Goal: Task Accomplishment & Management: Complete application form

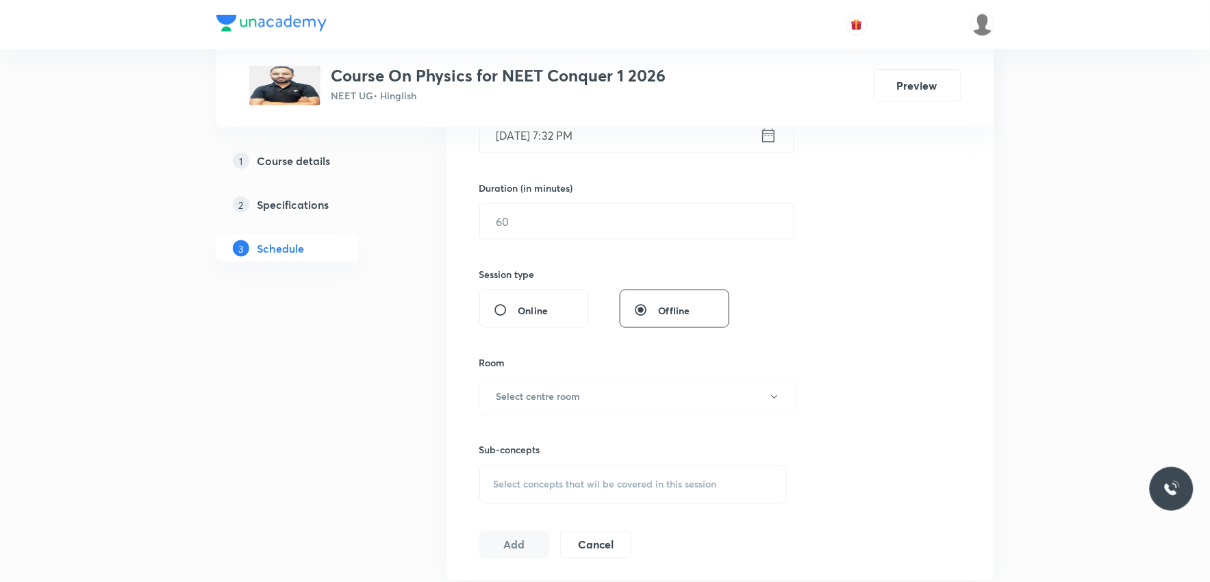
scroll to position [608, 0]
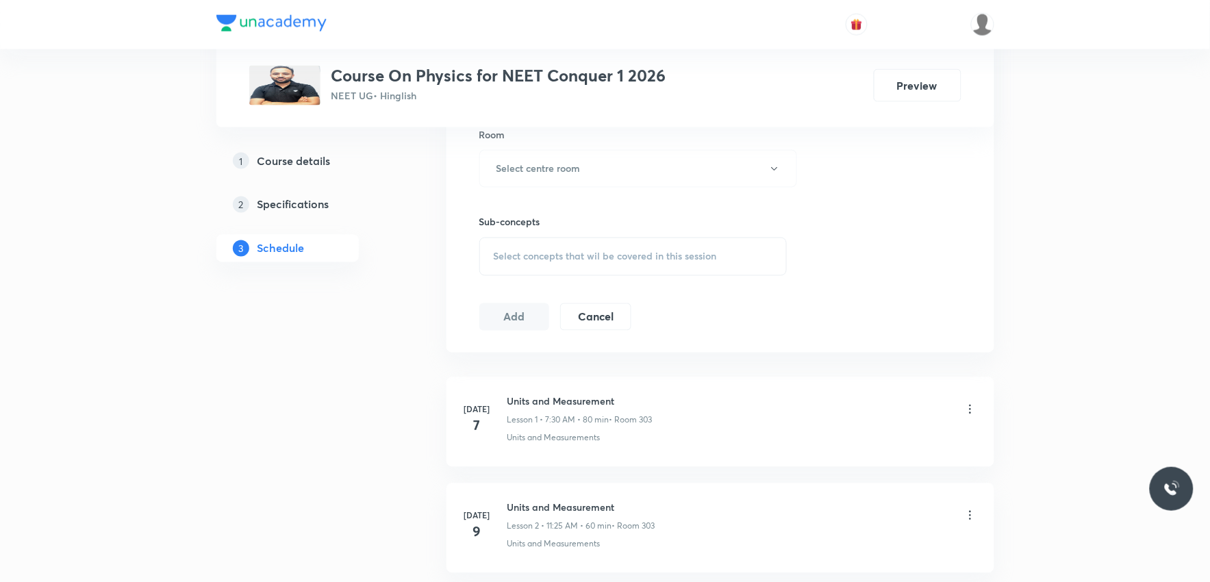
click at [648, 247] on div "Select concepts that wil be covered in this session" at bounding box center [633, 257] width 308 height 38
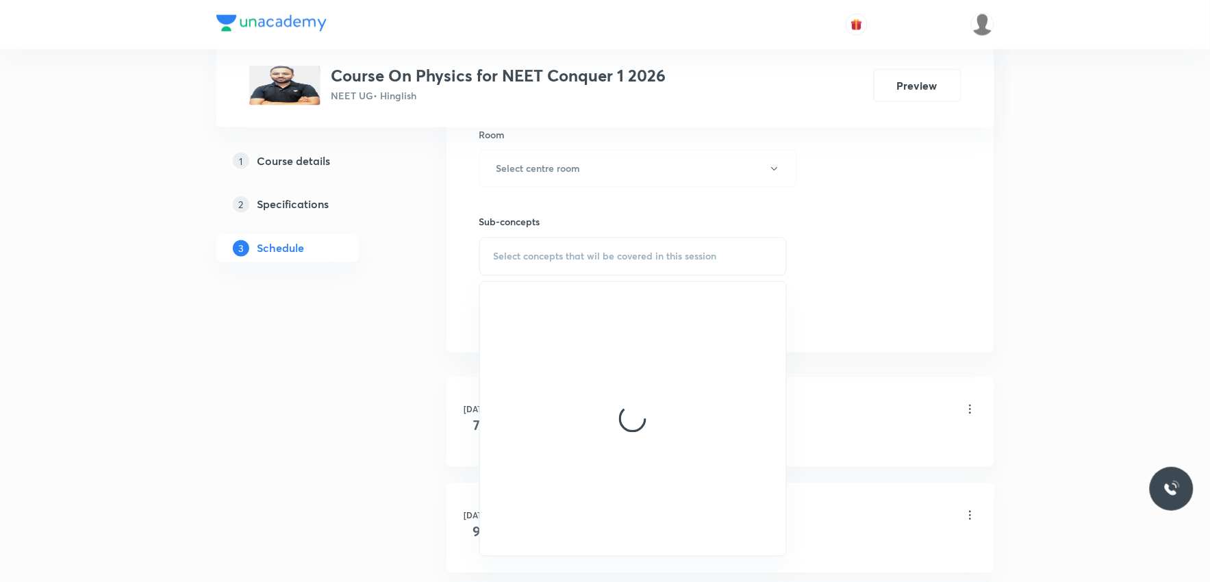
click at [857, 249] on div "Session 25 Live class Session title 0/99 ​ Schedule for Sep 4, 2025, 7:32 PM ​ …" at bounding box center [720, 9] width 482 height 643
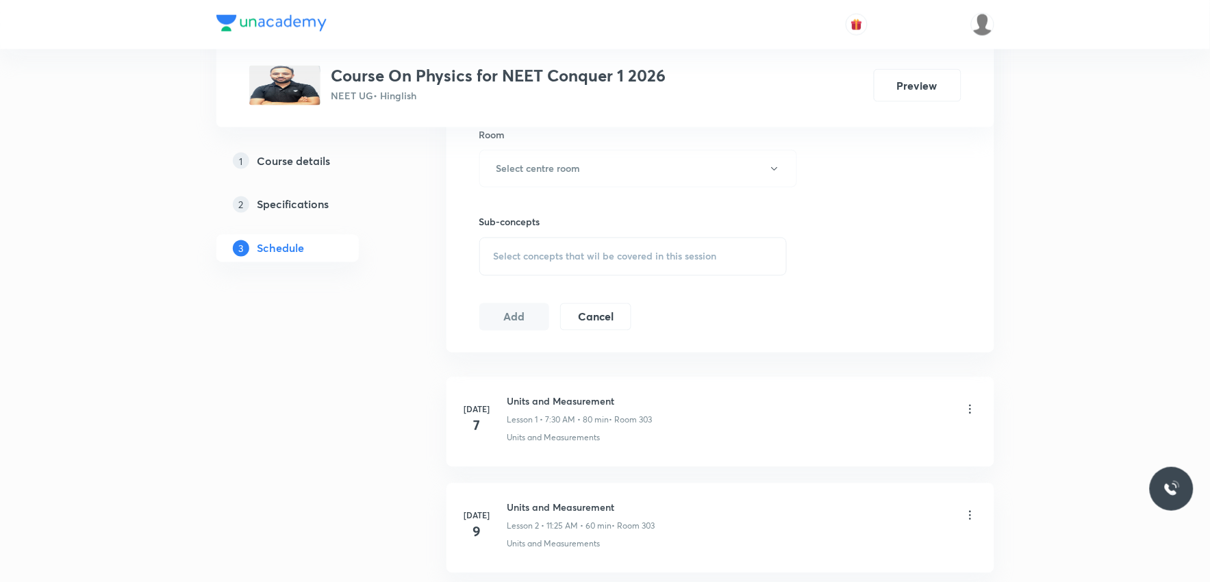
scroll to position [3065, 0]
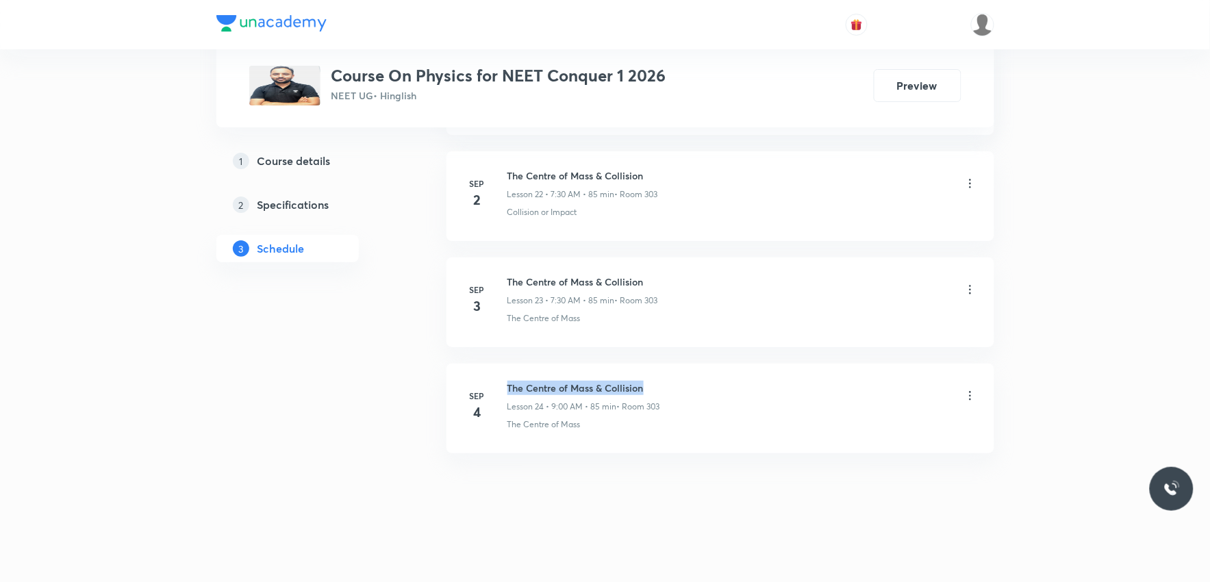
drag, startPoint x: 507, startPoint y: 385, endPoint x: 707, endPoint y: 385, distance: 200.6
click at [707, 385] on div "The Centre of Mass & Collision Lesson 24 • 9:00 AM • 85 min • Room 303" at bounding box center [742, 397] width 470 height 32
copy h6 "The Centre of Mass & Collision"
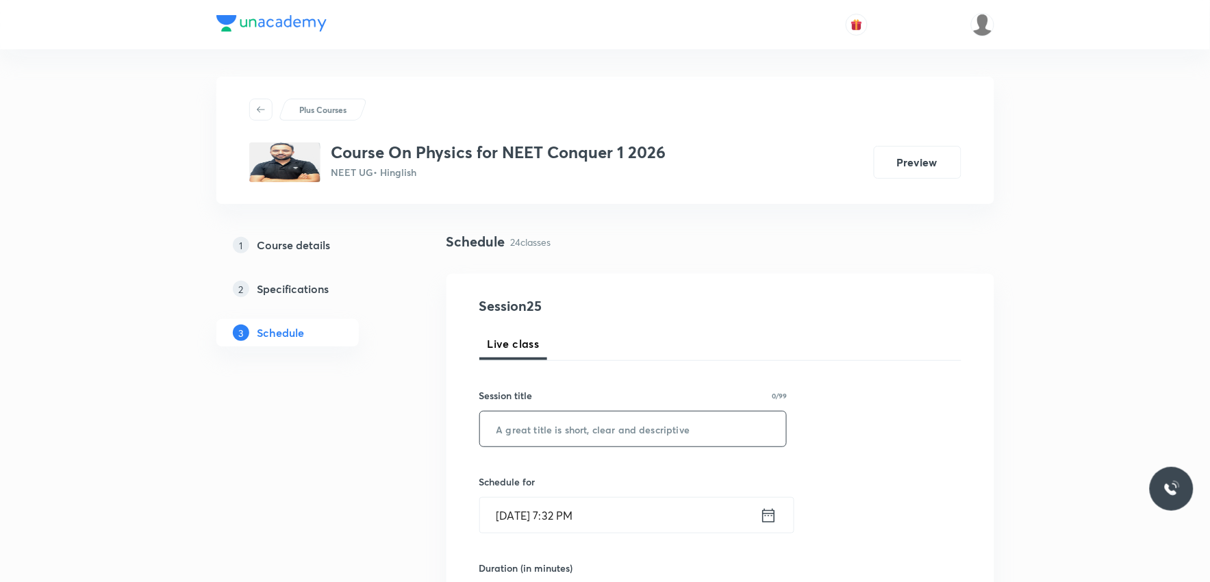
click at [696, 423] on input "text" at bounding box center [633, 428] width 307 height 35
paste input "The Centre of Mass & Collision"
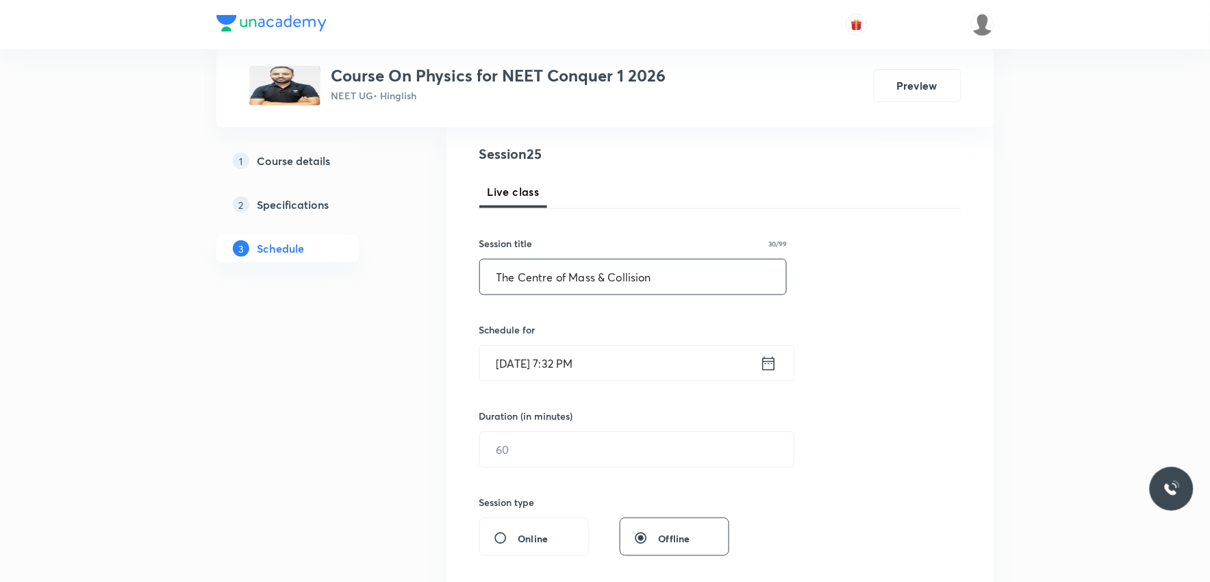
type input "The Centre of Mass & Collision"
click at [561, 361] on input "Sep 4, 2025, 7:32 PM" at bounding box center [620, 363] width 280 height 35
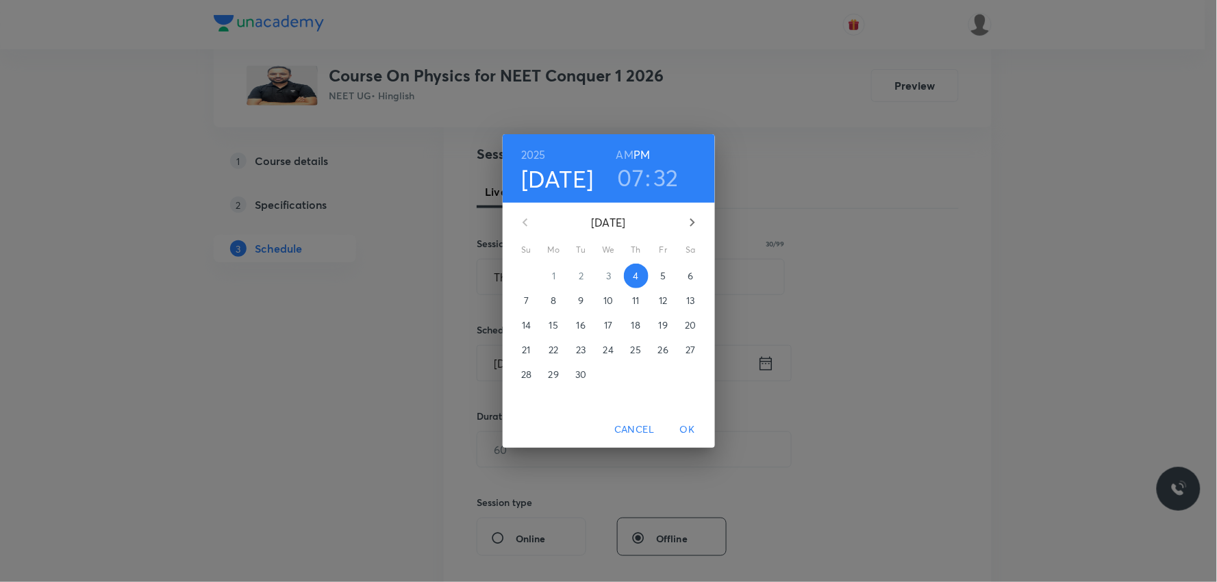
click at [659, 275] on span "5" at bounding box center [663, 276] width 25 height 14
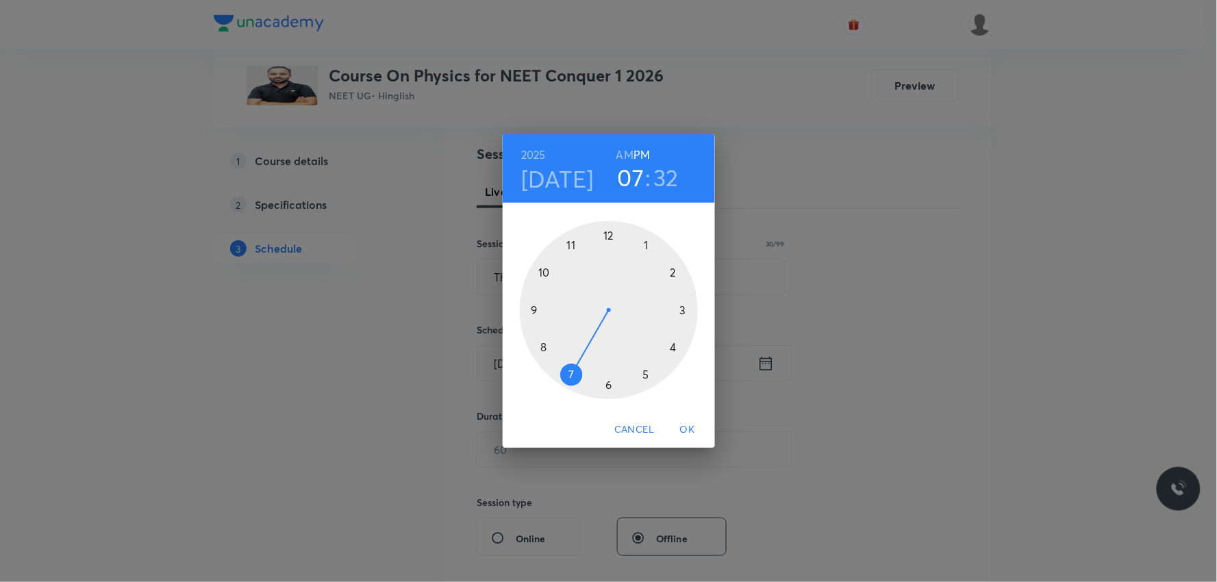
click at [621, 155] on h6 "AM" at bounding box center [624, 154] width 17 height 19
click at [671, 178] on h3 "32" at bounding box center [666, 177] width 25 height 29
click at [609, 382] on div at bounding box center [609, 310] width 178 height 178
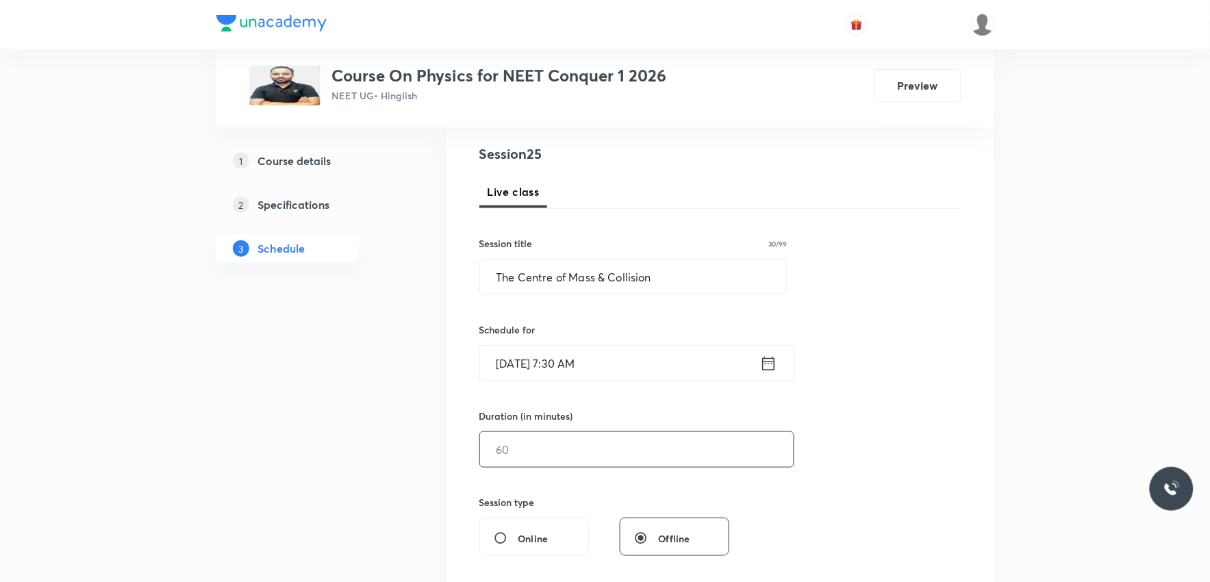
click at [521, 444] on input "text" at bounding box center [637, 449] width 314 height 35
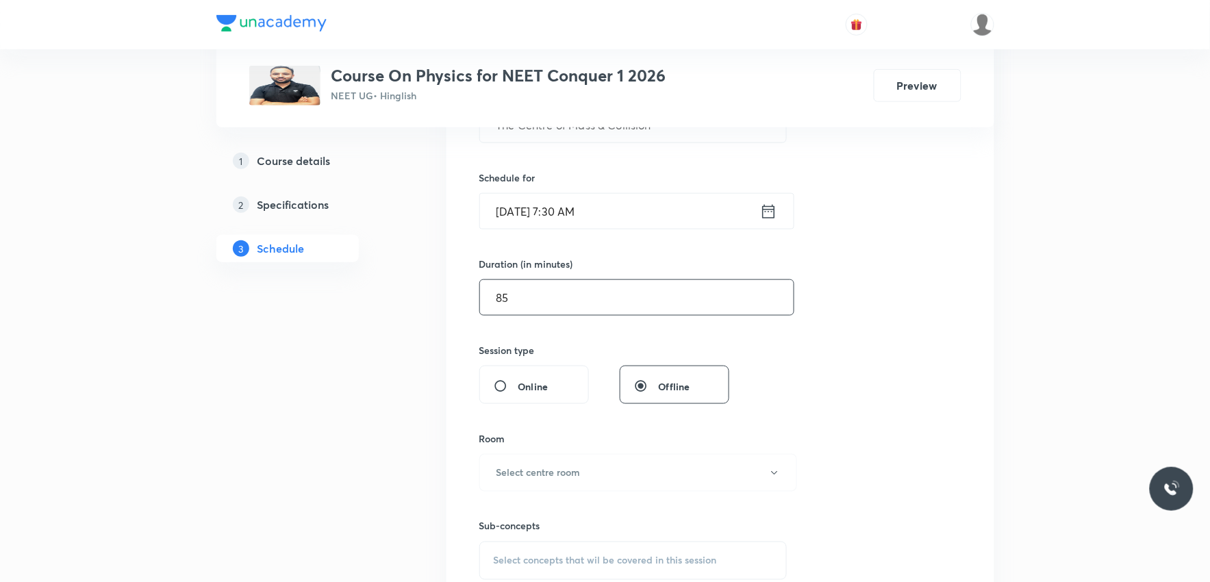
scroll to position [380, 0]
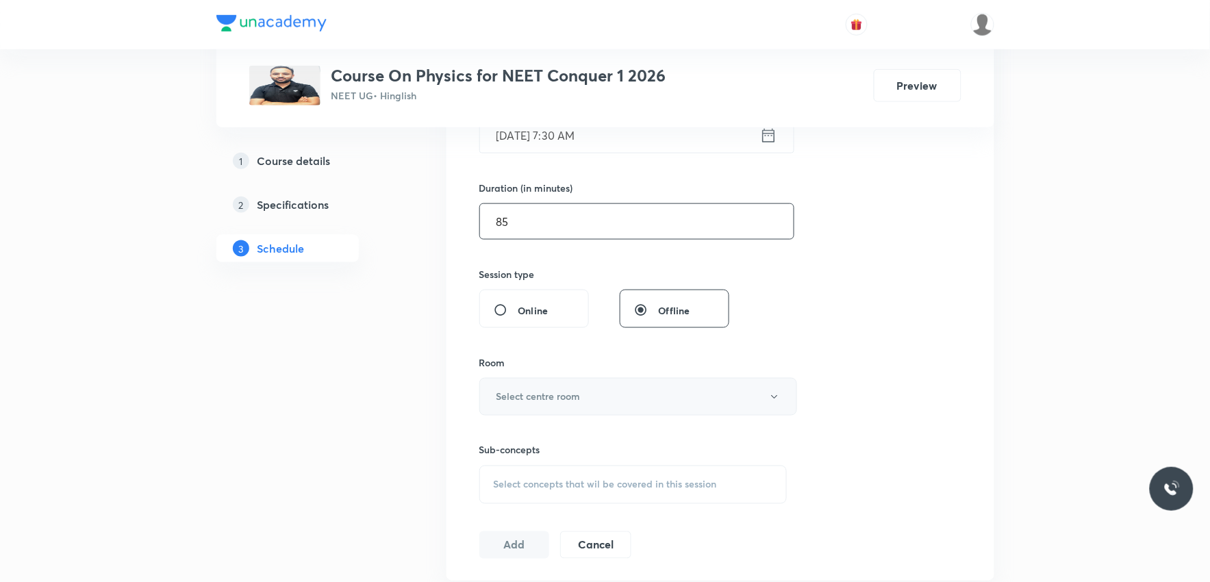
type input "85"
click at [609, 384] on button "Select centre room" at bounding box center [638, 397] width 318 height 38
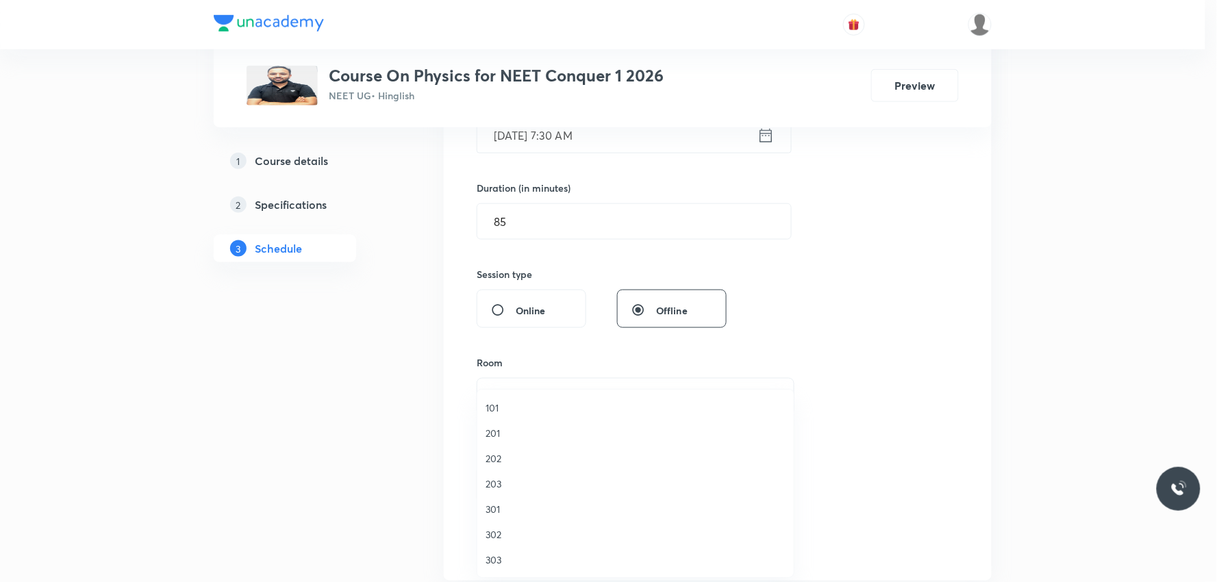
click at [504, 553] on span "303" at bounding box center [635, 560] width 300 height 14
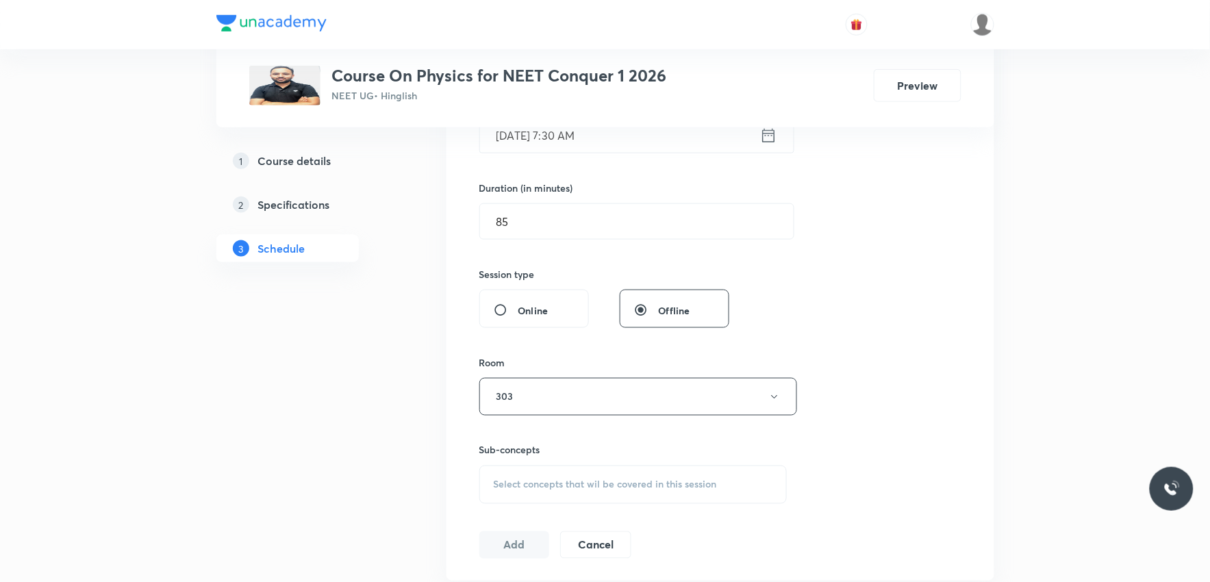
scroll to position [456, 0]
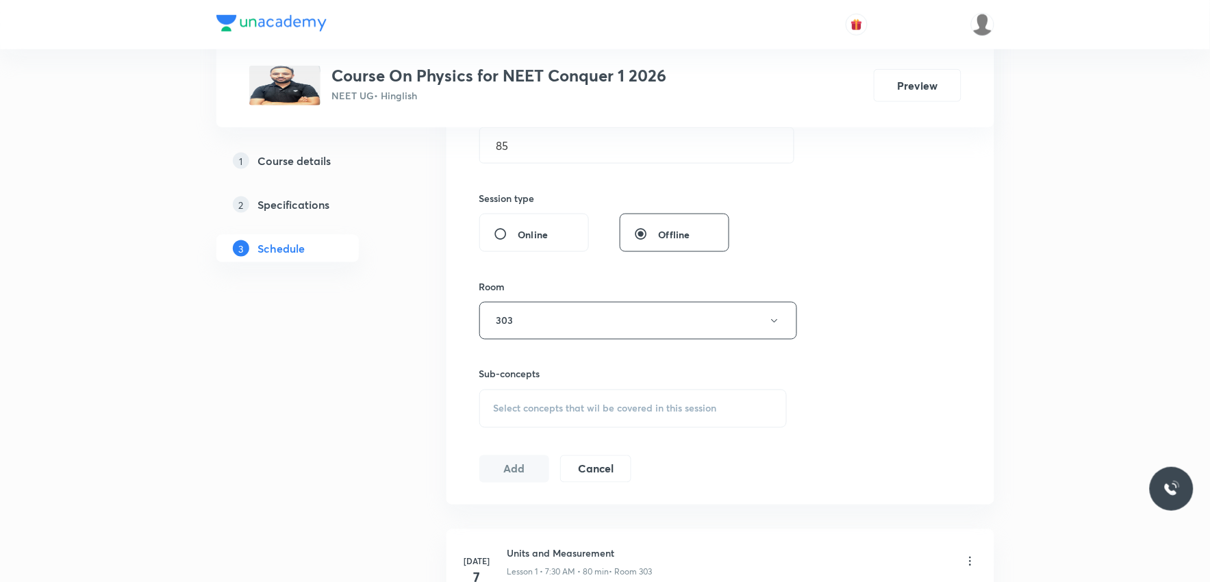
click at [619, 406] on span "Select concepts that wil be covered in this session" at bounding box center [605, 408] width 223 height 11
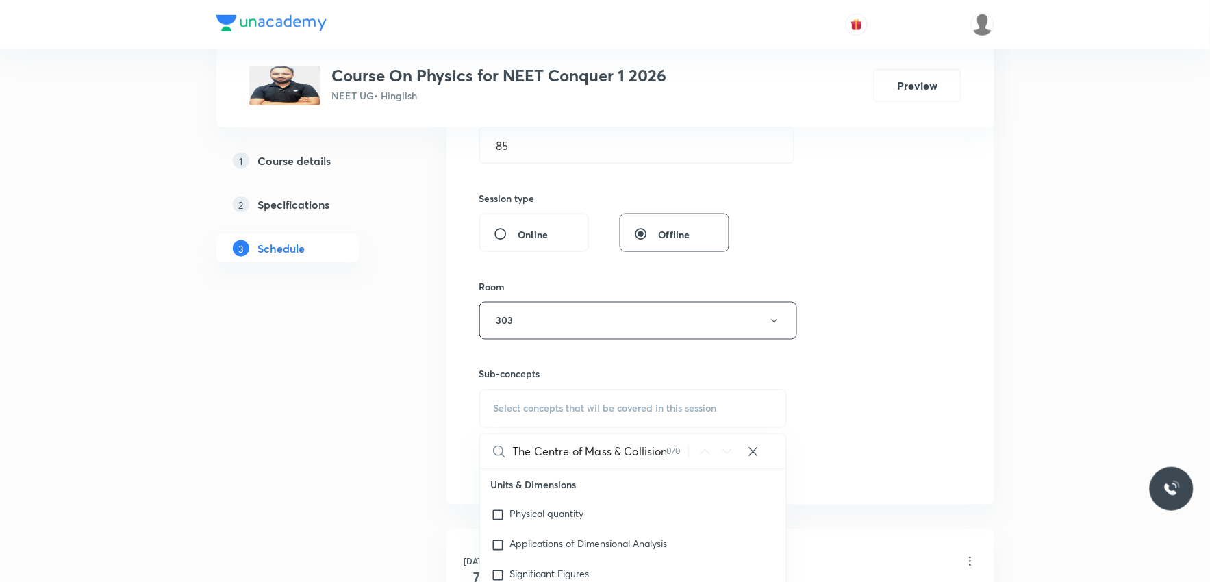
scroll to position [0, 2]
click at [608, 456] on input "The Centre of Mass & Collision" at bounding box center [590, 451] width 154 height 35
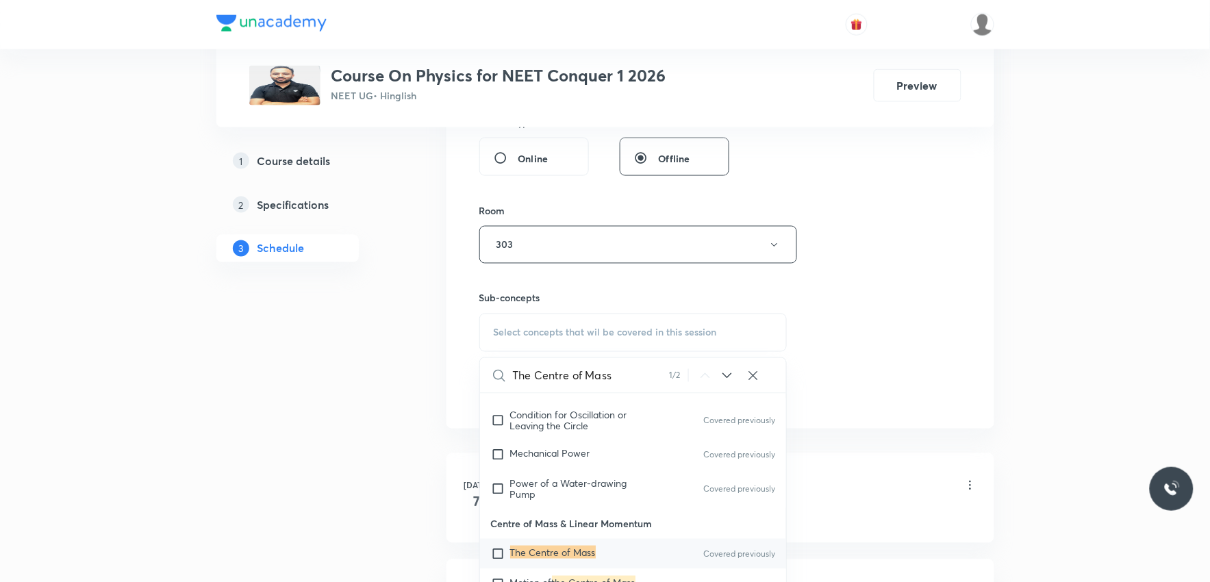
scroll to position [685, 0]
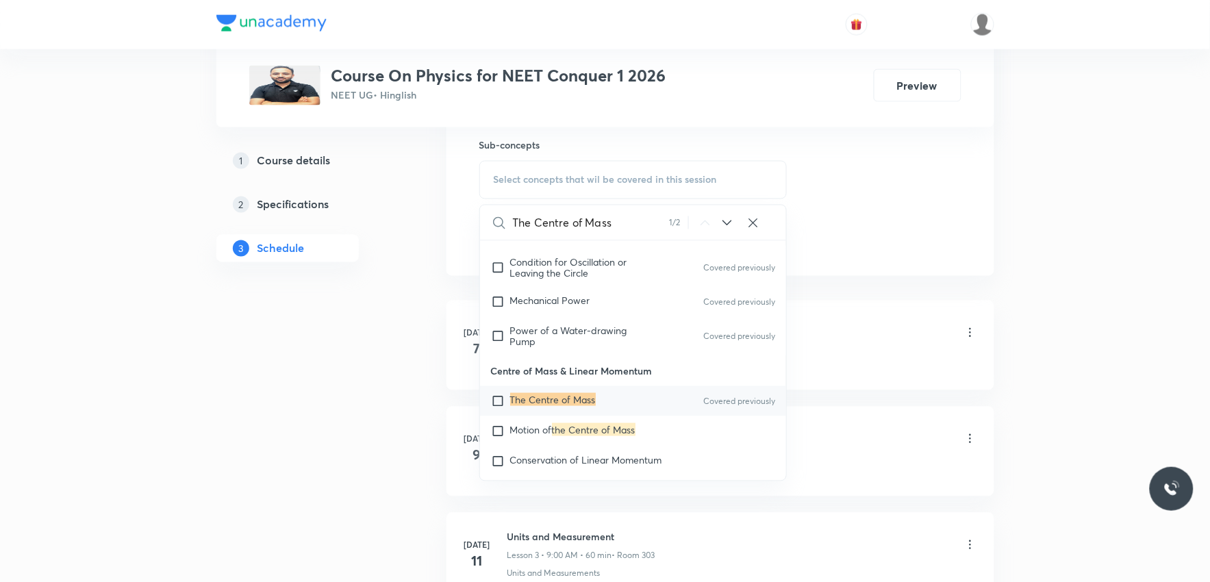
type input "The Centre of Mass"
click at [516, 406] on mark "The Centre of Mass" at bounding box center [553, 399] width 86 height 13
checkbox input "true"
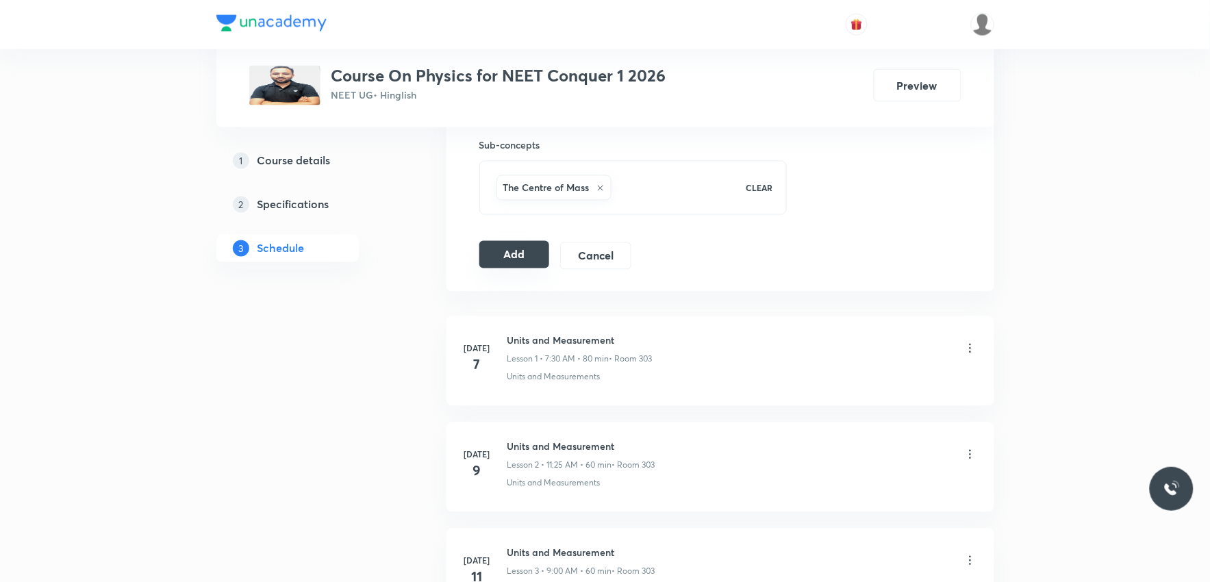
click at [528, 251] on button "Add" at bounding box center [514, 254] width 71 height 27
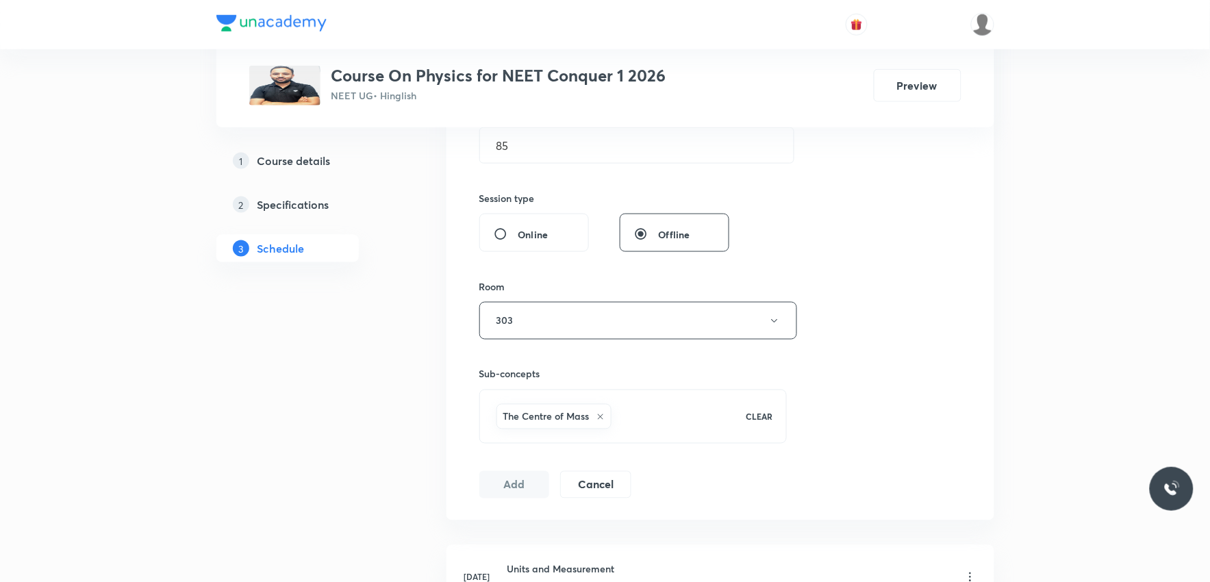
scroll to position [304, 0]
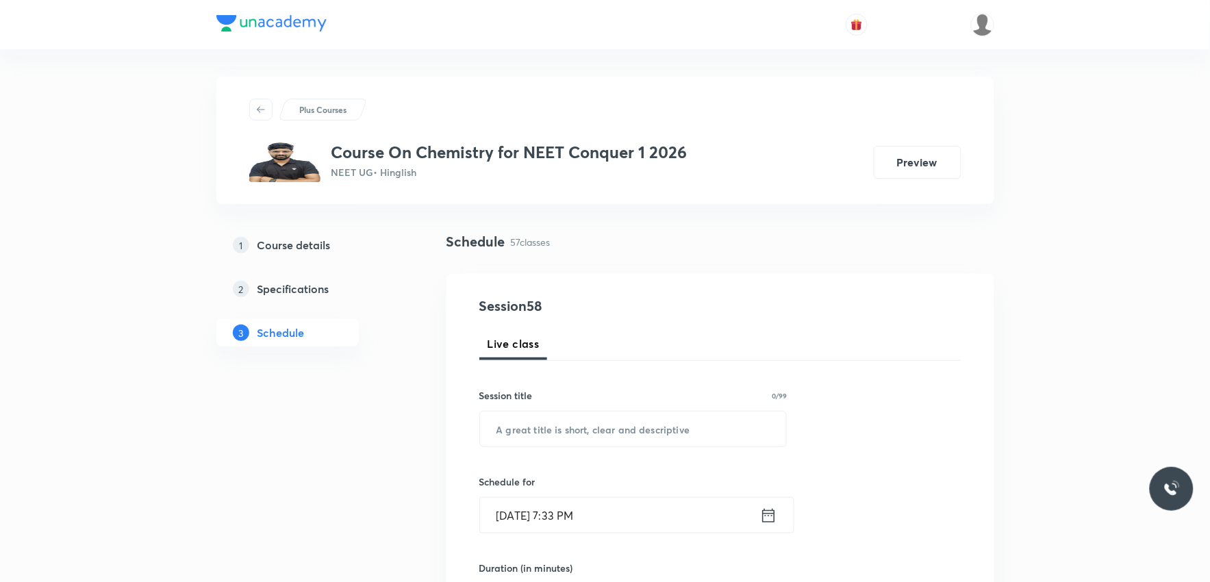
click at [864, 199] on div "Plus Courses Course On Chemistry for NEET Conquer 1 2026 NEET UG • Hinglish Pre…" at bounding box center [605, 140] width 778 height 127
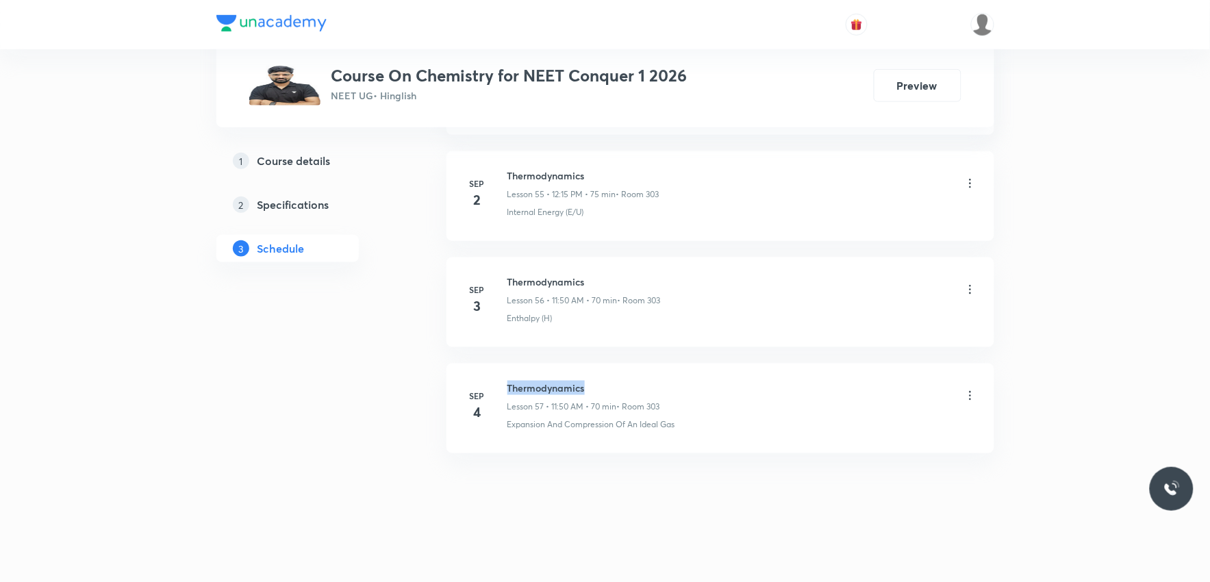
drag, startPoint x: 507, startPoint y: 388, endPoint x: 594, endPoint y: 388, distance: 87.0
click at [594, 388] on h6 "Thermodynamics" at bounding box center [583, 388] width 153 height 14
copy h6 "Thermodynamics"
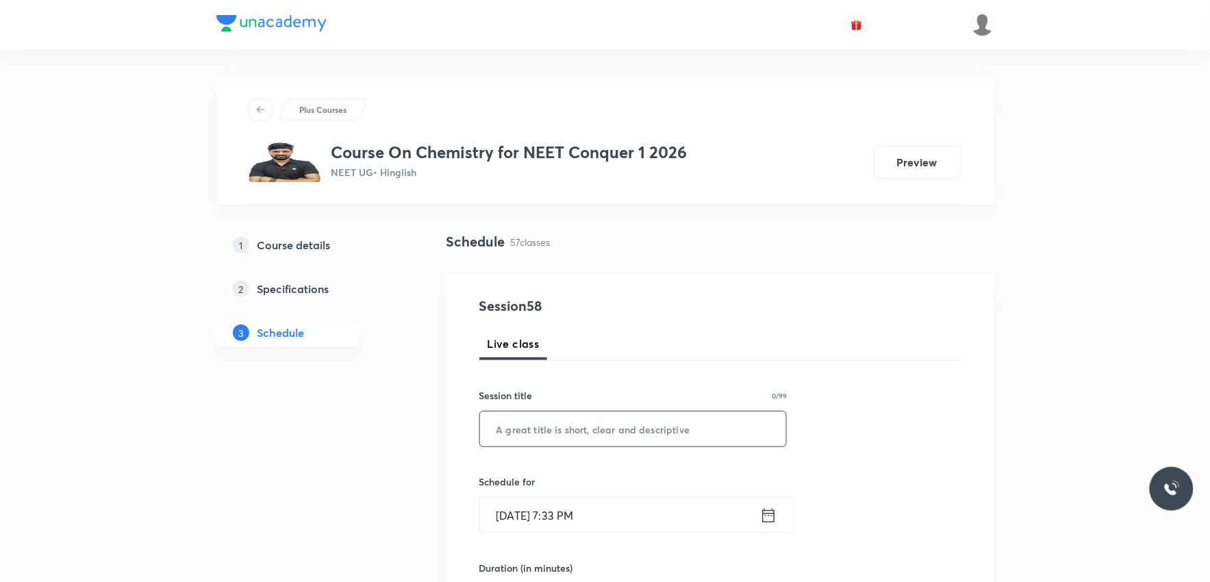
click at [618, 421] on input "text" at bounding box center [633, 428] width 307 height 35
paste input "Thermodynamics"
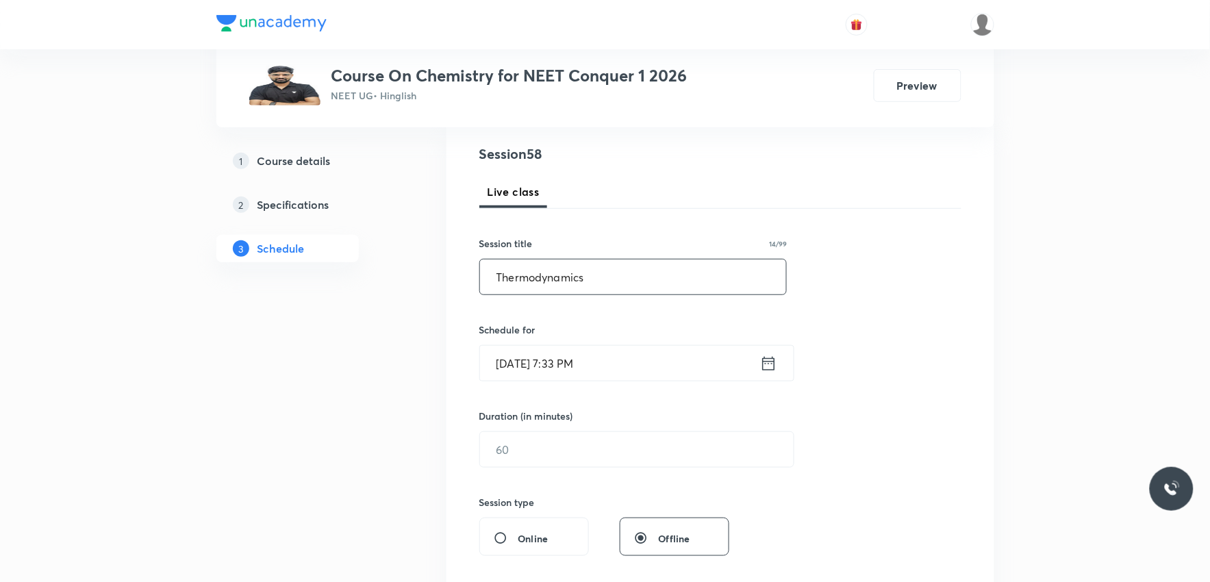
scroll to position [304, 0]
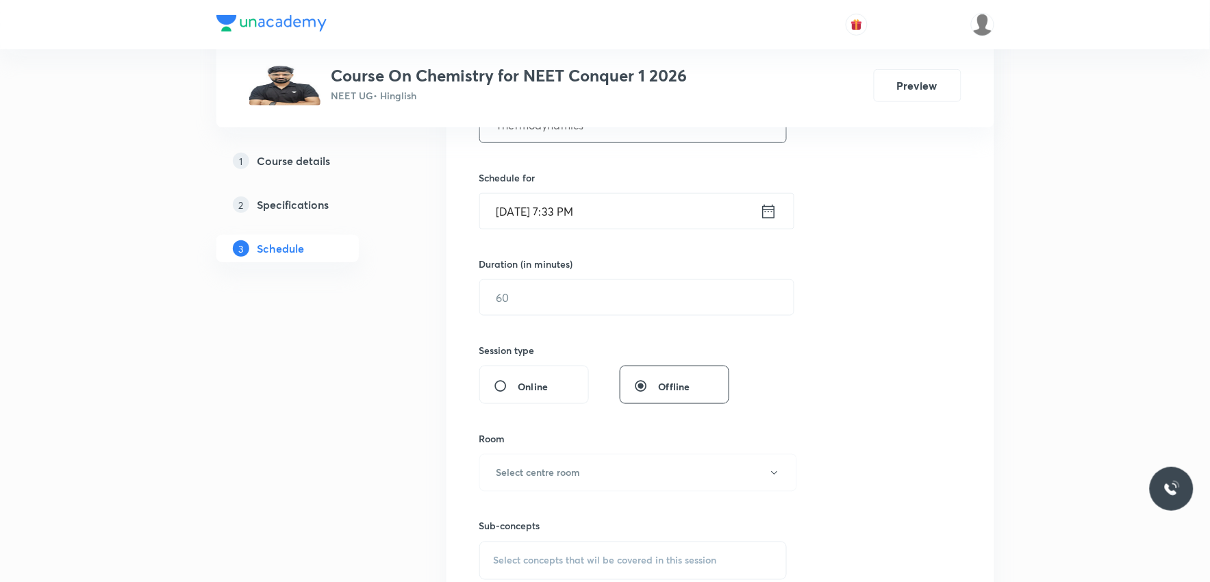
type input "Thermodynamics"
click at [570, 213] on input "Sep 4, 2025, 7:33 PM" at bounding box center [620, 211] width 280 height 35
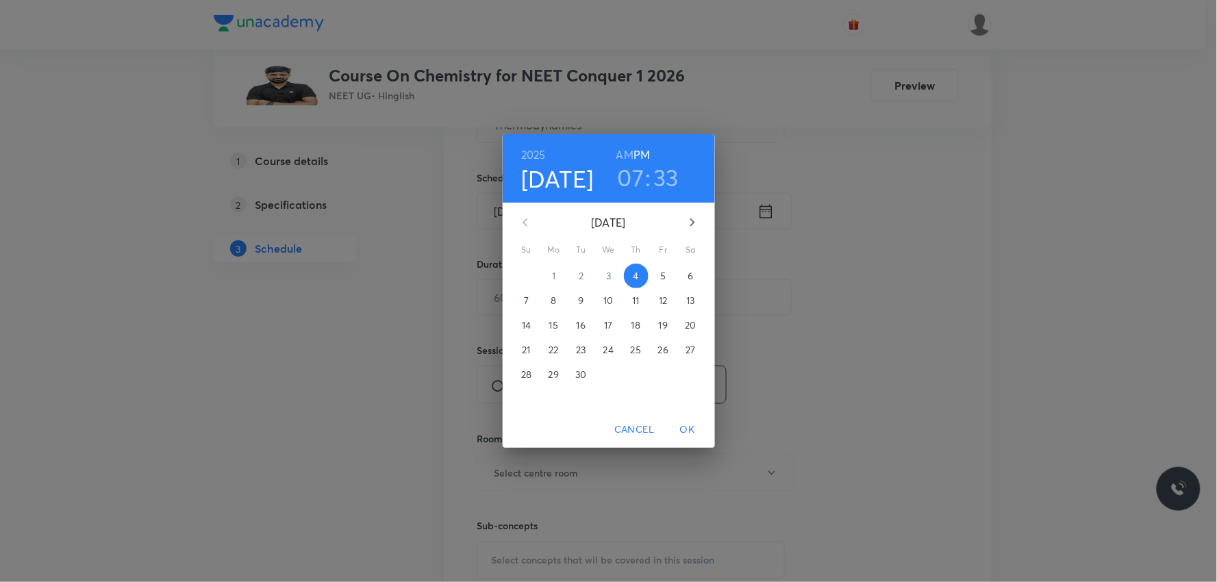
click at [666, 276] on p "5" at bounding box center [662, 276] width 5 height 14
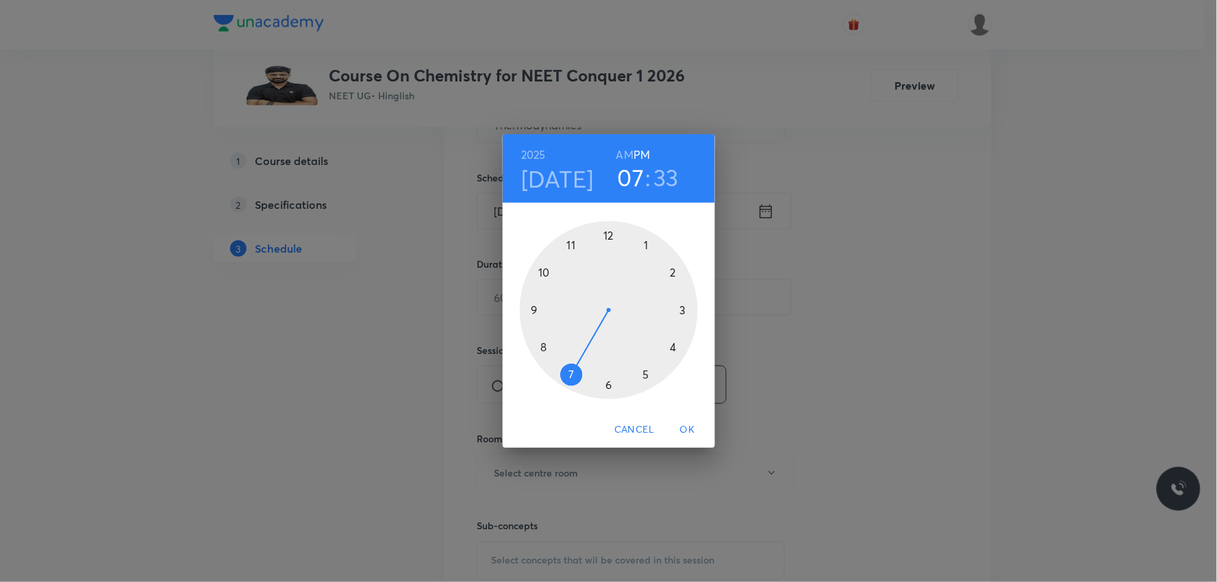
click at [624, 153] on h6 "AM" at bounding box center [624, 154] width 17 height 19
drag, startPoint x: 563, startPoint y: 348, endPoint x: 555, endPoint y: 281, distance: 67.0
click at [555, 281] on div at bounding box center [609, 310] width 178 height 178
drag, startPoint x: 563, startPoint y: 348, endPoint x: 537, endPoint y: 309, distance: 46.3
click at [537, 309] on div at bounding box center [609, 310] width 178 height 178
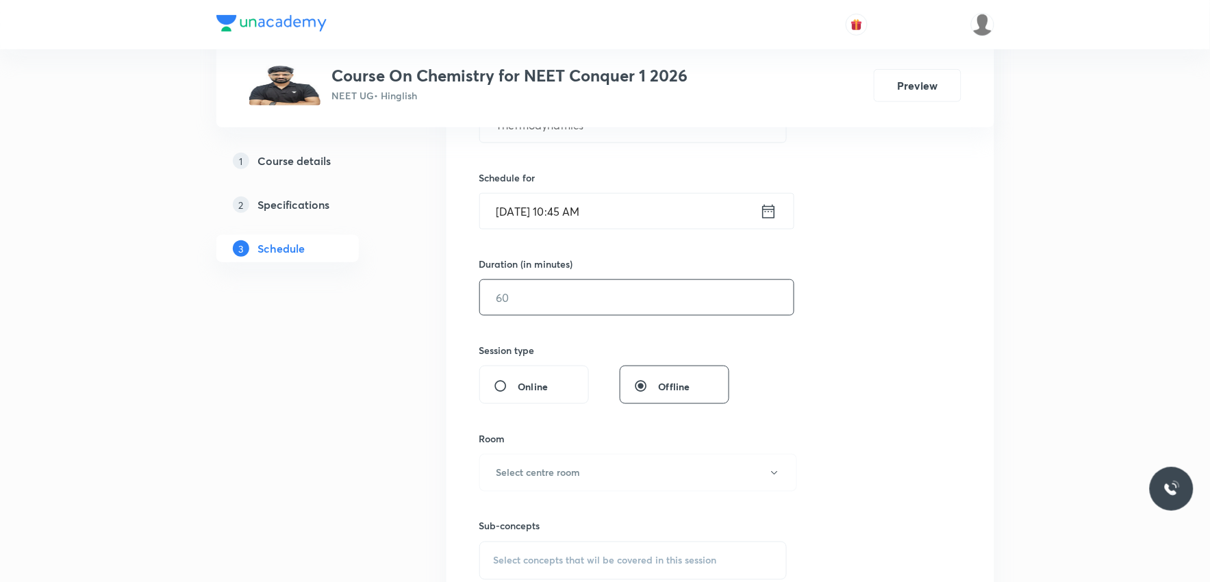
click at [556, 305] on input "text" at bounding box center [637, 297] width 314 height 35
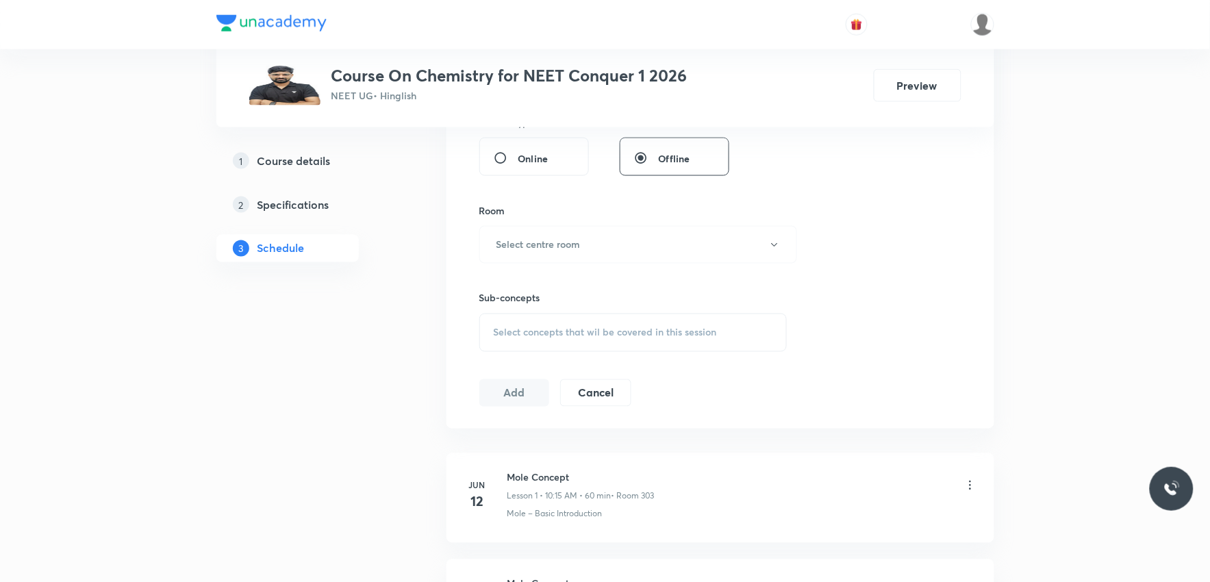
type input "90"
click at [683, 265] on div "Sub-concepts Select concepts that wil be covered in this session" at bounding box center [633, 308] width 308 height 88
click at [629, 247] on button "Select centre room" at bounding box center [638, 245] width 318 height 38
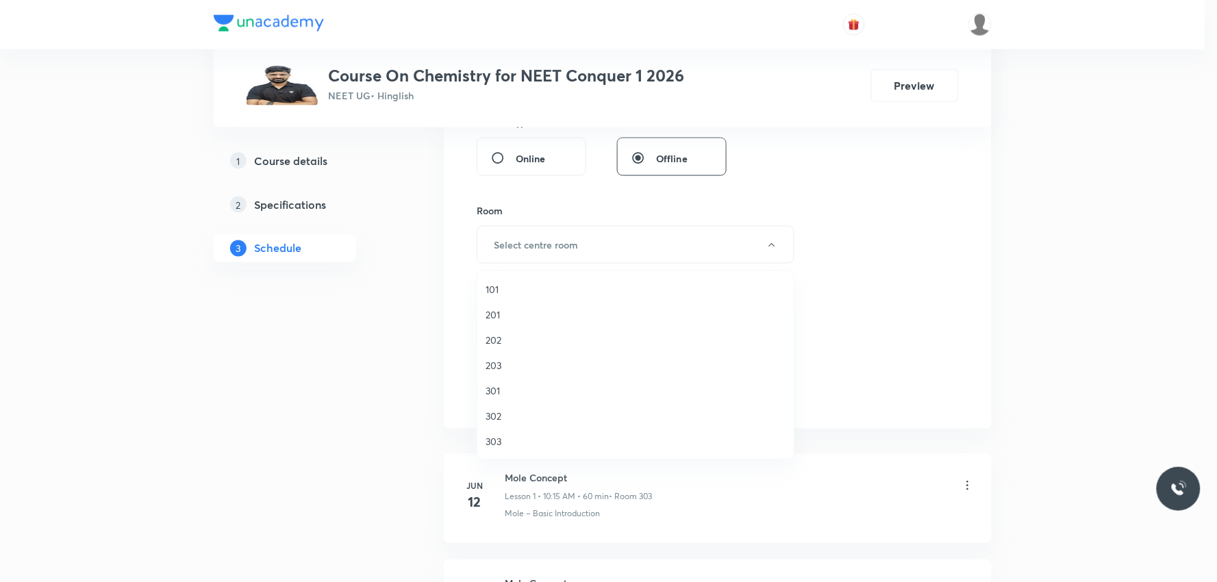
click at [524, 442] on span "303" at bounding box center [635, 441] width 300 height 14
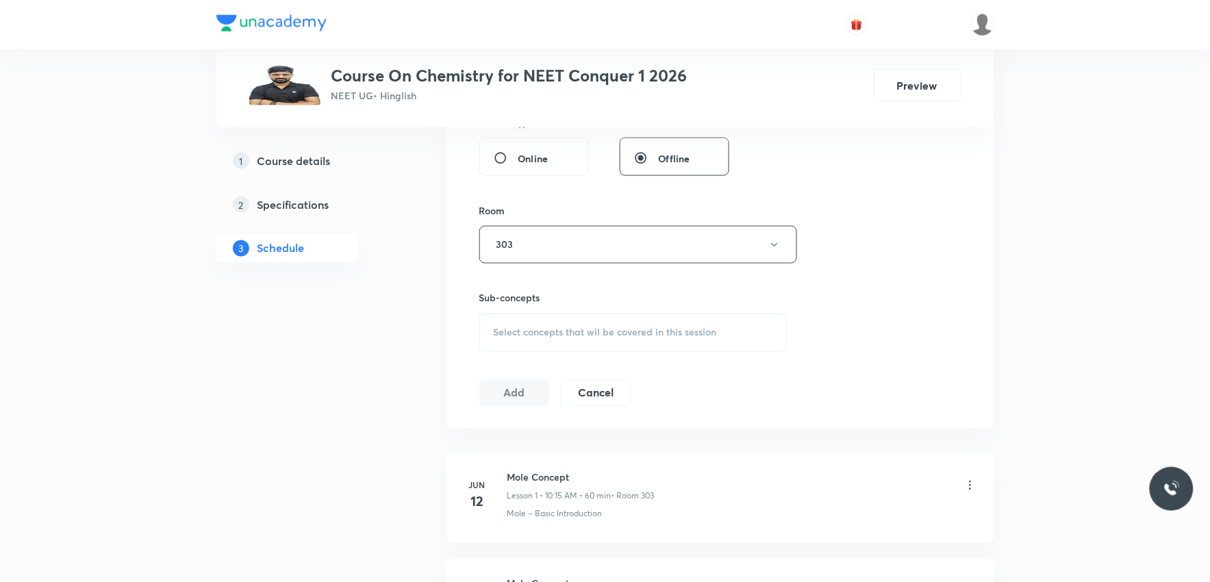
click at [638, 329] on span "Select concepts that wil be covered in this session" at bounding box center [605, 332] width 223 height 11
click at [852, 269] on div "Session 58 Live class Session title 14/99 Thermodynamics ​ Schedule for Sep 5, …" at bounding box center [720, 85] width 482 height 643
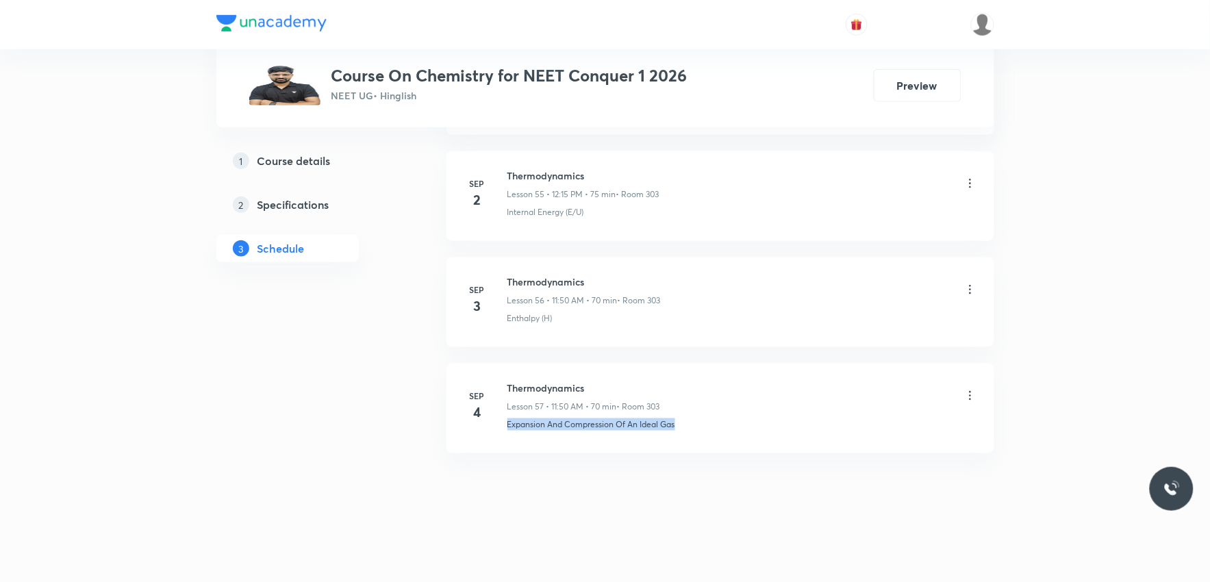
drag, startPoint x: 502, startPoint y: 432, endPoint x: 703, endPoint y: 433, distance: 201.3
click at [703, 433] on li "Sep 4 Thermodynamics Lesson 57 • 11:50 AM • 70 min • Room 303 Expansion And Com…" at bounding box center [720, 409] width 548 height 90
copy p "Expansion And Compression Of An Ideal Gas"
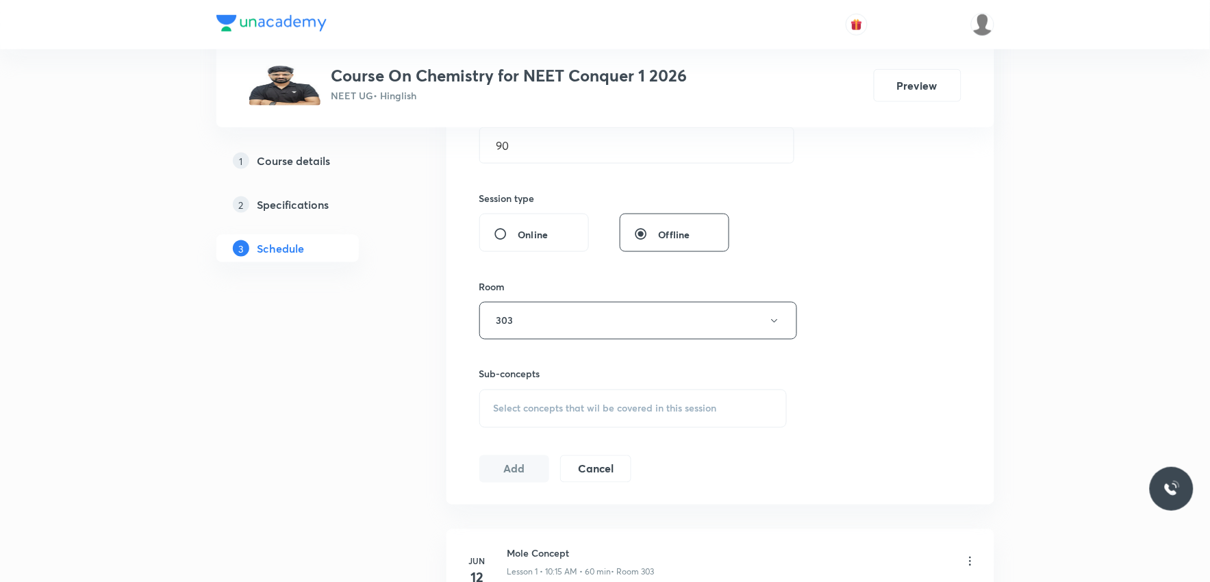
scroll to position [608, 0]
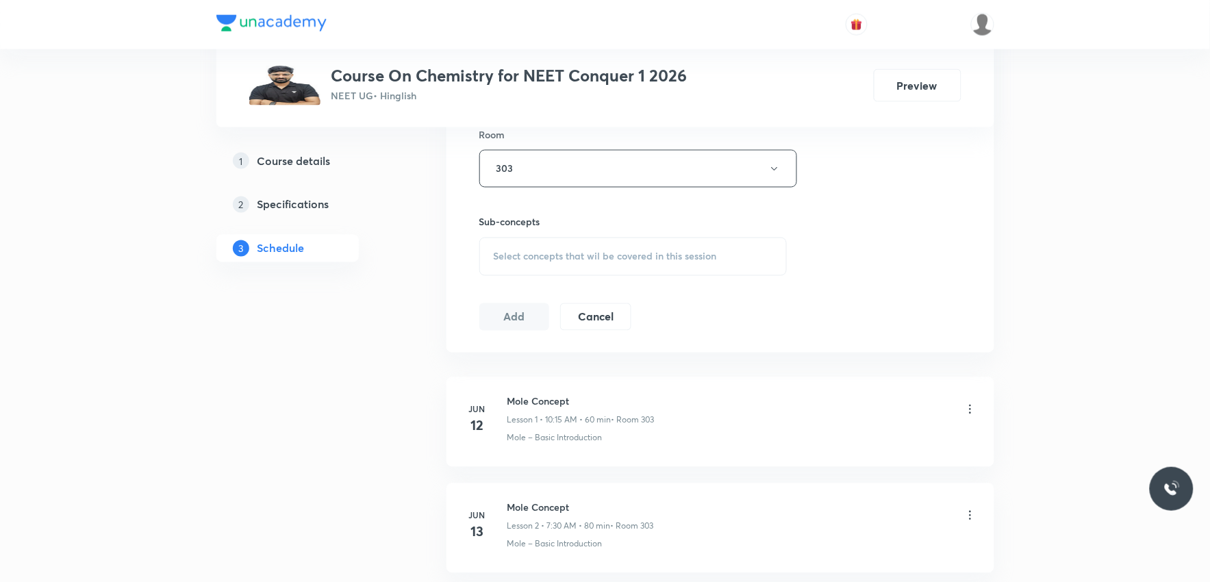
click at [694, 262] on span "Select concepts that wil be covered in this session" at bounding box center [605, 256] width 223 height 11
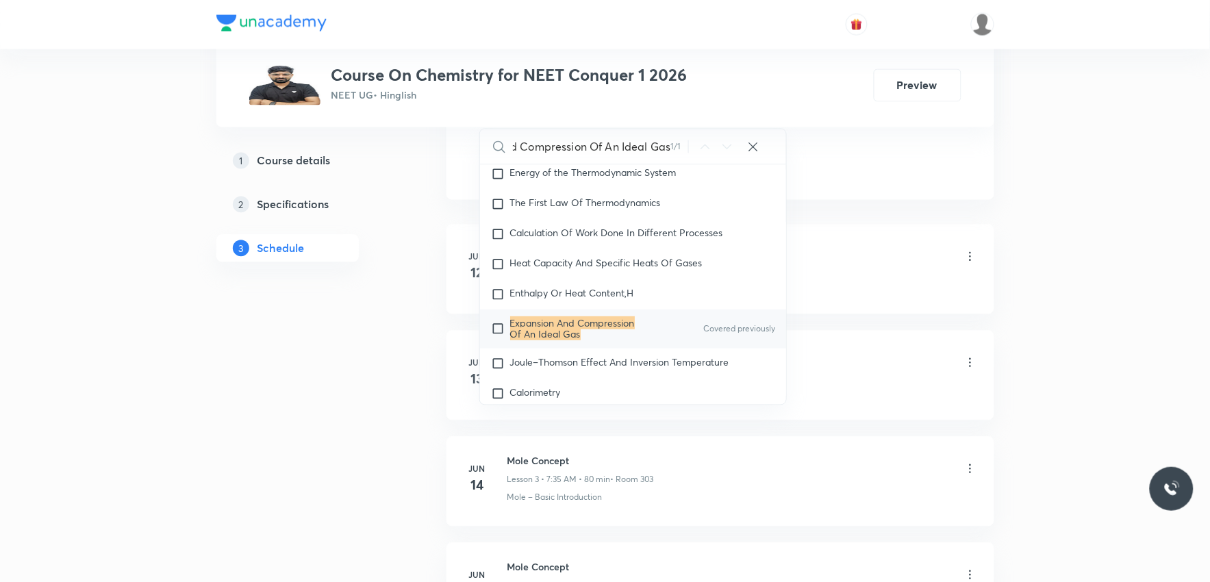
scroll to position [3325, 0]
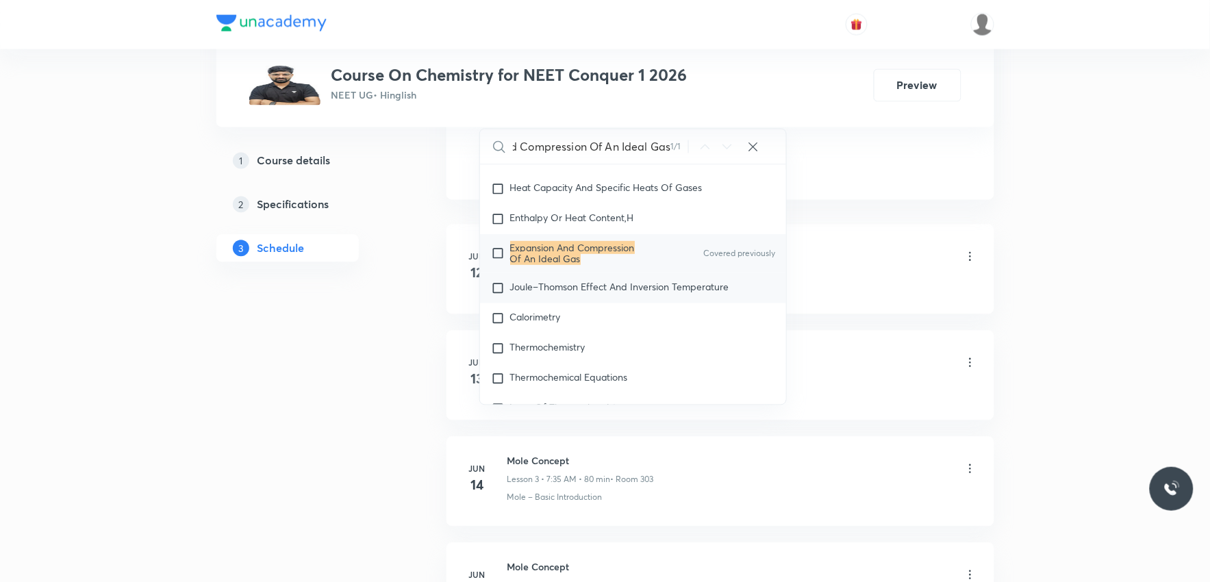
type input "Expansion And Compression Of An Ideal Gas"
click at [577, 293] on span "Joule–Thomson Effect And Inversion Temperature" at bounding box center [619, 286] width 219 height 13
checkbox input "true"
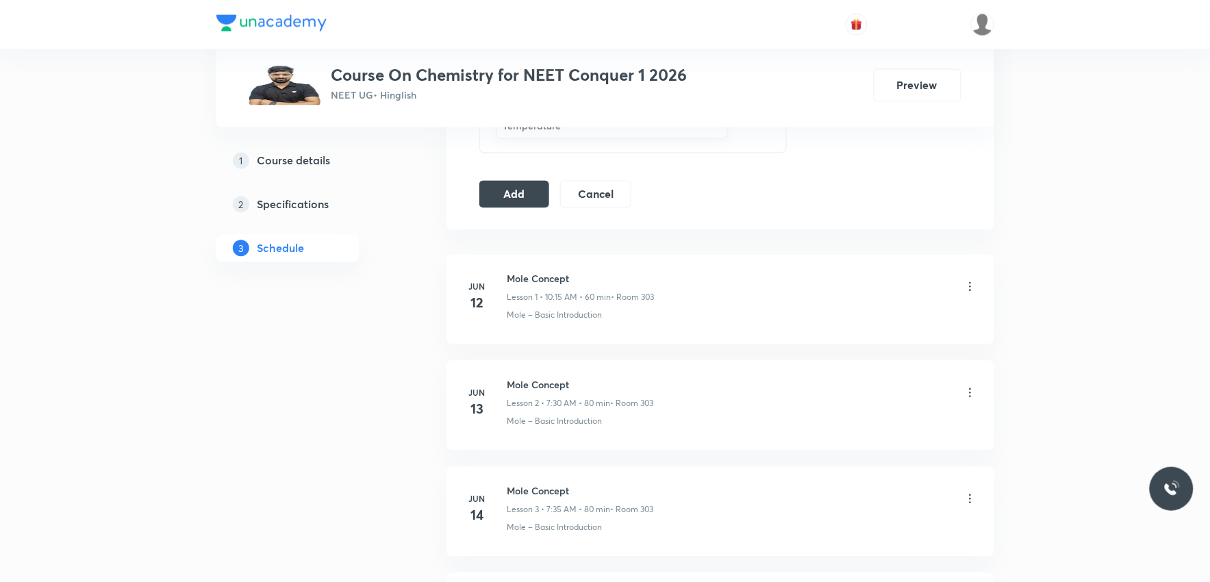
scroll to position [608, 0]
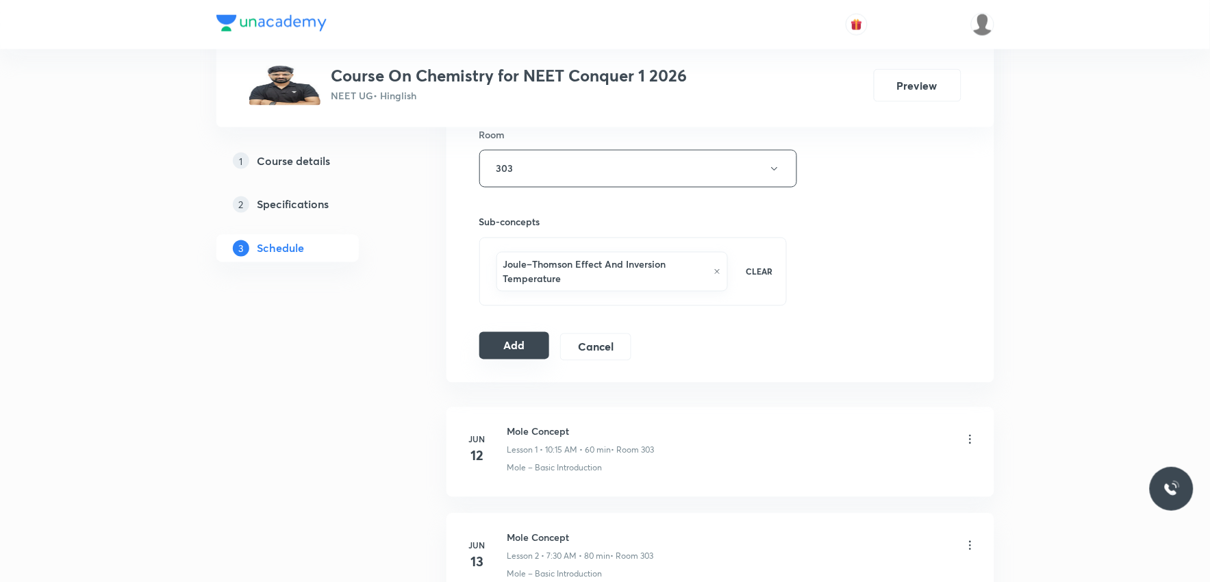
click at [530, 348] on button "Add" at bounding box center [514, 345] width 71 height 27
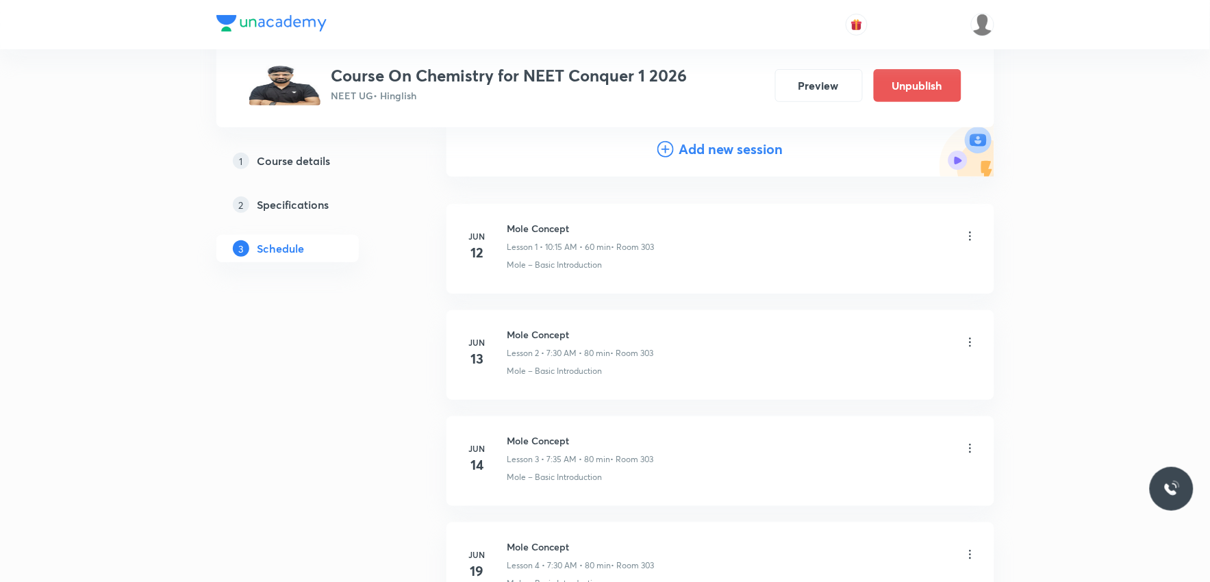
scroll to position [6048, 0]
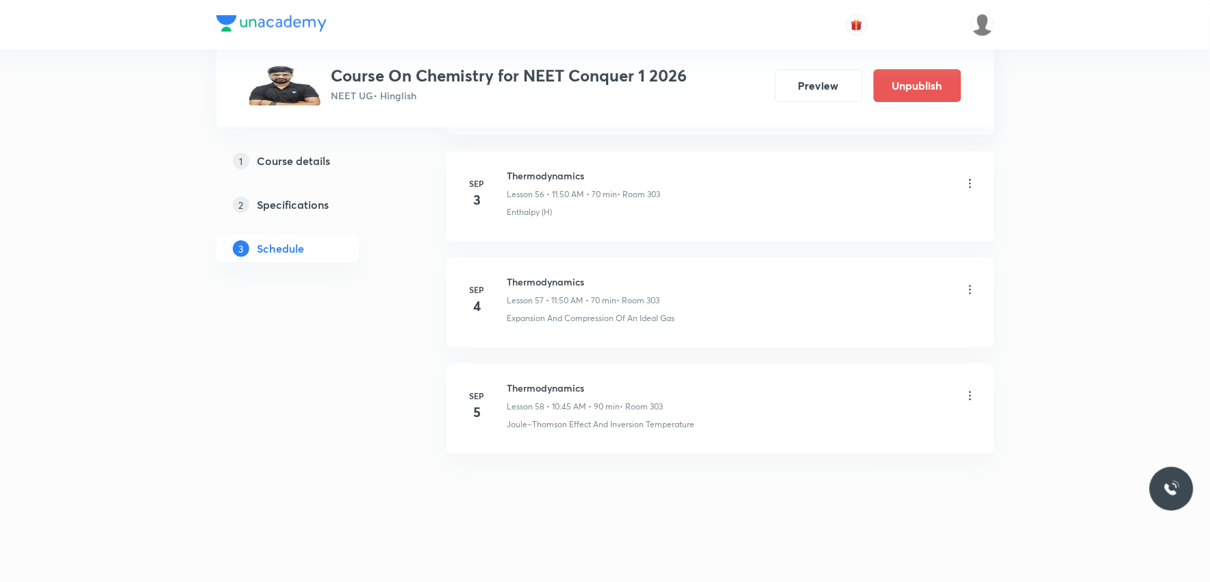
click at [963, 394] on icon at bounding box center [970, 396] width 14 height 14
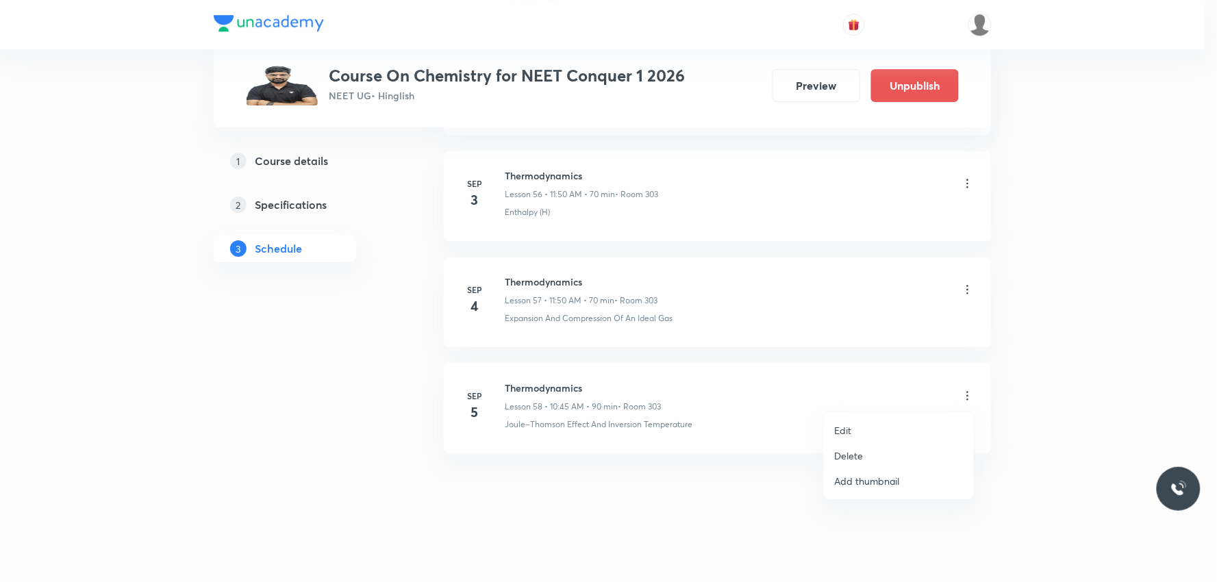
click at [863, 426] on li "Edit" at bounding box center [899, 430] width 150 height 25
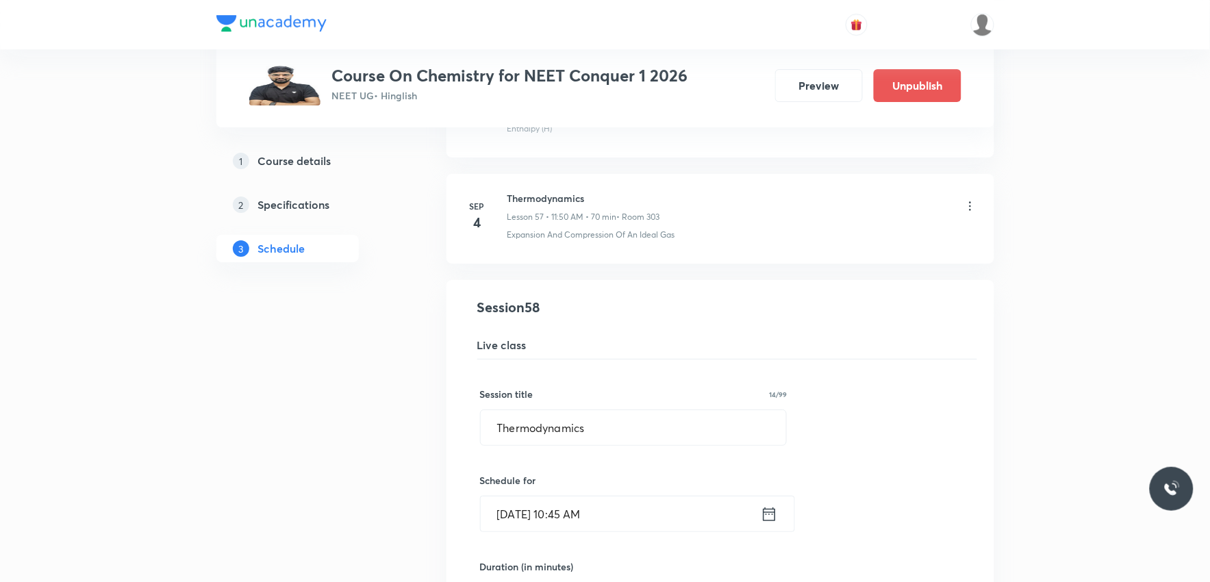
scroll to position [6505, 0]
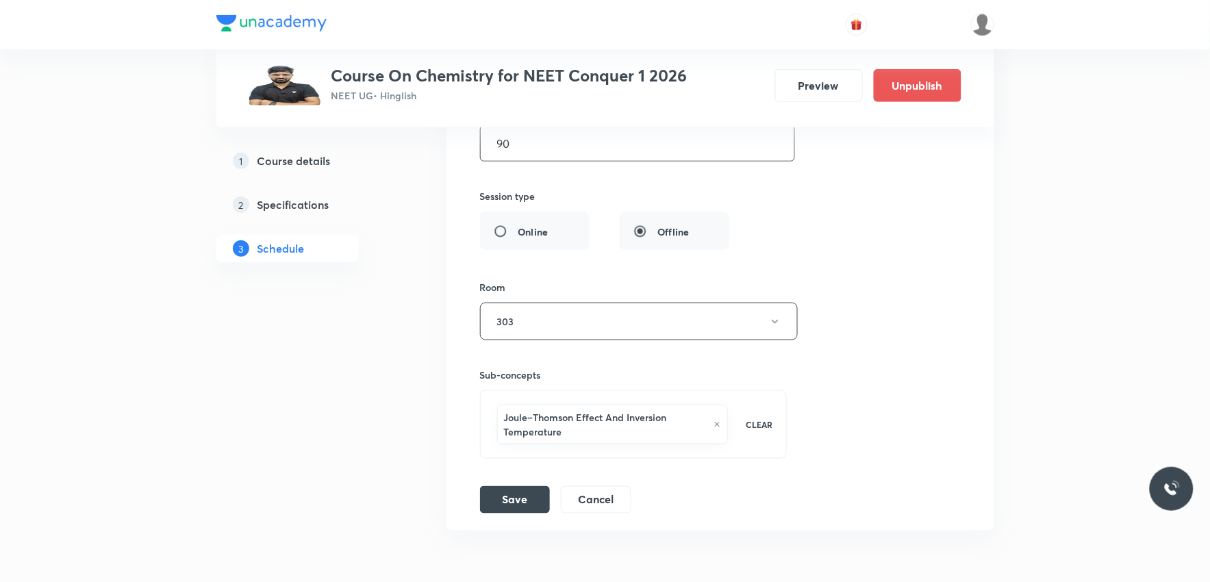
click at [596, 159] on input "90" at bounding box center [638, 143] width 314 height 35
type input "75"
click at [514, 505] on button "Save" at bounding box center [515, 498] width 70 height 27
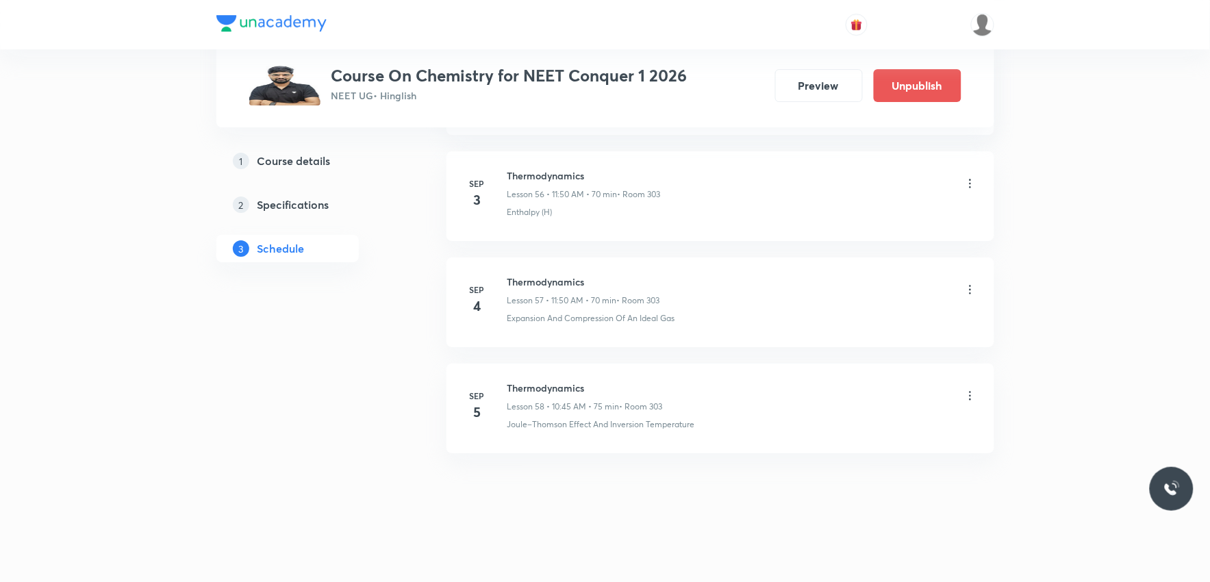
scroll to position [6048, 0]
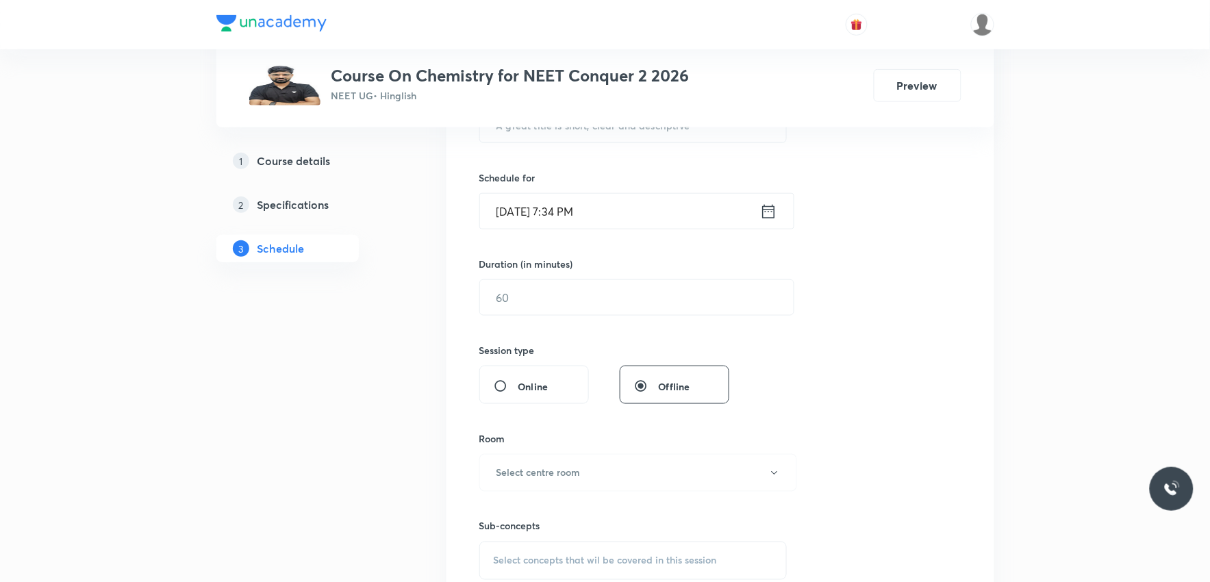
scroll to position [532, 0]
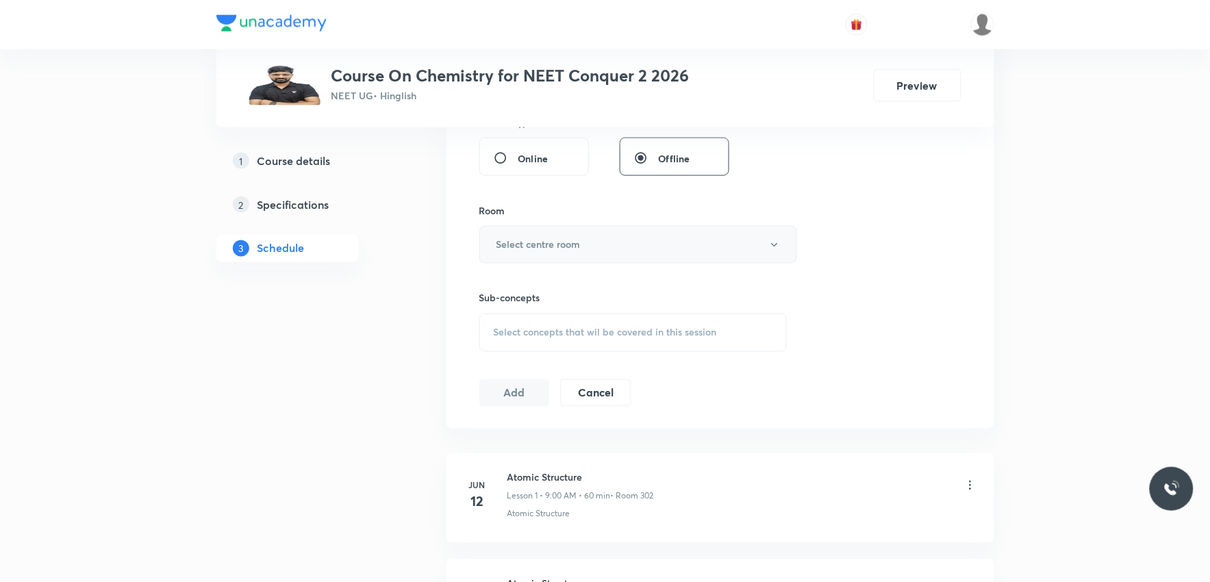
drag, startPoint x: 640, startPoint y: 326, endPoint x: 675, endPoint y: 244, distance: 89.3
click at [640, 327] on span "Select concepts that wil be covered in this session" at bounding box center [605, 332] width 223 height 11
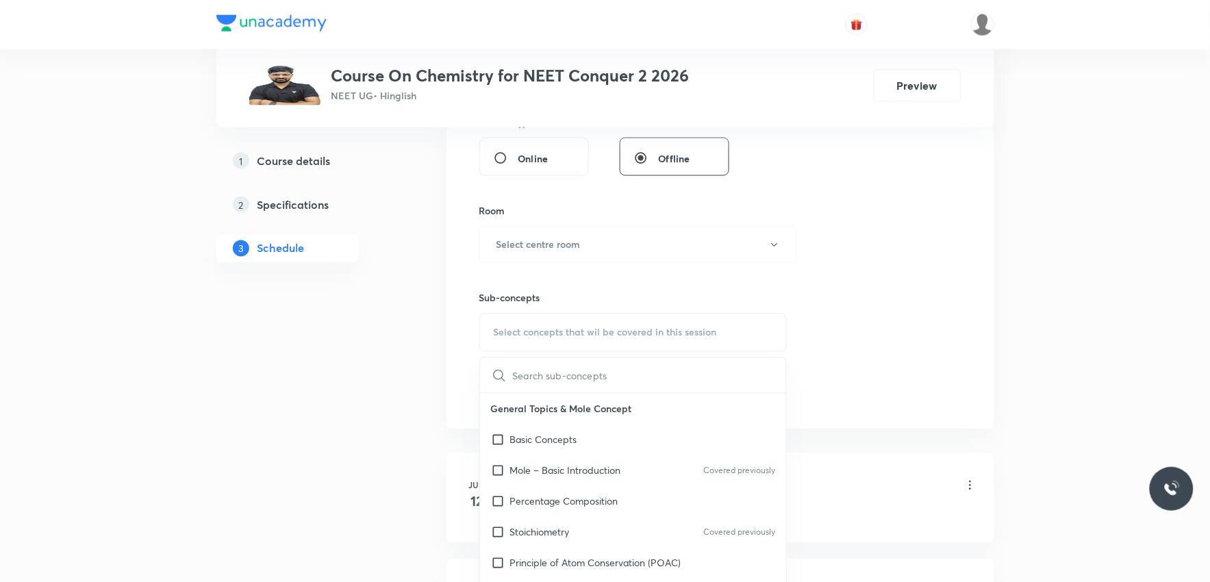
click at [920, 295] on div "Session 53 Live class Session title 0/99 ​ Schedule for Sep 4, 2025, 7:34 PM ​ …" at bounding box center [720, 85] width 482 height 643
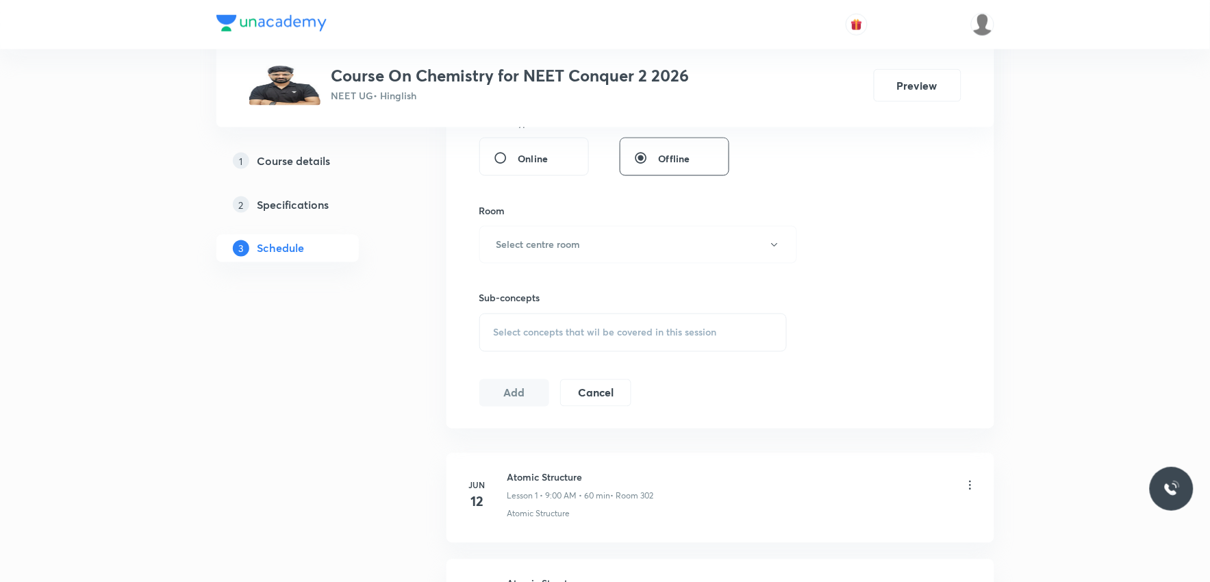
scroll to position [6041, 0]
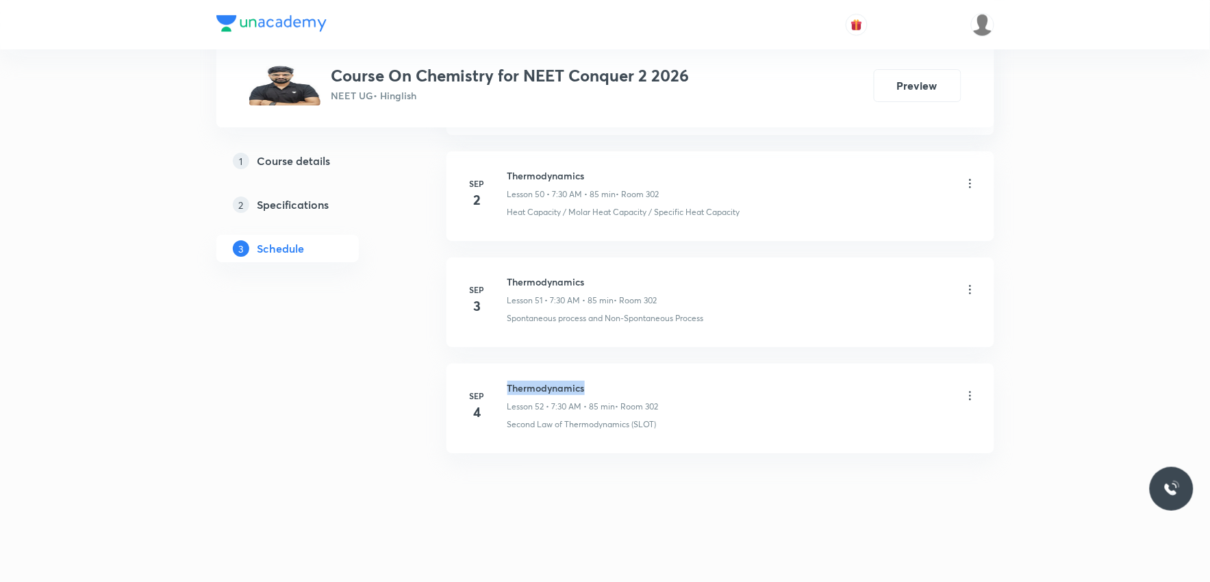
drag, startPoint x: 508, startPoint y: 388, endPoint x: 661, endPoint y: 386, distance: 152.7
click at [659, 386] on h6 "Thermodynamics" at bounding box center [582, 388] width 151 height 14
copy h6 "Thermodynamics"
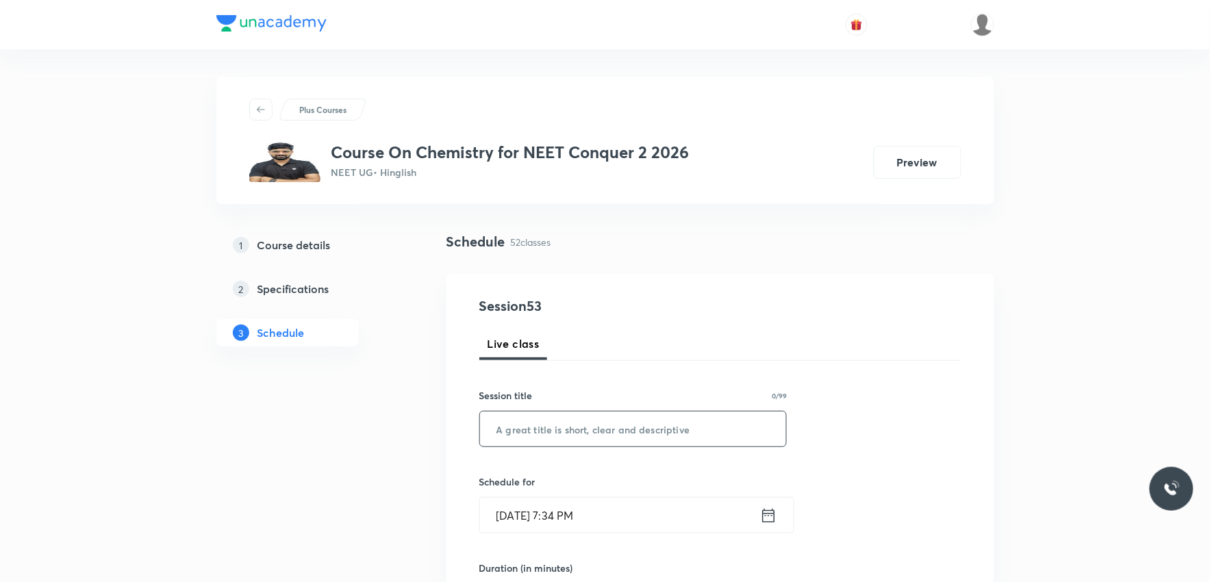
click at [639, 414] on input "text" at bounding box center [633, 428] width 307 height 35
paste input "Thermodynamics"
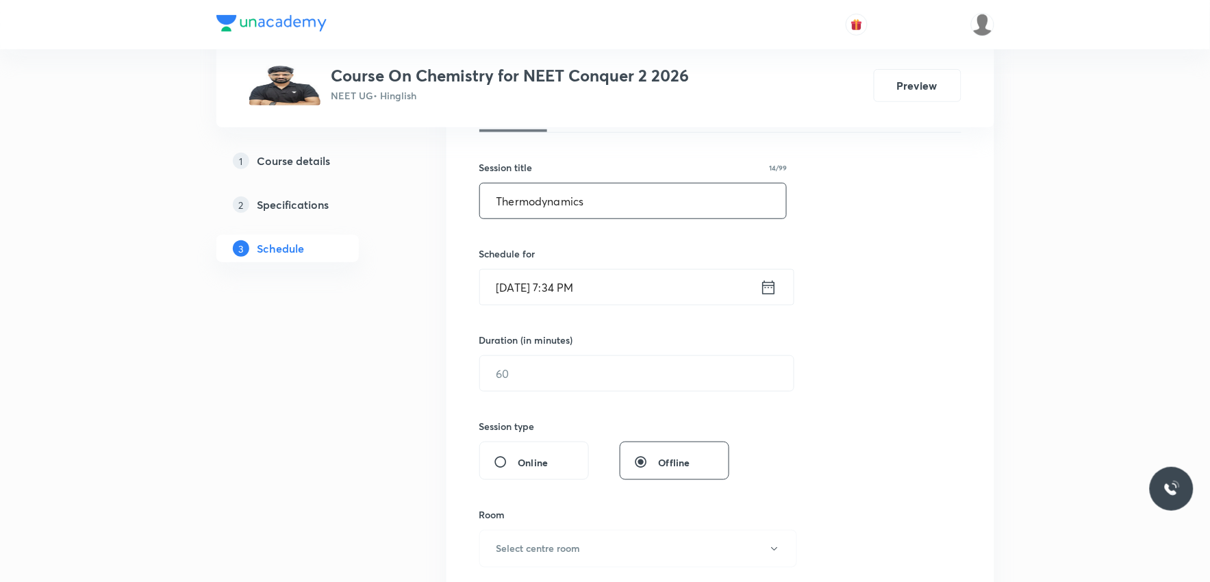
type input "Thermodynamics"
click at [562, 294] on input "Sep 4, 2025, 7:34 PM" at bounding box center [620, 287] width 280 height 35
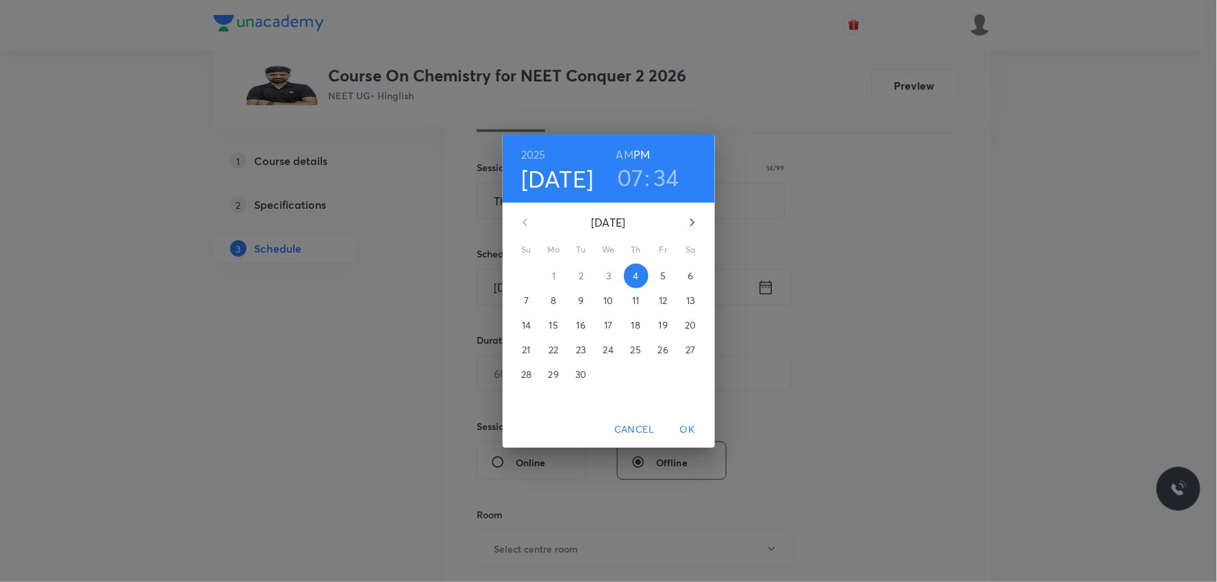
click at [658, 273] on span "5" at bounding box center [663, 276] width 25 height 14
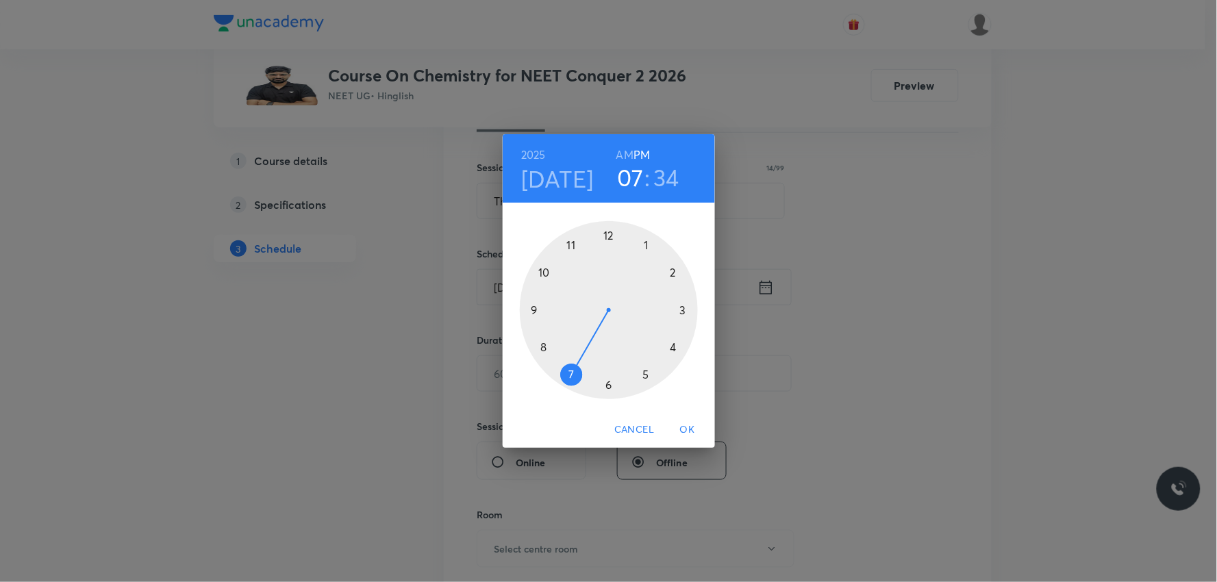
click at [624, 151] on h6 "AM" at bounding box center [624, 154] width 17 height 19
click at [672, 175] on h3 "34" at bounding box center [666, 177] width 26 height 29
drag, startPoint x: 576, startPoint y: 374, endPoint x: 609, endPoint y: 383, distance: 34.2
click at [609, 383] on div at bounding box center [609, 310] width 178 height 178
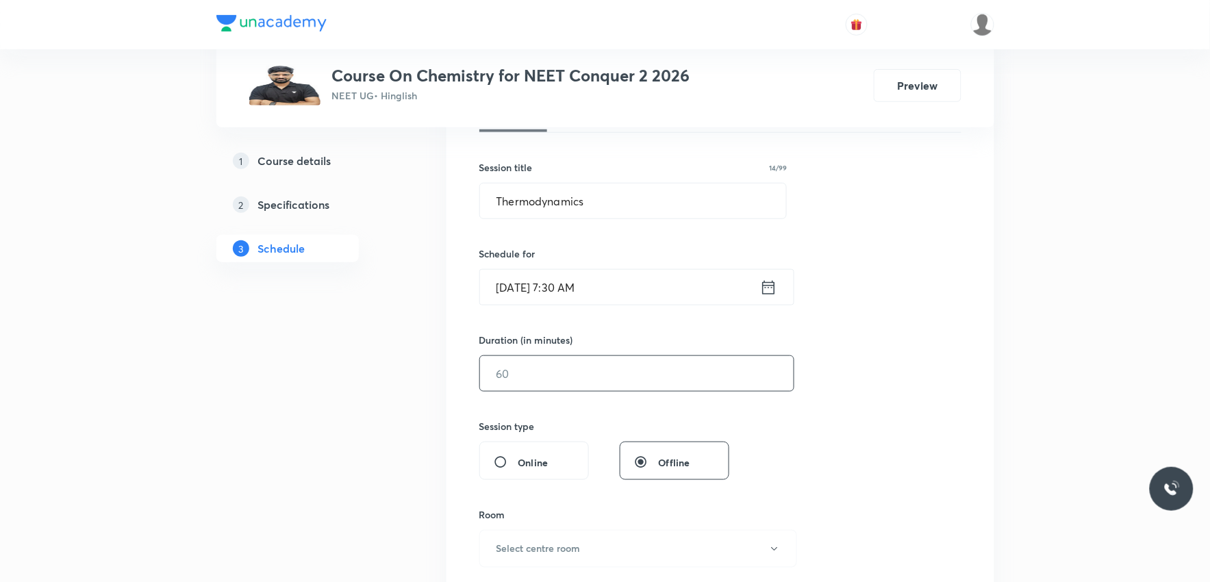
click at [529, 359] on input "text" at bounding box center [637, 373] width 314 height 35
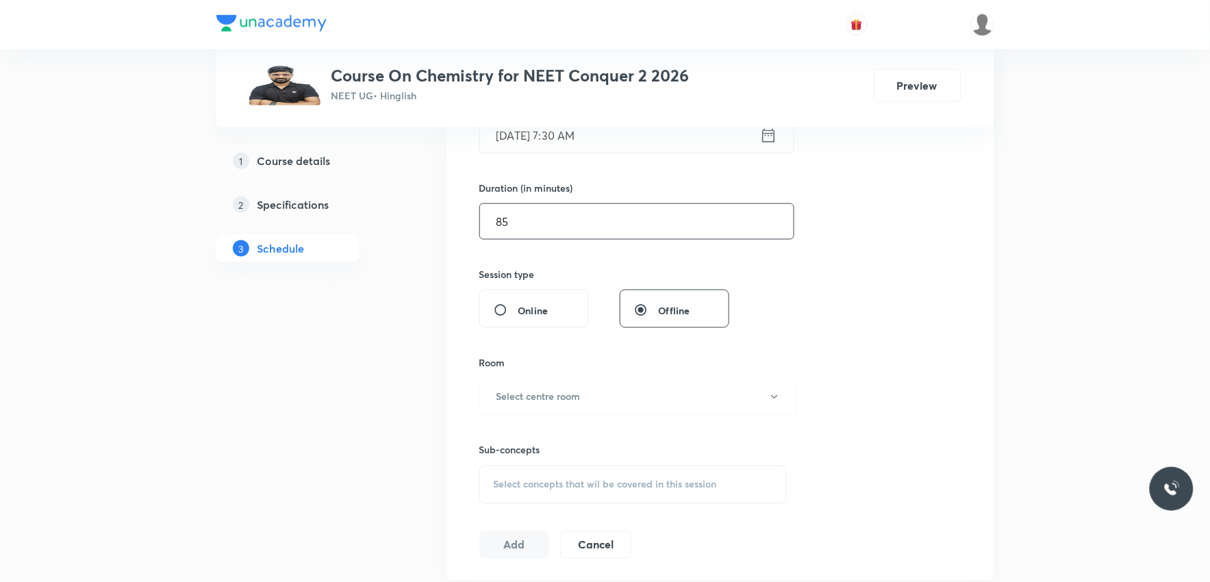
scroll to position [532, 0]
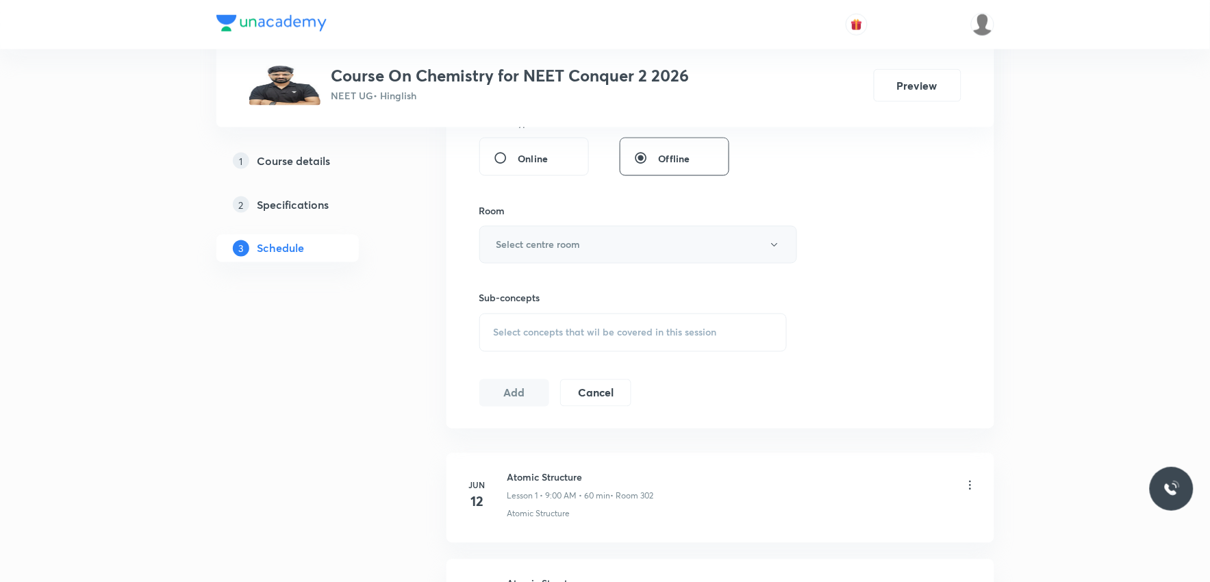
type input "85"
click at [625, 237] on button "Select centre room" at bounding box center [638, 245] width 318 height 38
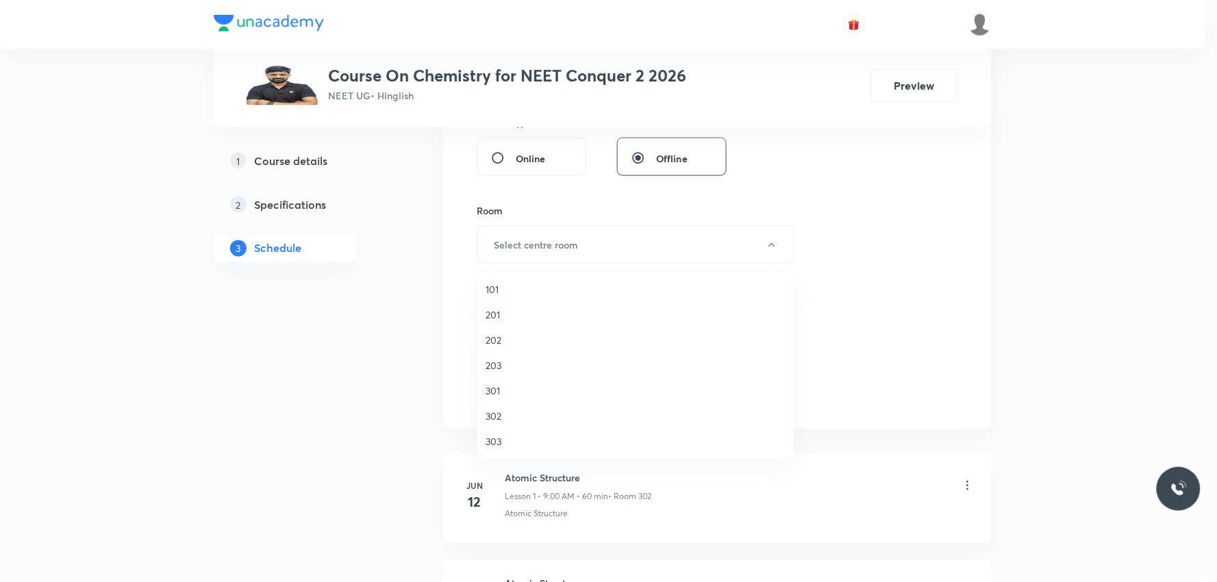
click at [522, 413] on span "302" at bounding box center [635, 416] width 300 height 14
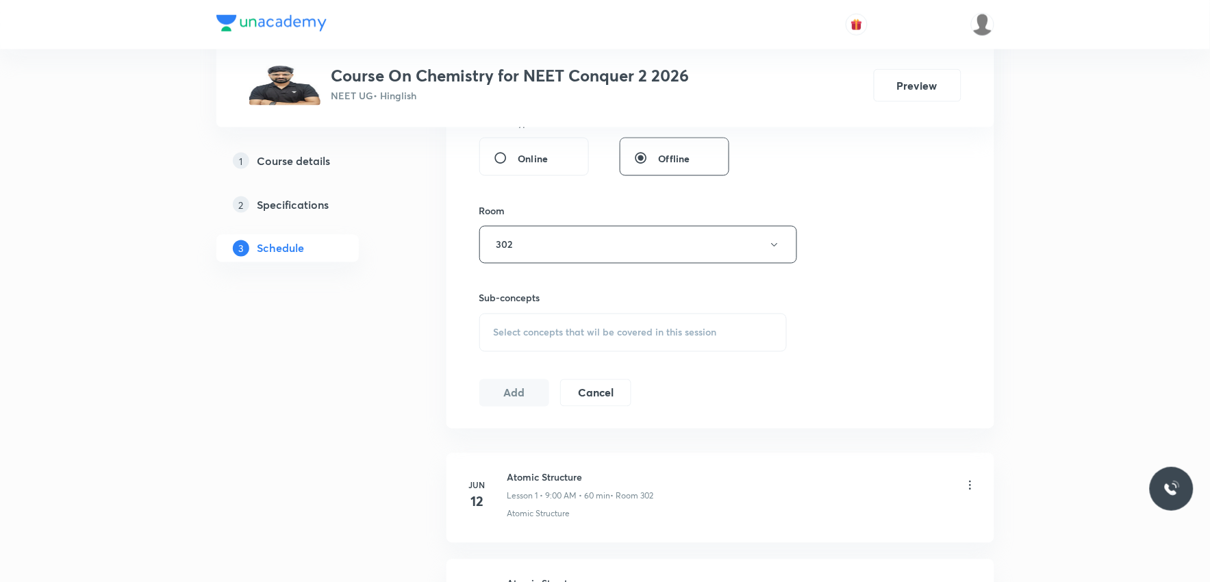
click at [599, 339] on div "Select concepts that wil be covered in this session" at bounding box center [633, 333] width 308 height 38
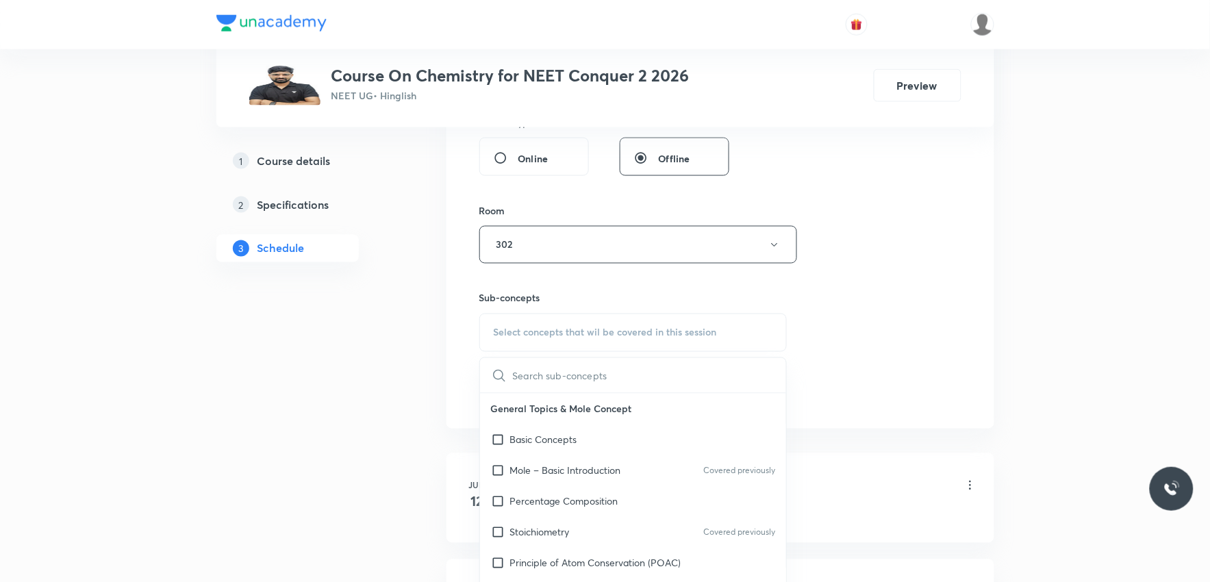
click at [870, 251] on div "Session 53 Live class Session title 14/99 Thermodynamics ​ Schedule for Sep 5, …" at bounding box center [720, 85] width 482 height 643
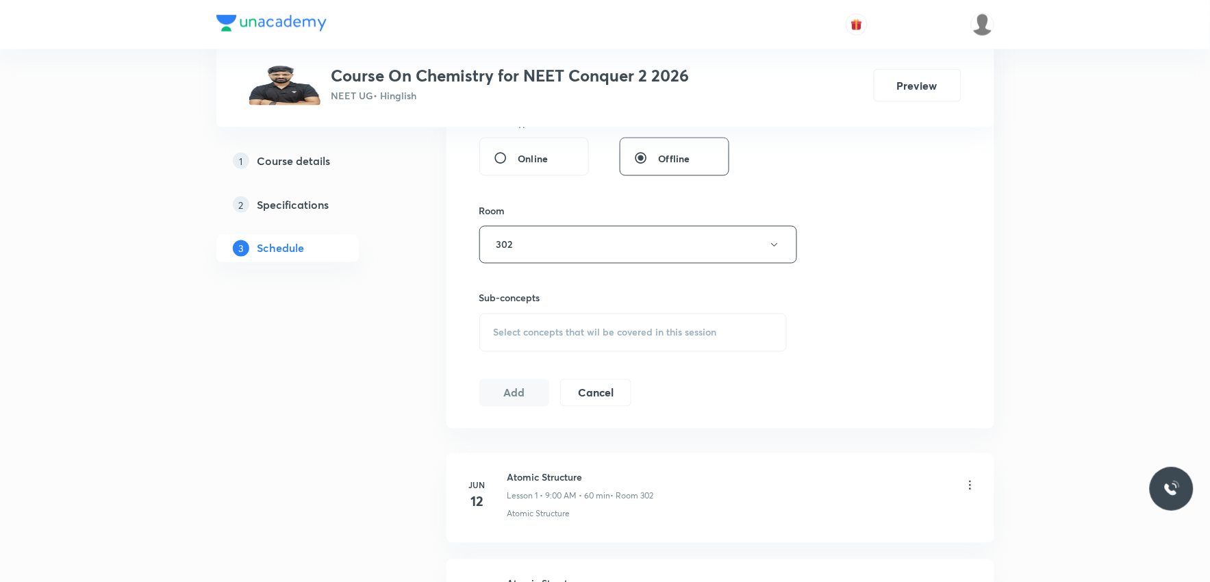
scroll to position [6041, 0]
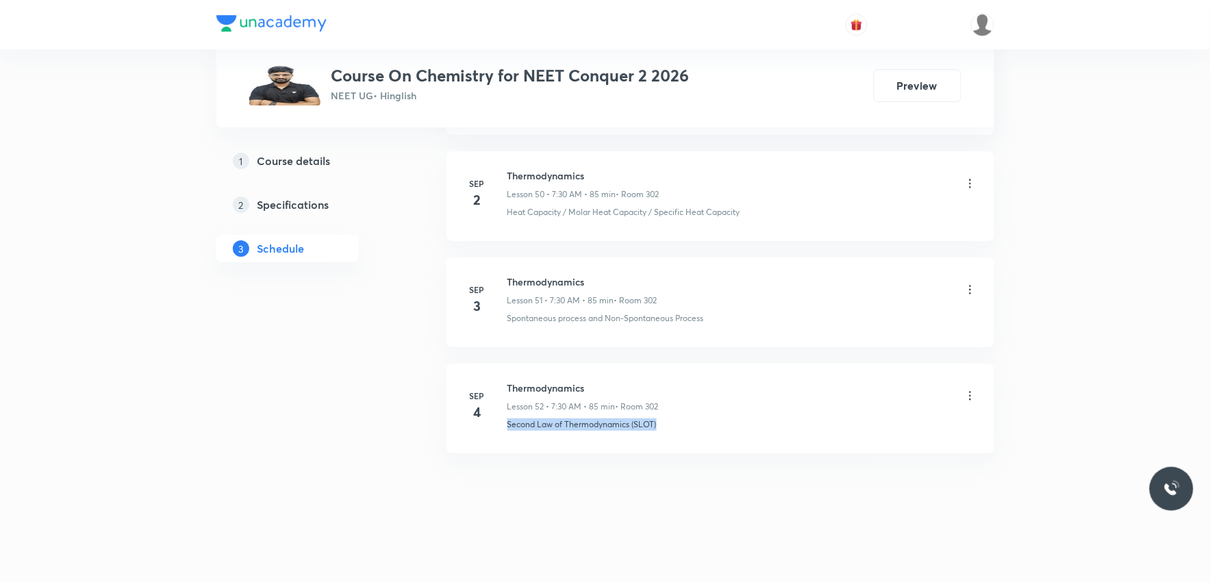
drag, startPoint x: 509, startPoint y: 432, endPoint x: 709, endPoint y: 437, distance: 200.7
click at [709, 437] on li "Sep 4 Thermodynamics Lesson 52 • 7:30 AM • 85 min • Room 302 Second Law of Ther…" at bounding box center [720, 409] width 548 height 90
copy p "Second Law of Thermodynamics (SLOT)"
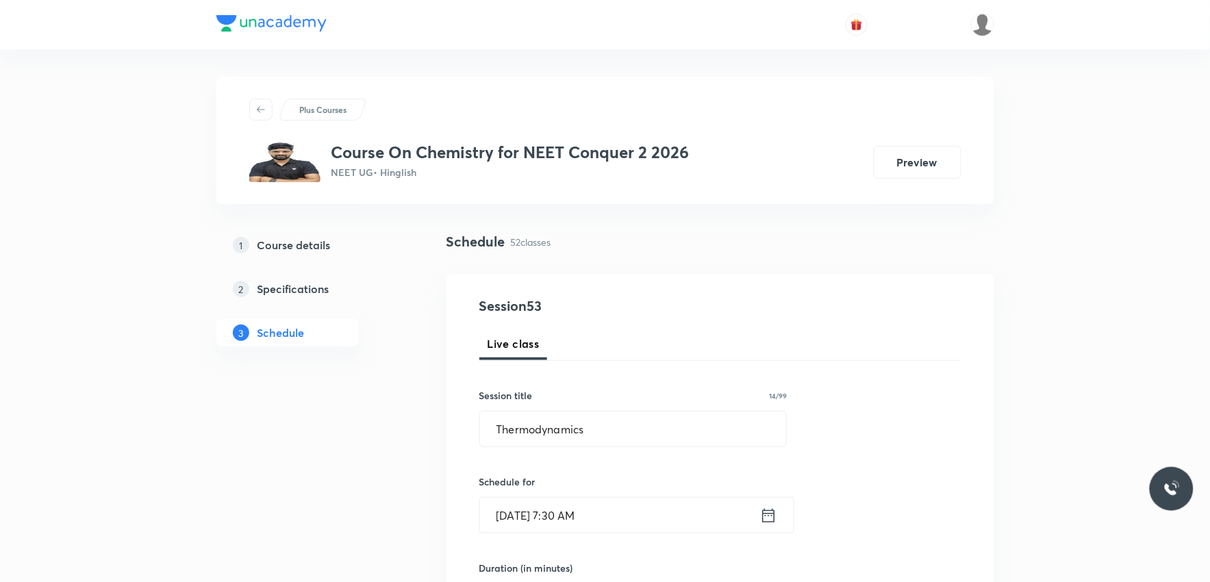
scroll to position [380, 0]
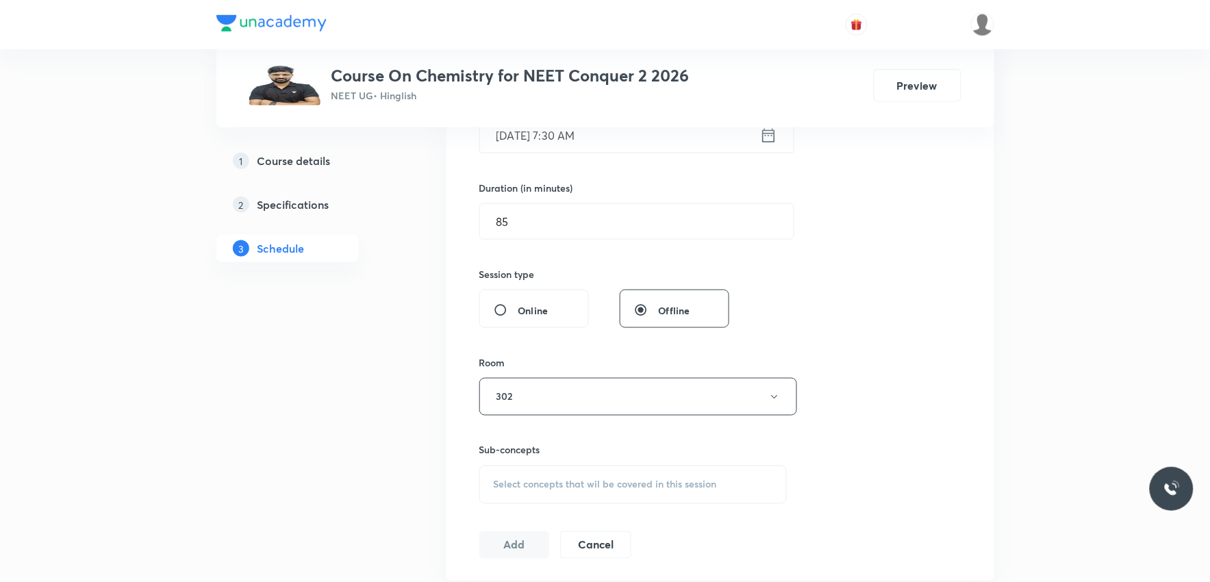
click at [681, 477] on div "Select concepts that wil be covered in this session" at bounding box center [633, 485] width 308 height 38
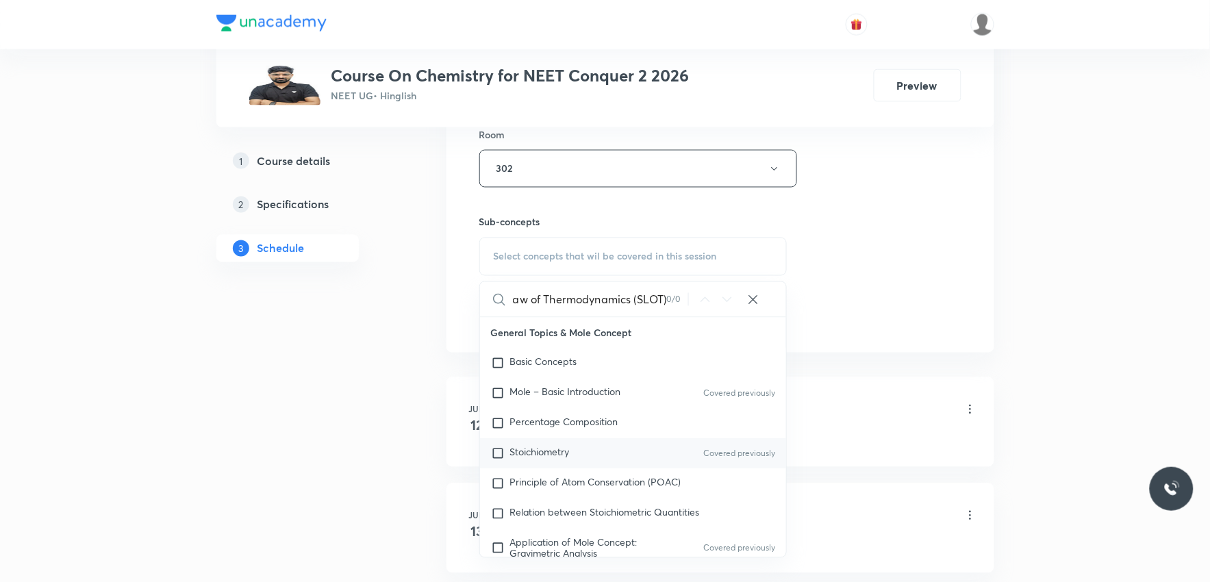
scroll to position [685, 0]
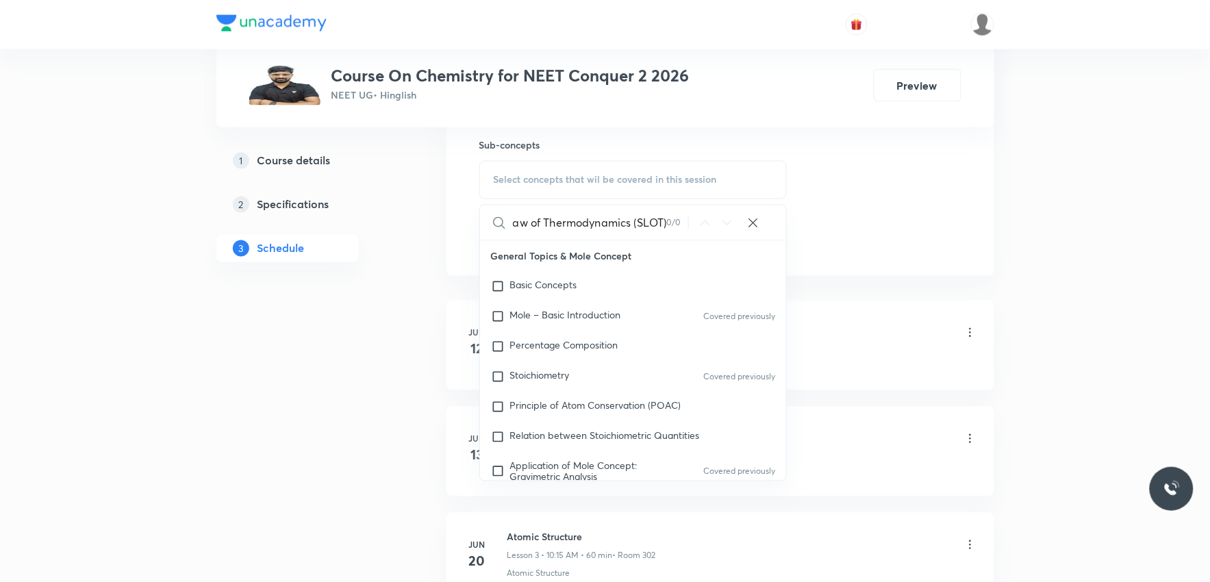
click at [626, 229] on input "Second Law of Thermodynamics (SLOT)" at bounding box center [590, 222] width 154 height 35
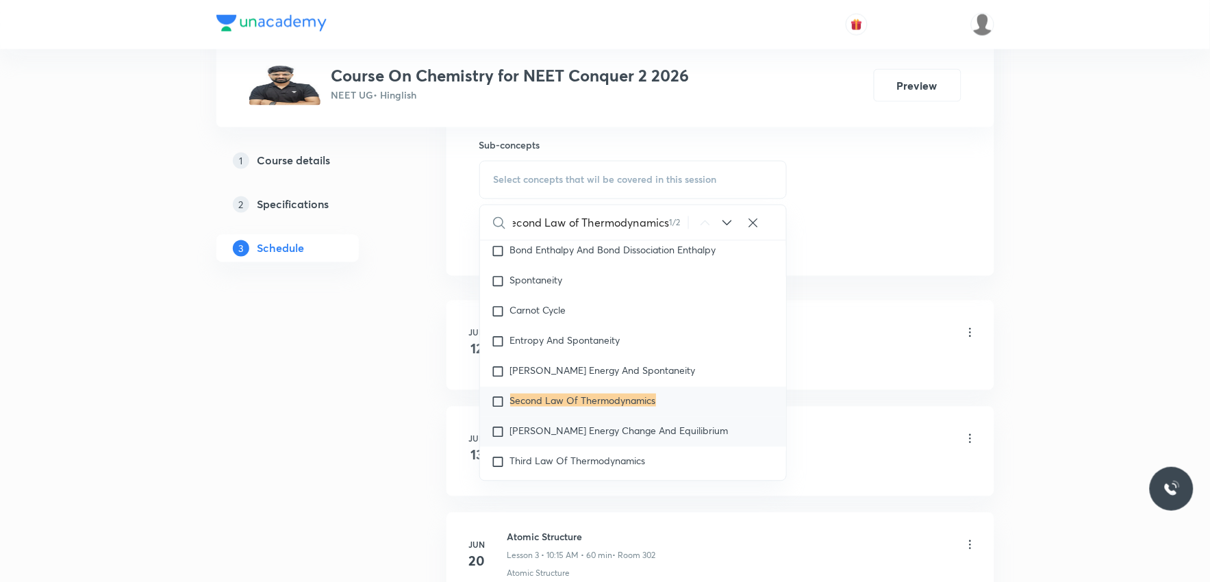
type input "Second Law of Thermodynamics"
click at [620, 437] on span "Gibbs Energy Change And Equilibrium" at bounding box center [619, 430] width 218 height 13
checkbox input "true"
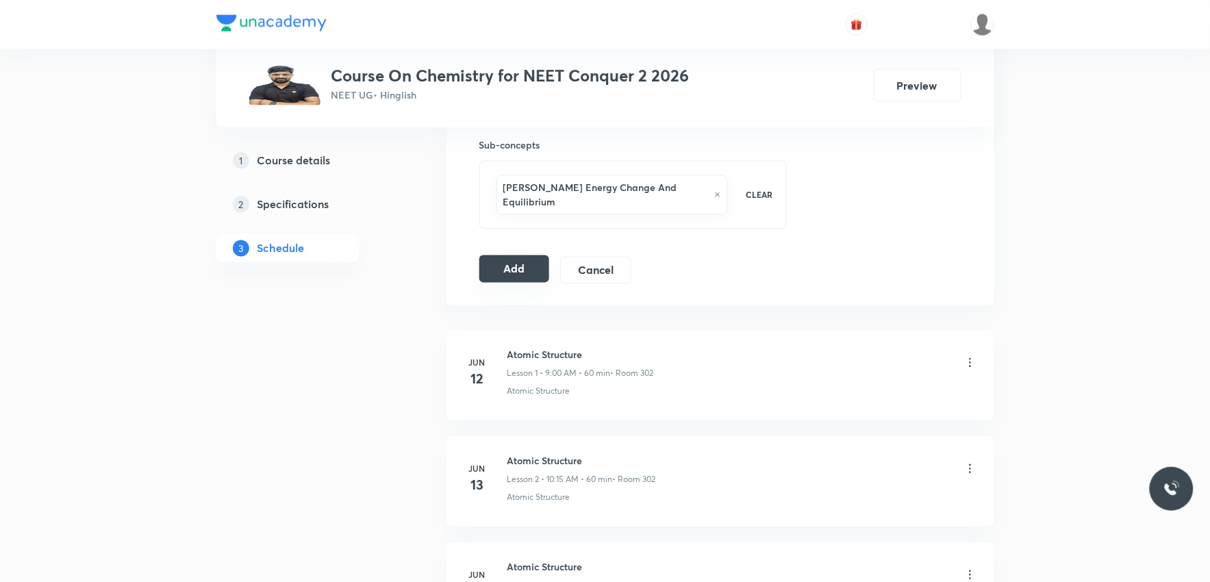
click at [520, 255] on button "Add" at bounding box center [514, 268] width 71 height 27
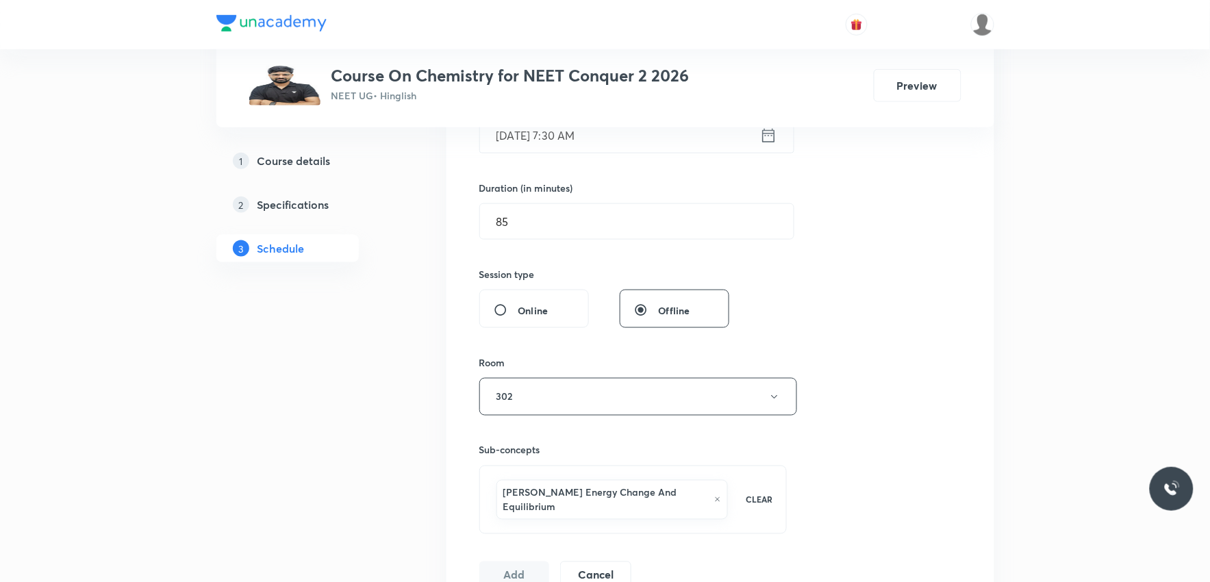
scroll to position [152, 0]
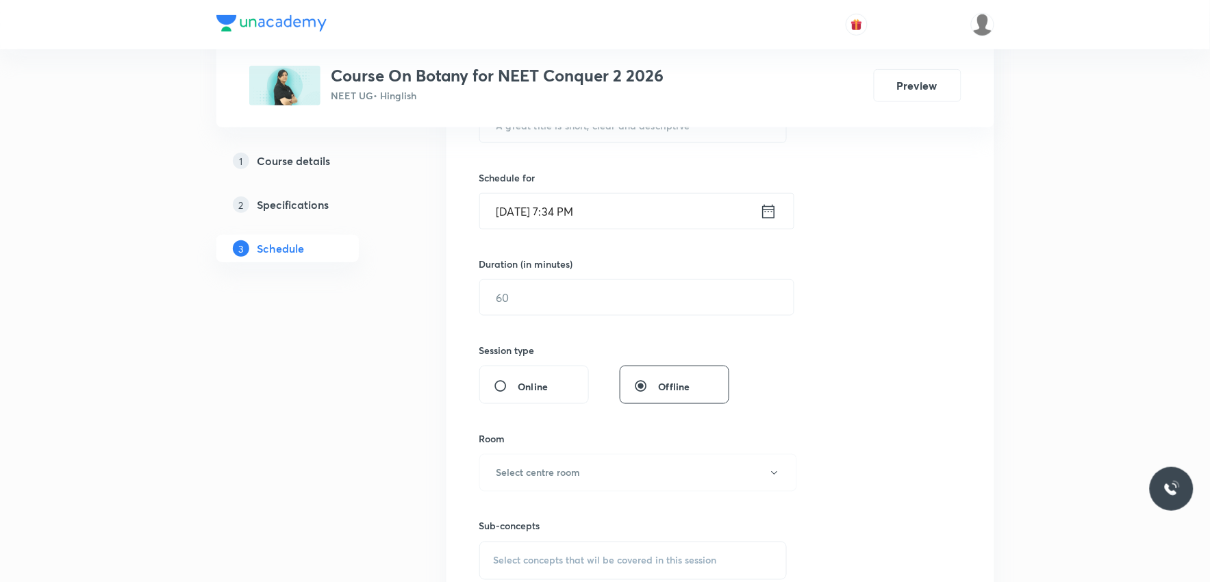
scroll to position [532, 0]
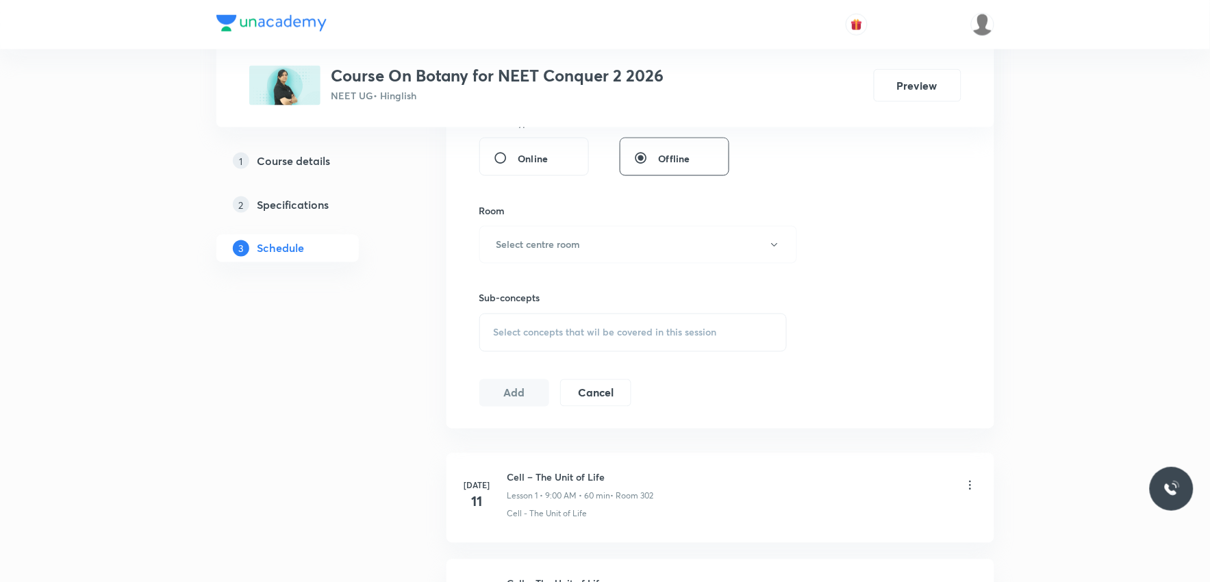
click at [662, 333] on span "Select concepts that wil be covered in this session" at bounding box center [605, 332] width 223 height 11
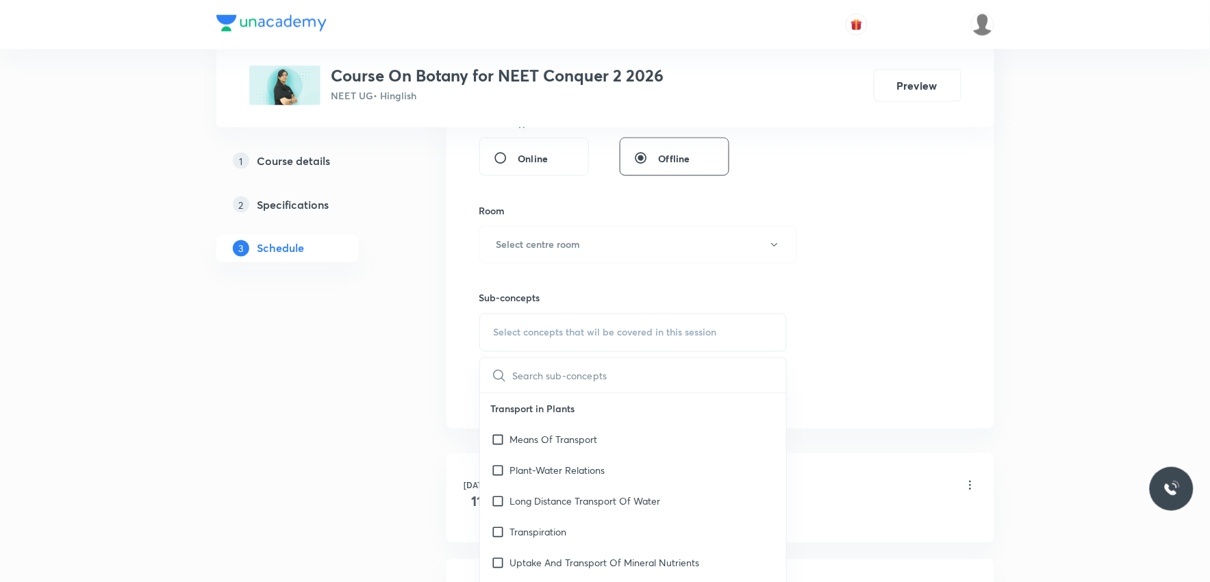
click at [854, 217] on div "Session 35 Live class Session title 0/99 ​ Schedule for Sep 4, 2025, 7:34 PM ​ …" at bounding box center [720, 85] width 482 height 643
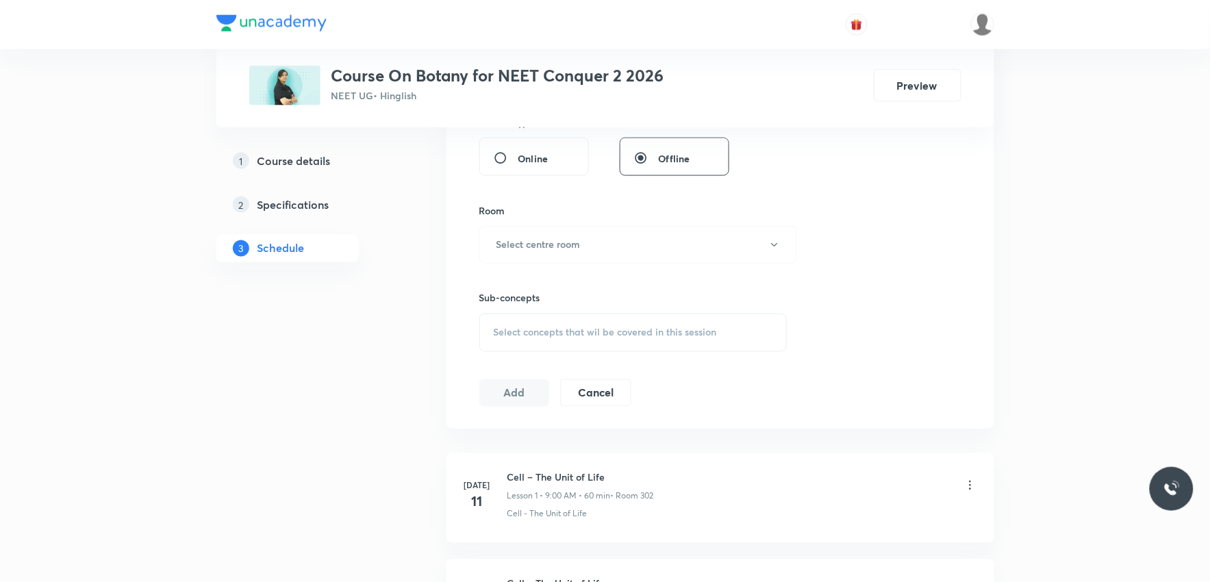
scroll to position [4129, 0]
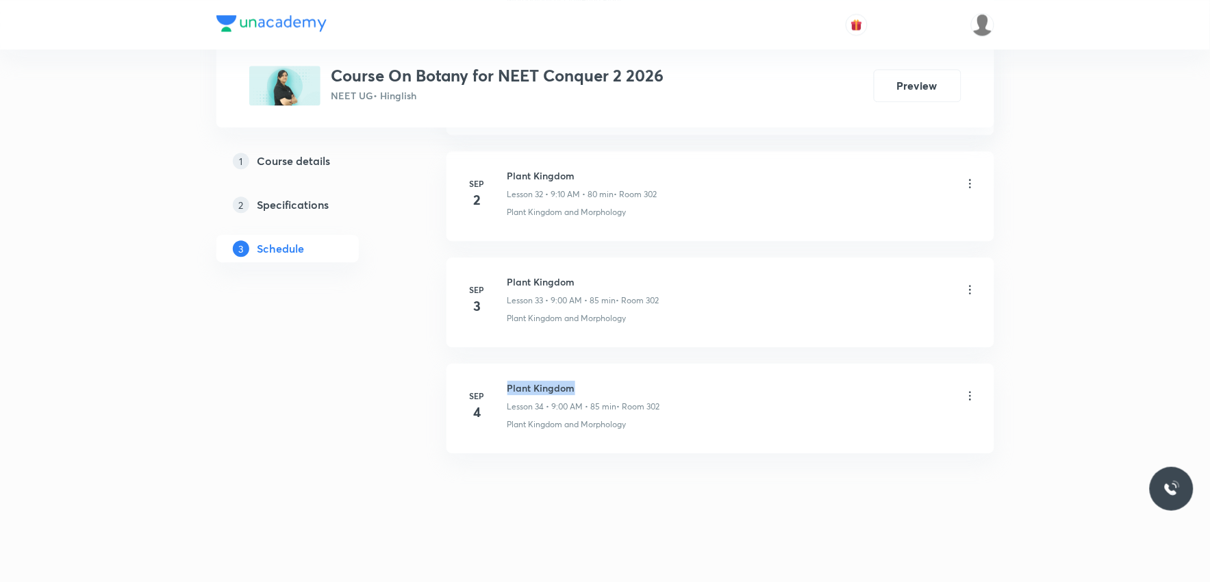
drag, startPoint x: 509, startPoint y: 387, endPoint x: 583, endPoint y: 384, distance: 74.7
click at [583, 384] on h6 "Plant Kingdom" at bounding box center [583, 388] width 153 height 14
copy h6 "Plant Kingdom"
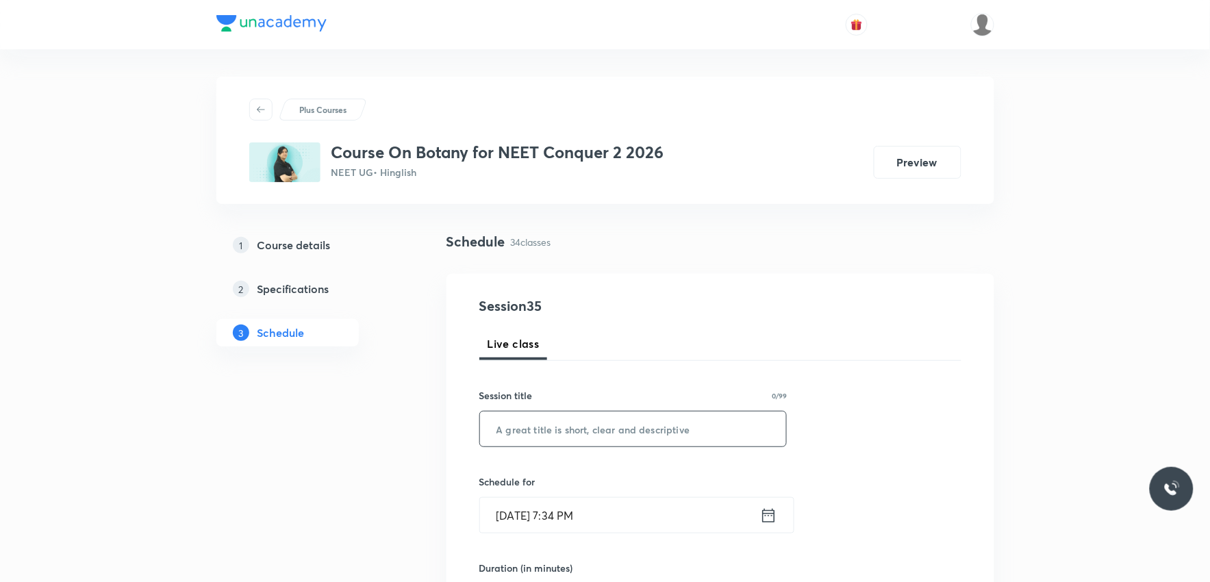
click at [570, 439] on input "text" at bounding box center [633, 428] width 307 height 35
paste input "Plant Kingdom"
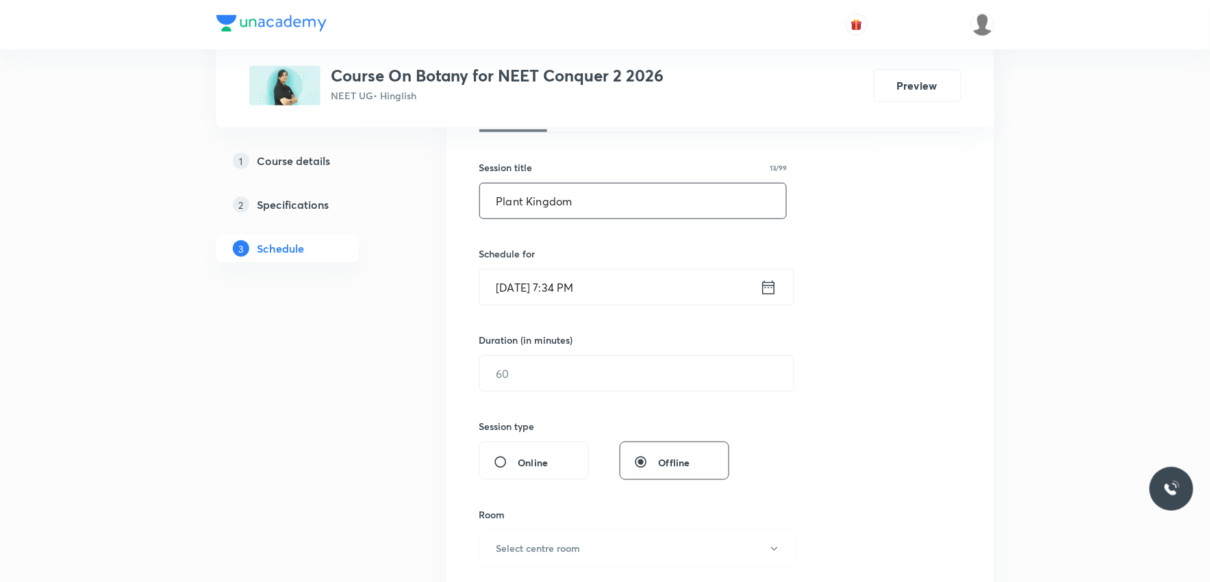
type input "Plant Kingdom"
click at [545, 286] on input "[DATE] 7:34 PM" at bounding box center [620, 287] width 280 height 35
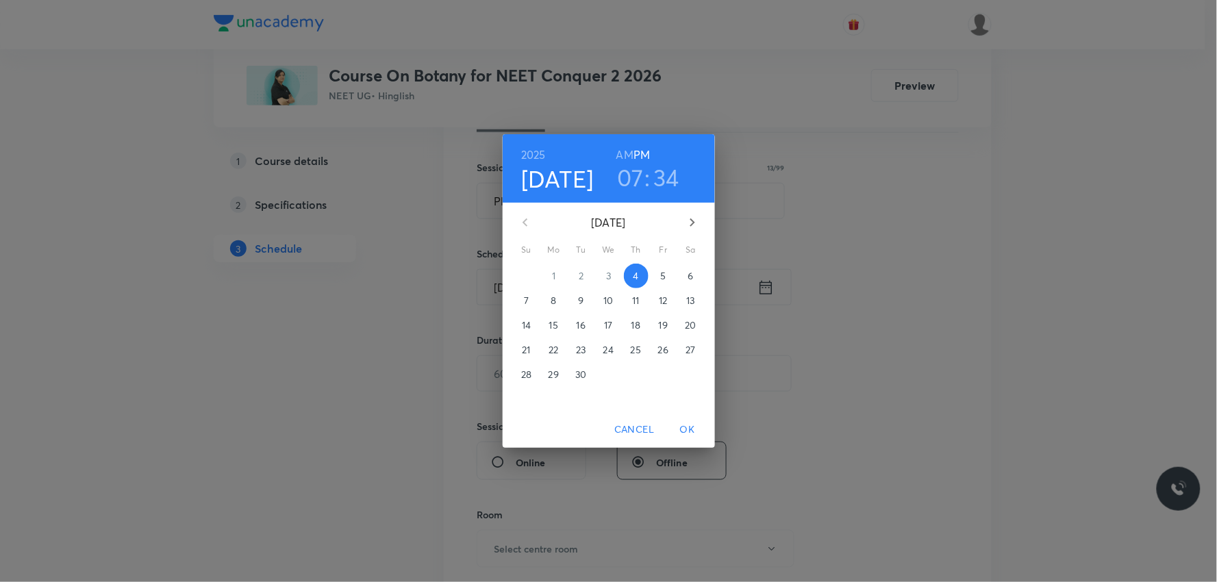
click at [668, 275] on span "5" at bounding box center [663, 276] width 25 height 14
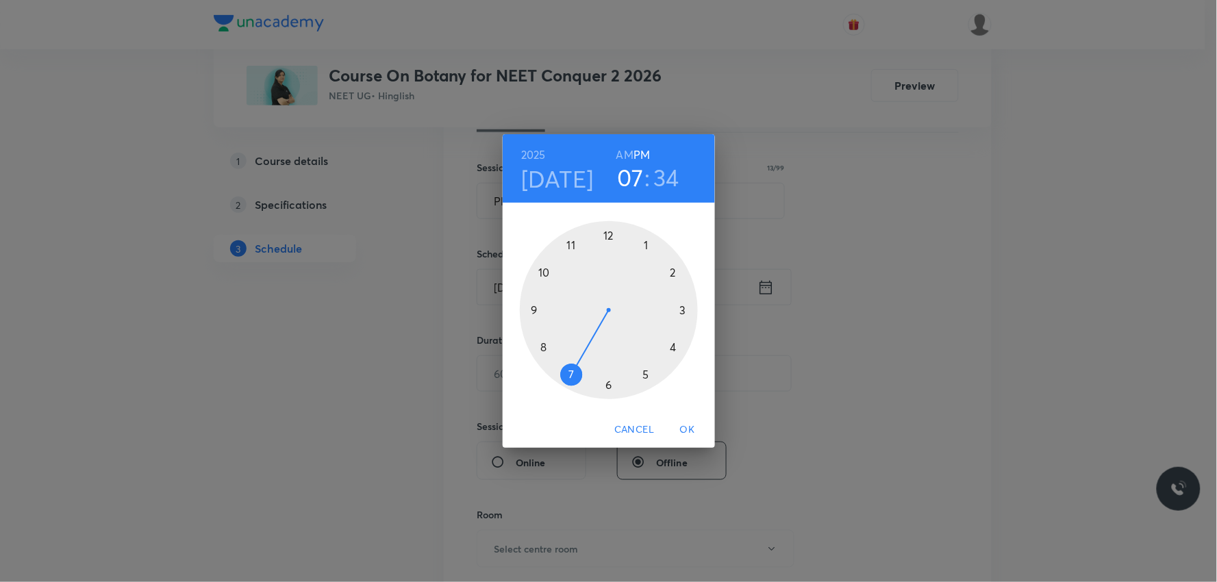
click at [625, 153] on h6 "AM" at bounding box center [624, 154] width 17 height 19
drag, startPoint x: 574, startPoint y: 370, endPoint x: 541, endPoint y: 322, distance: 58.1
click at [541, 322] on div at bounding box center [609, 310] width 178 height 178
drag, startPoint x: 578, startPoint y: 372, endPoint x: 608, endPoint y: 251, distance: 125.5
click at [608, 251] on div at bounding box center [609, 310] width 178 height 178
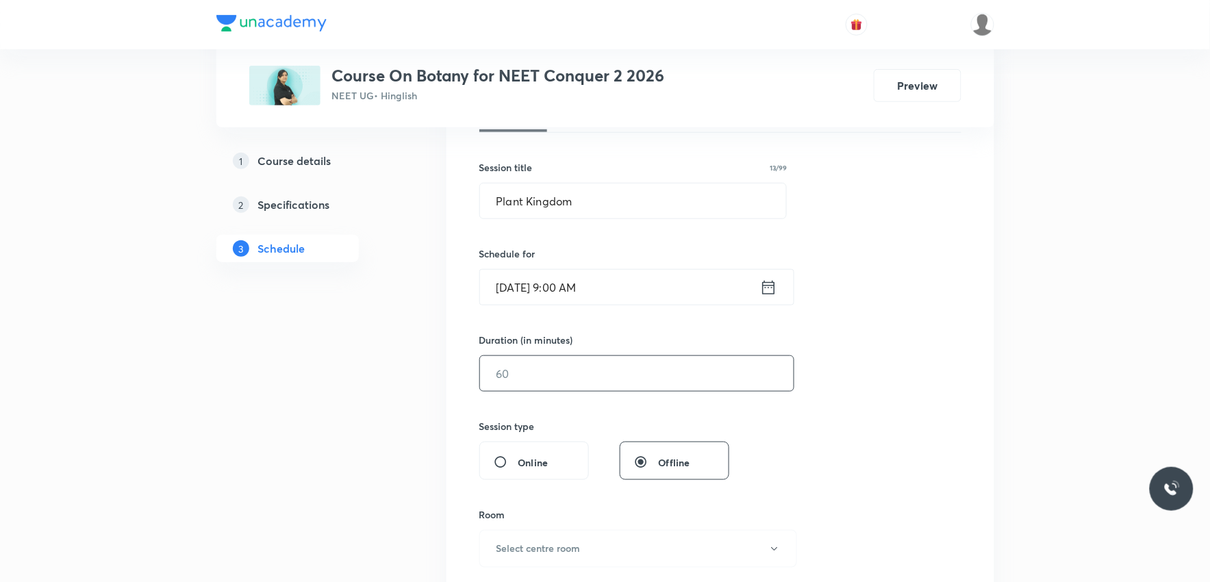
click at [571, 370] on input "text" at bounding box center [637, 373] width 314 height 35
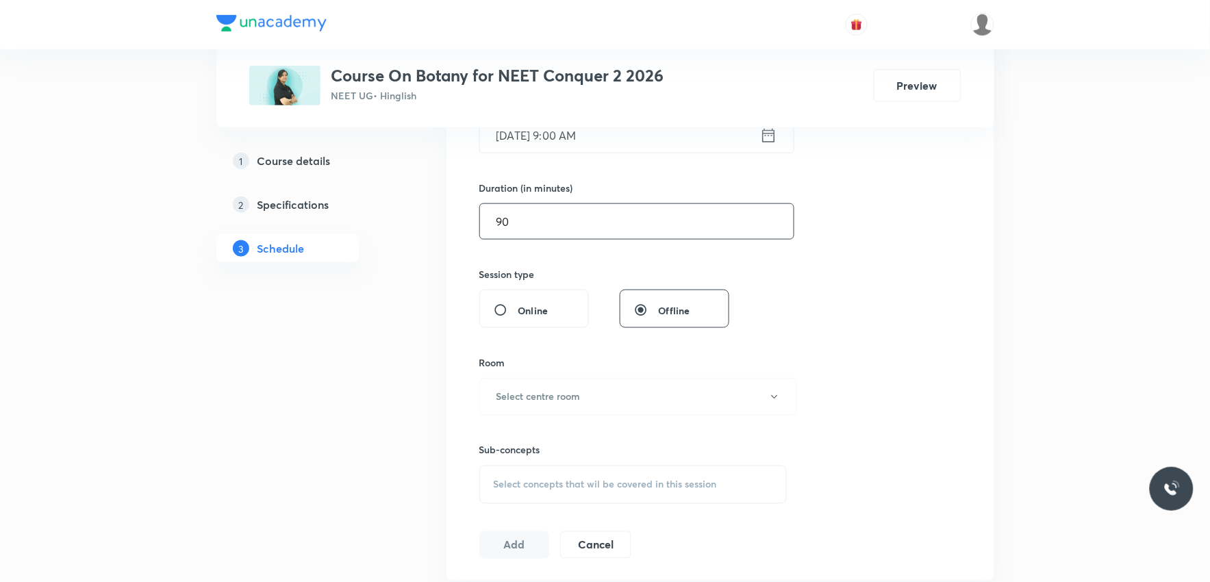
type input "90"
click at [583, 359] on div "Room" at bounding box center [633, 362] width 308 height 14
click at [594, 390] on button "Select centre room" at bounding box center [638, 397] width 318 height 38
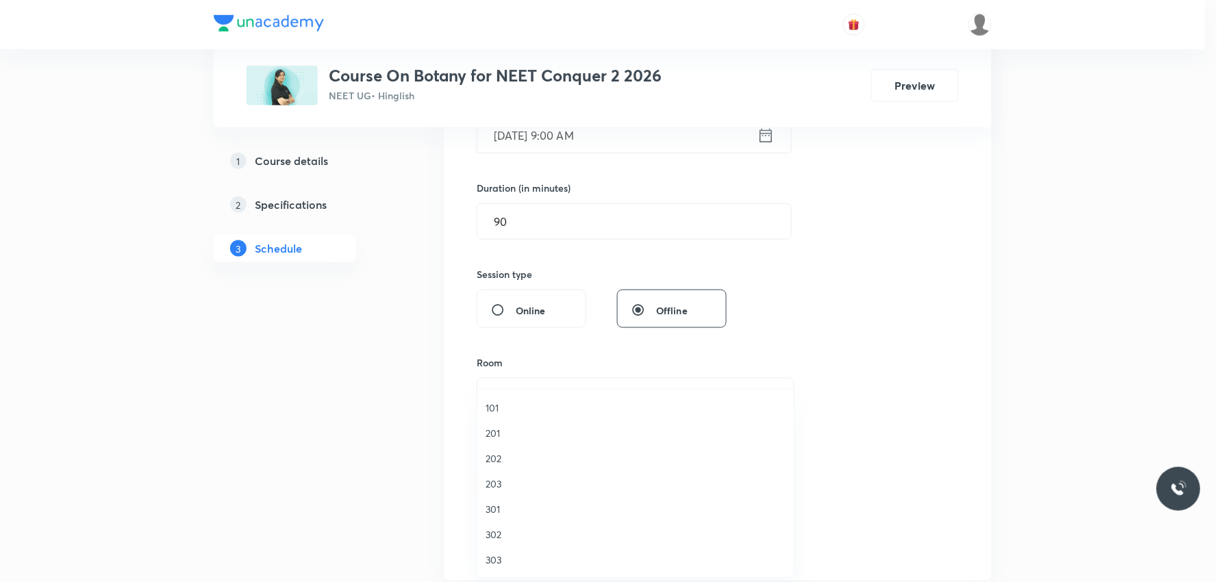
click at [515, 533] on span "302" at bounding box center [635, 534] width 300 height 14
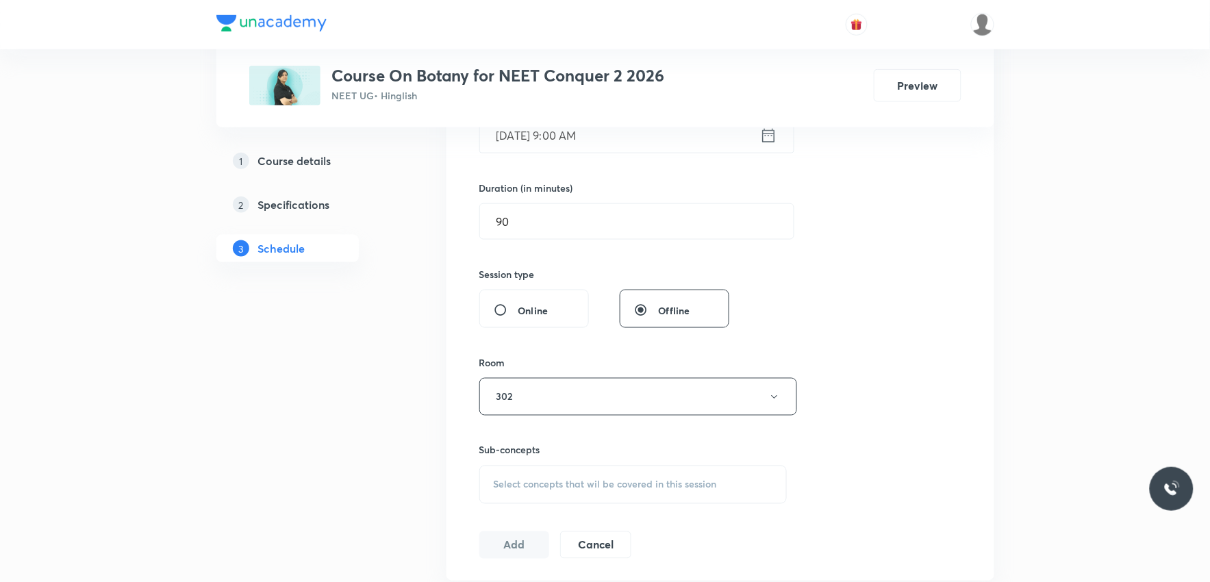
click at [607, 466] on div "Select concepts that wil be covered in this session" at bounding box center [633, 485] width 308 height 38
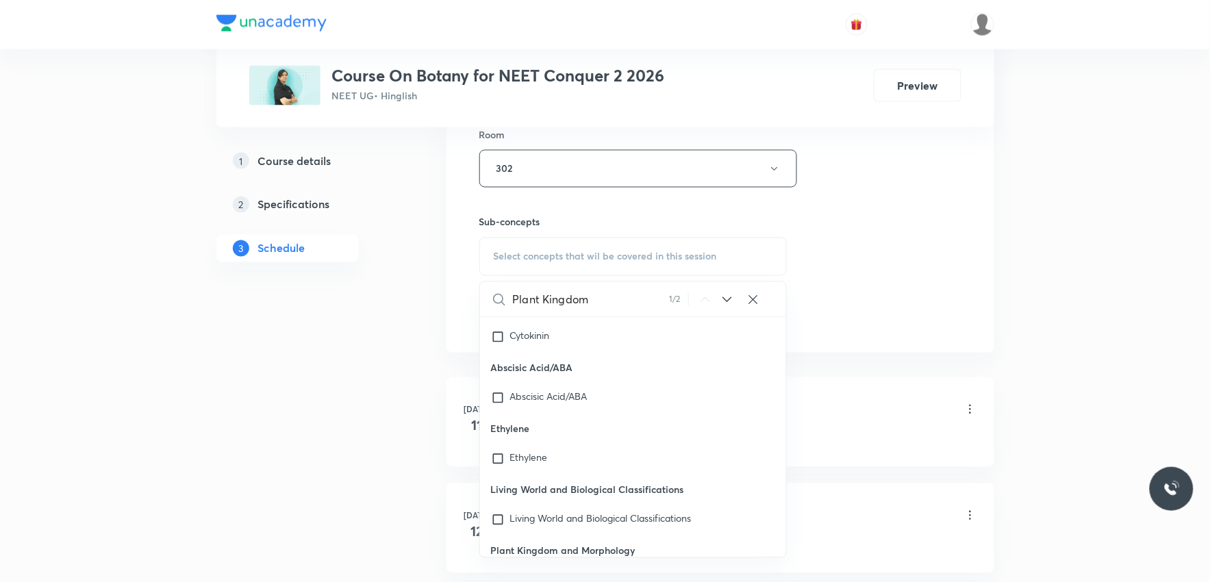
type input "Plant Kingdom"
click at [592, 566] on div "Plant Kingdom and Morphology Covered previously" at bounding box center [633, 581] width 307 height 30
checkbox input "true"
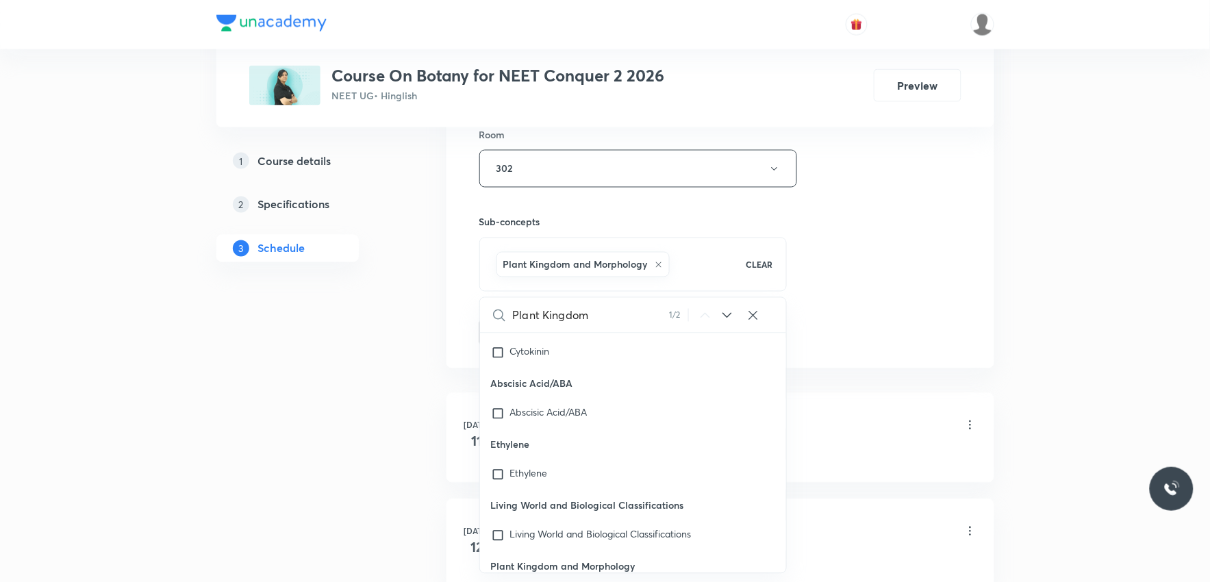
click at [943, 252] on div "Session 35 Live class Session title 13/99 Plant Kingdom ​ Schedule for Sep 5, 2…" at bounding box center [720, 17] width 482 height 659
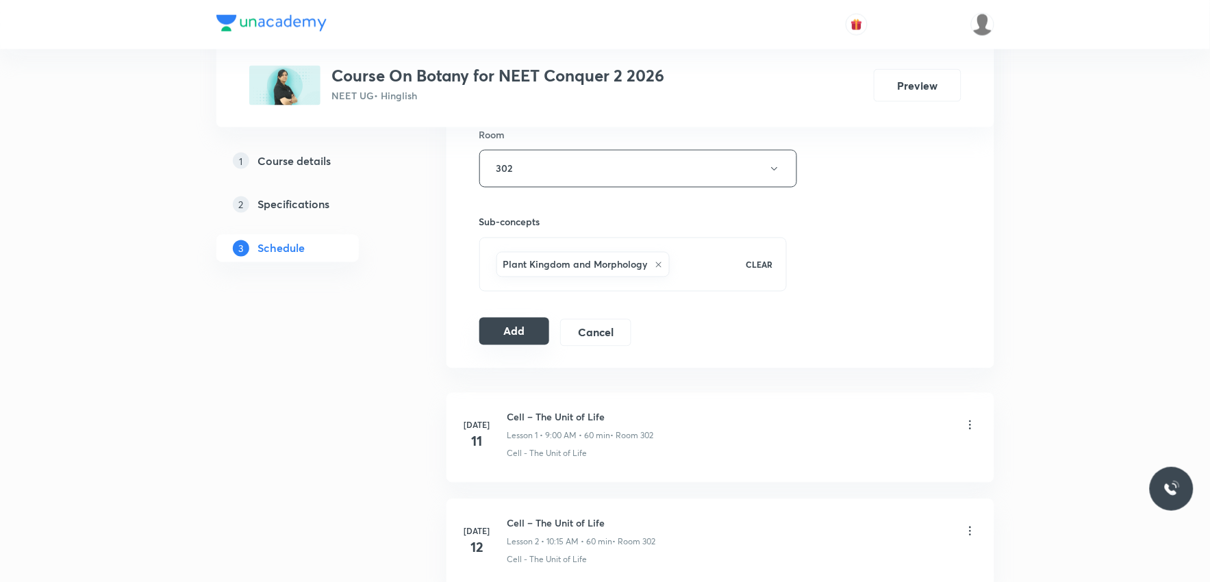
click at [533, 335] on button "Add" at bounding box center [514, 331] width 71 height 27
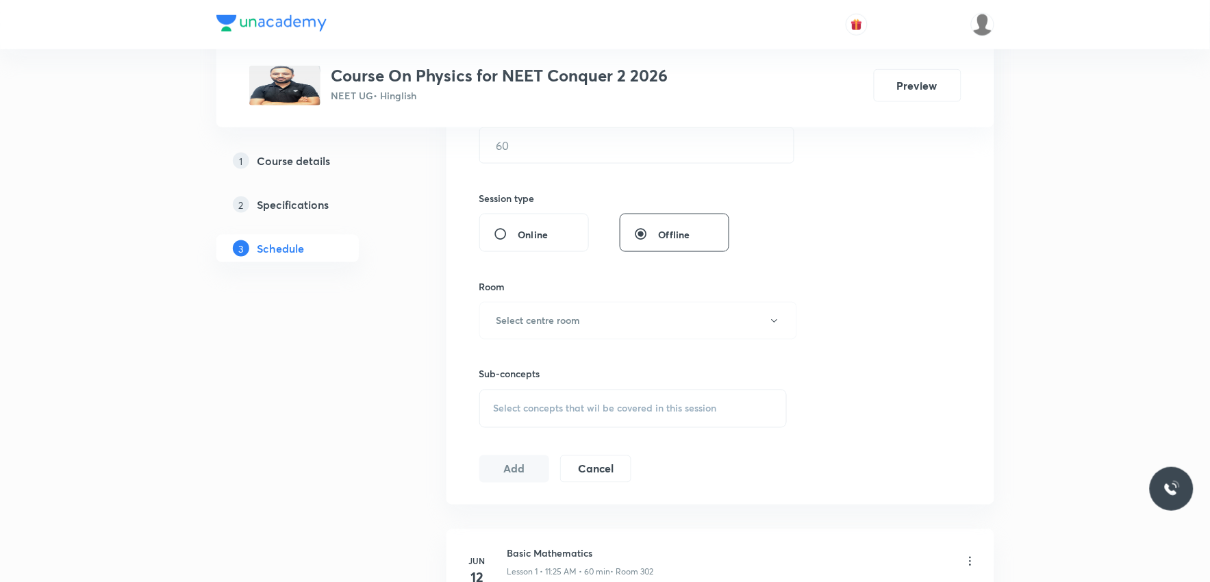
click at [631, 394] on div "Select concepts that wil be covered in this session" at bounding box center [633, 409] width 308 height 38
click at [920, 202] on div "Session 29 Live class Session title 0/99 ​ Schedule for [DATE] 7:35 PM ​ Durati…" at bounding box center [720, 161] width 482 height 643
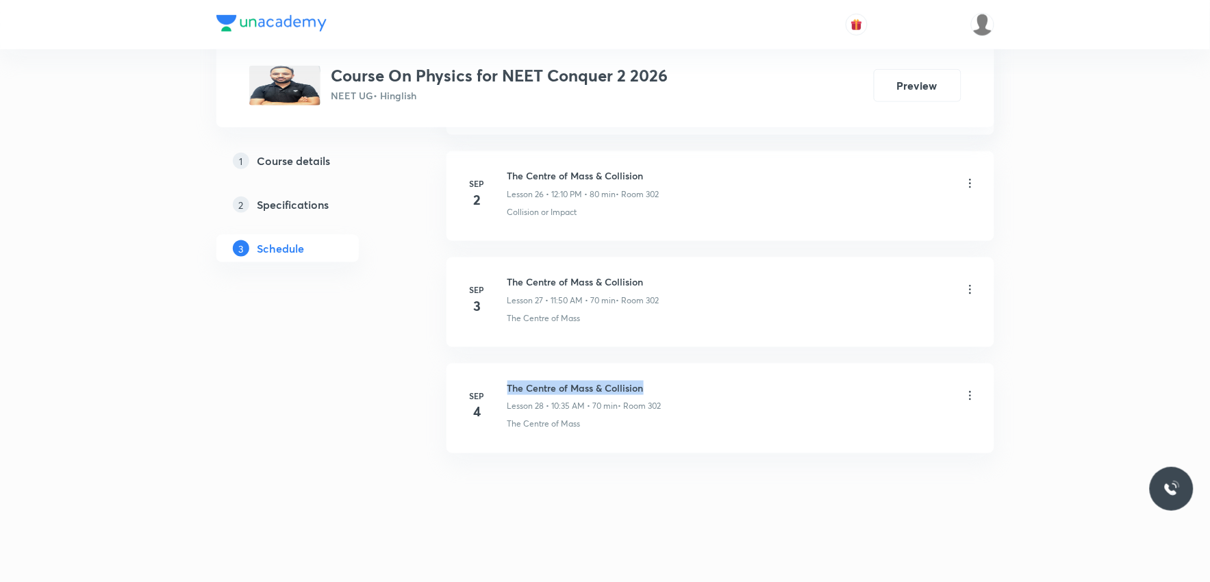
drag, startPoint x: 508, startPoint y: 385, endPoint x: 717, endPoint y: 384, distance: 208.8
click at [717, 384] on div "The Centre of Mass & Collision Lesson 28 • 10:35 AM • 70 min • Room 302" at bounding box center [742, 397] width 470 height 32
copy h6 "The Centre of Mass & Collision"
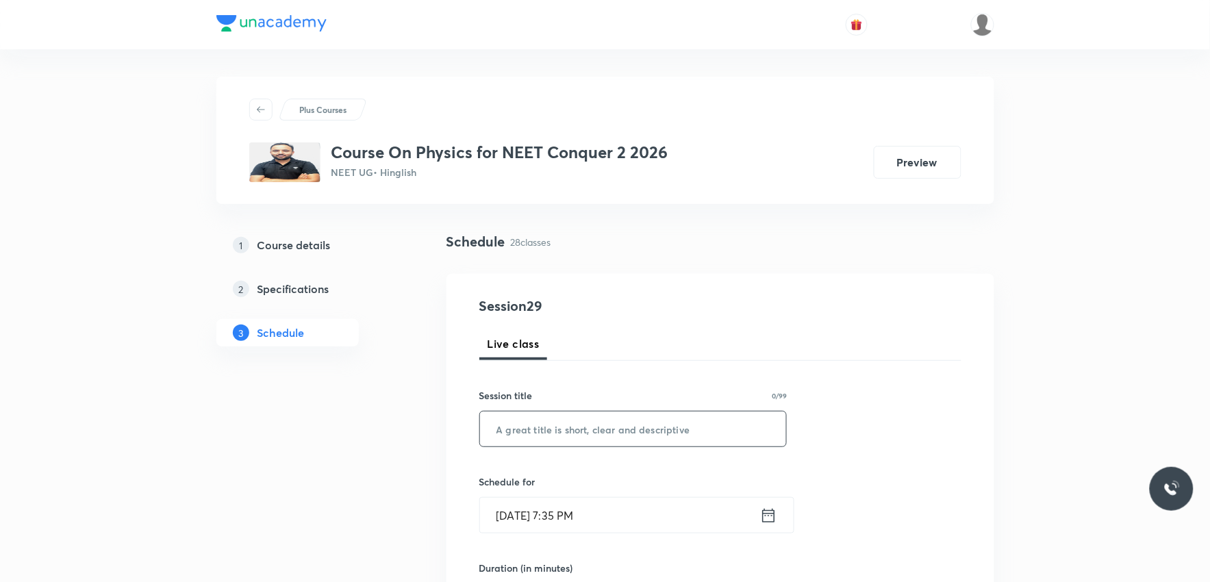
click at [675, 433] on input "text" at bounding box center [633, 428] width 307 height 35
paste input "The Centre of Mass & Collision"
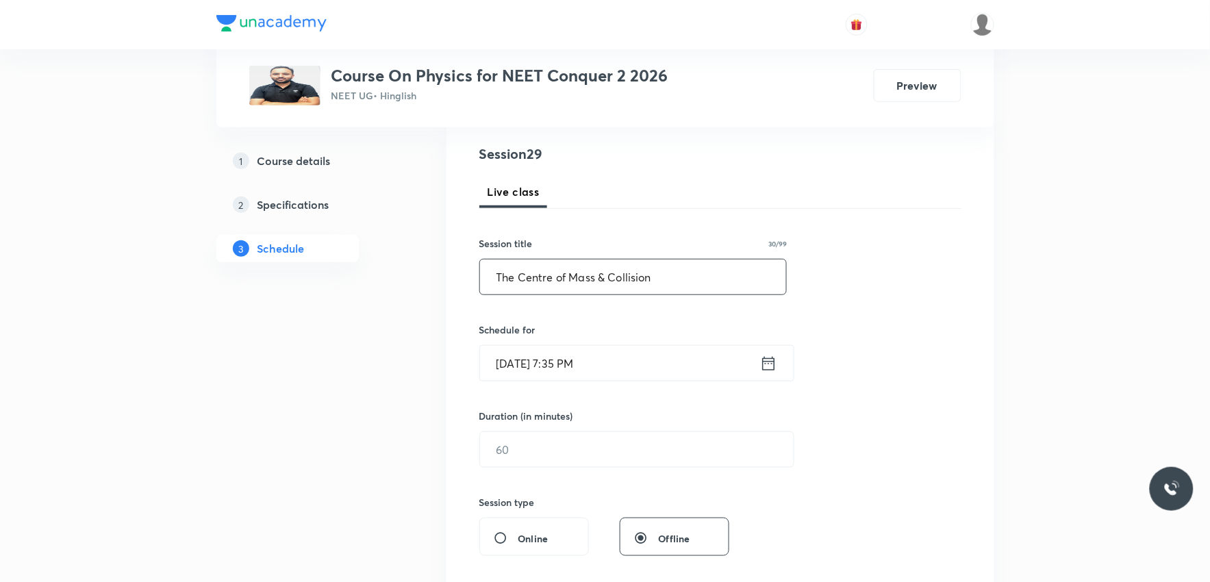
scroll to position [228, 0]
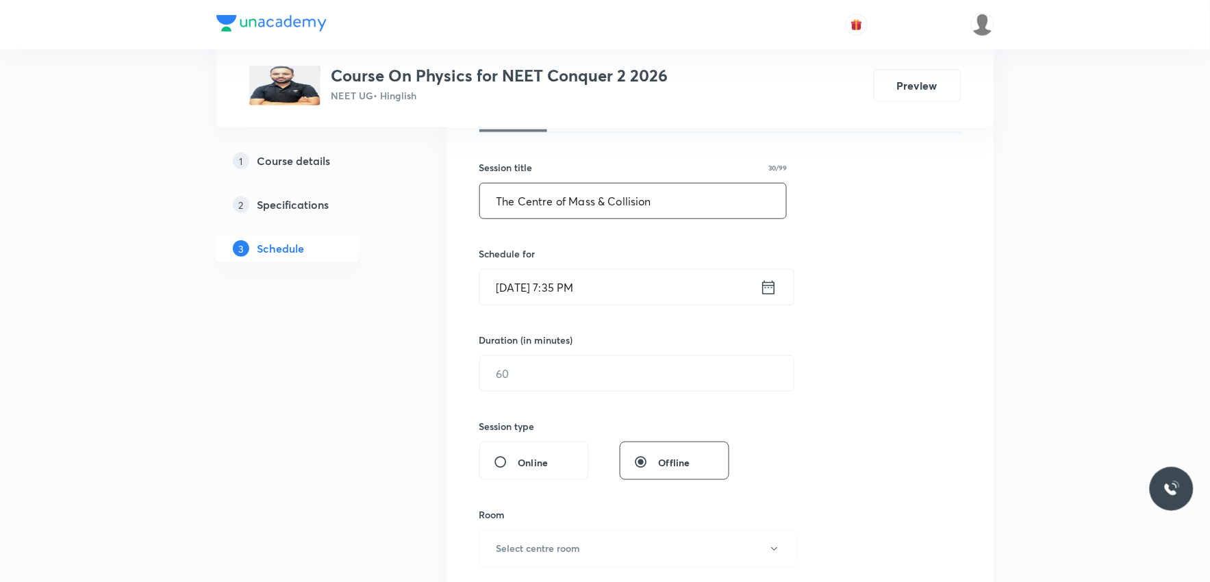
type input "The Centre of Mass & Collision"
click at [567, 303] on input "[DATE] 7:35 PM" at bounding box center [620, 287] width 280 height 35
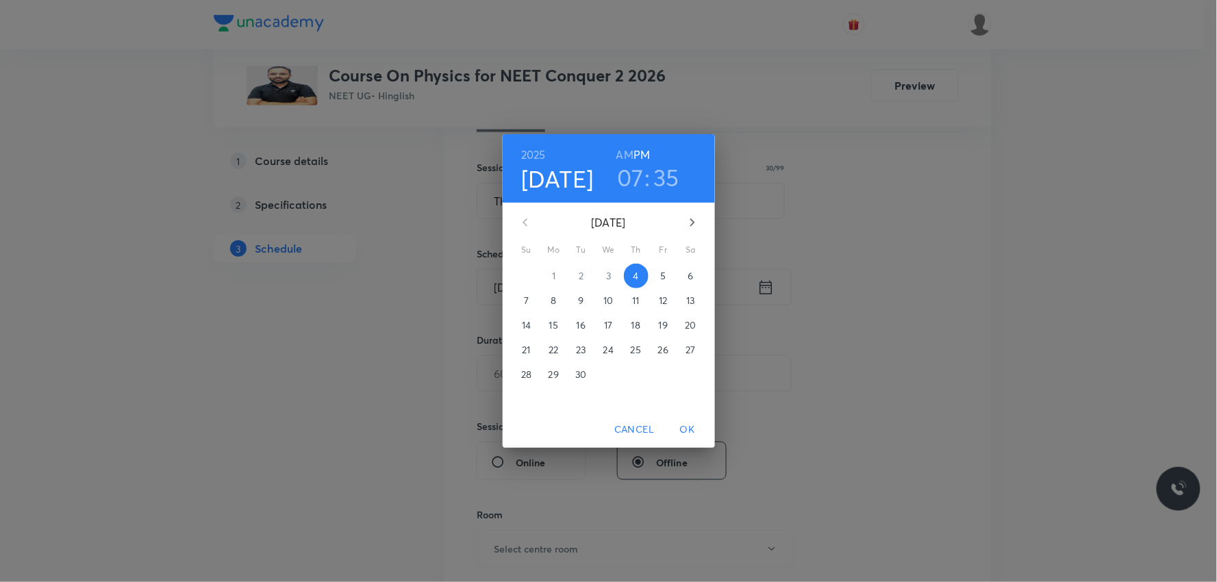
click at [669, 277] on span "5" at bounding box center [663, 276] width 25 height 14
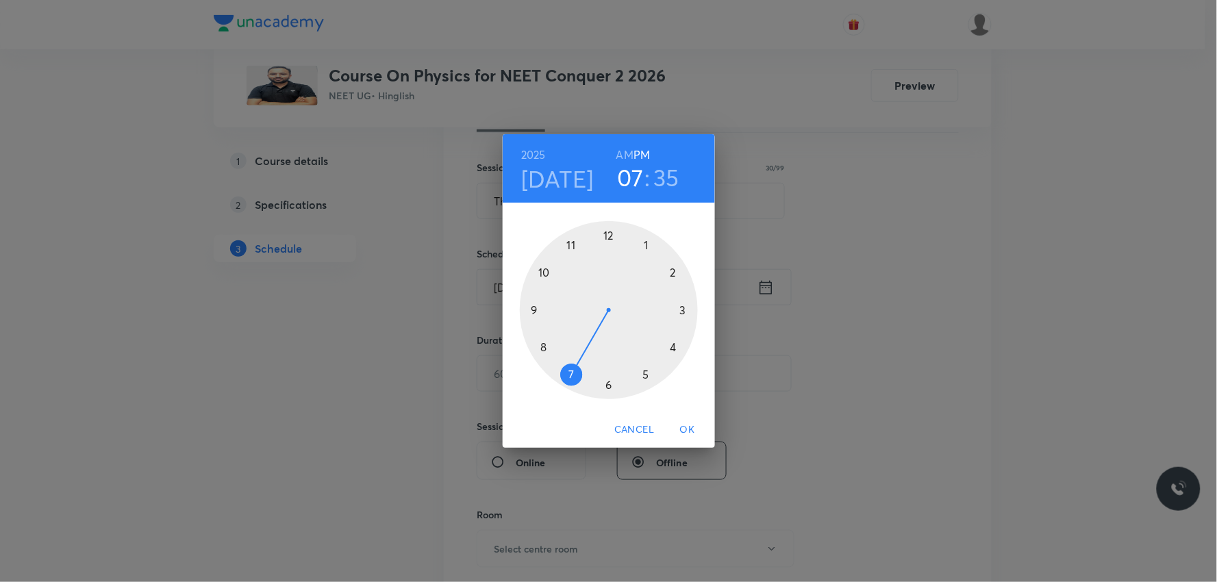
click at [618, 161] on h6 "AM" at bounding box center [624, 154] width 17 height 19
drag, startPoint x: 582, startPoint y: 362, endPoint x: 576, endPoint y: 279, distance: 82.3
click at [576, 279] on div at bounding box center [609, 310] width 178 height 178
drag, startPoint x: 567, startPoint y: 373, endPoint x: 537, endPoint y: 309, distance: 70.4
click at [537, 309] on div at bounding box center [609, 310] width 178 height 178
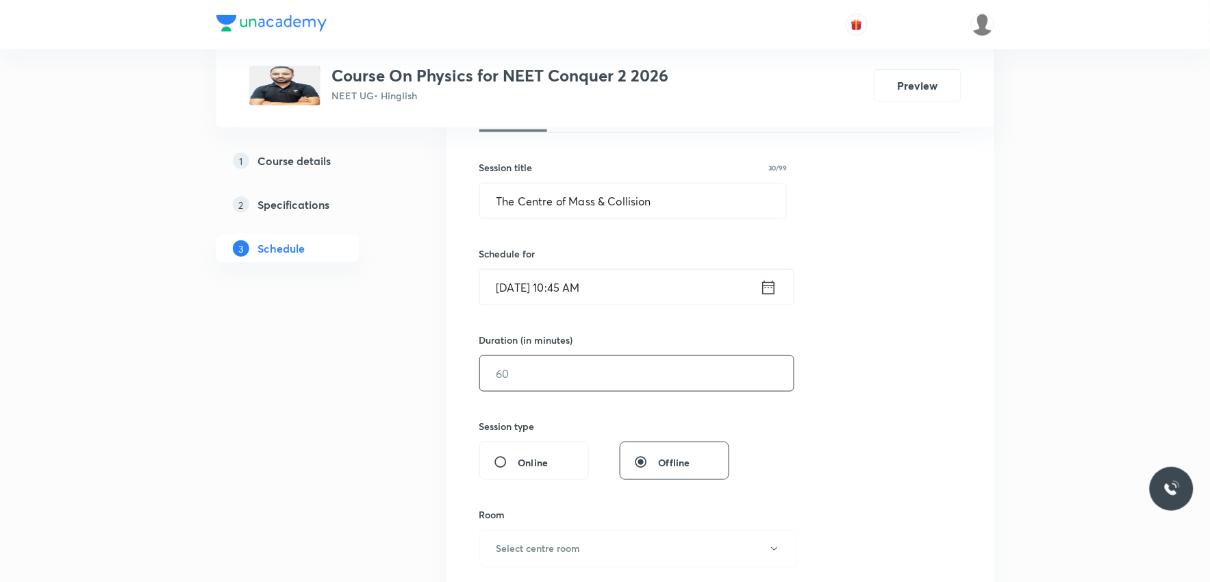
click at [538, 367] on input "text" at bounding box center [637, 373] width 314 height 35
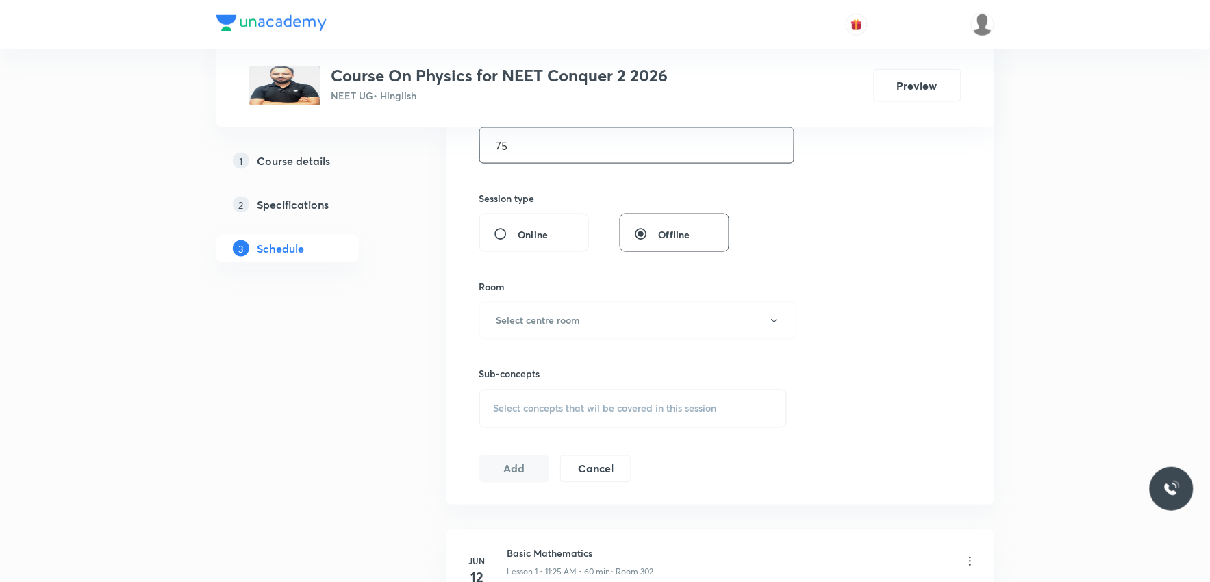
scroll to position [608, 0]
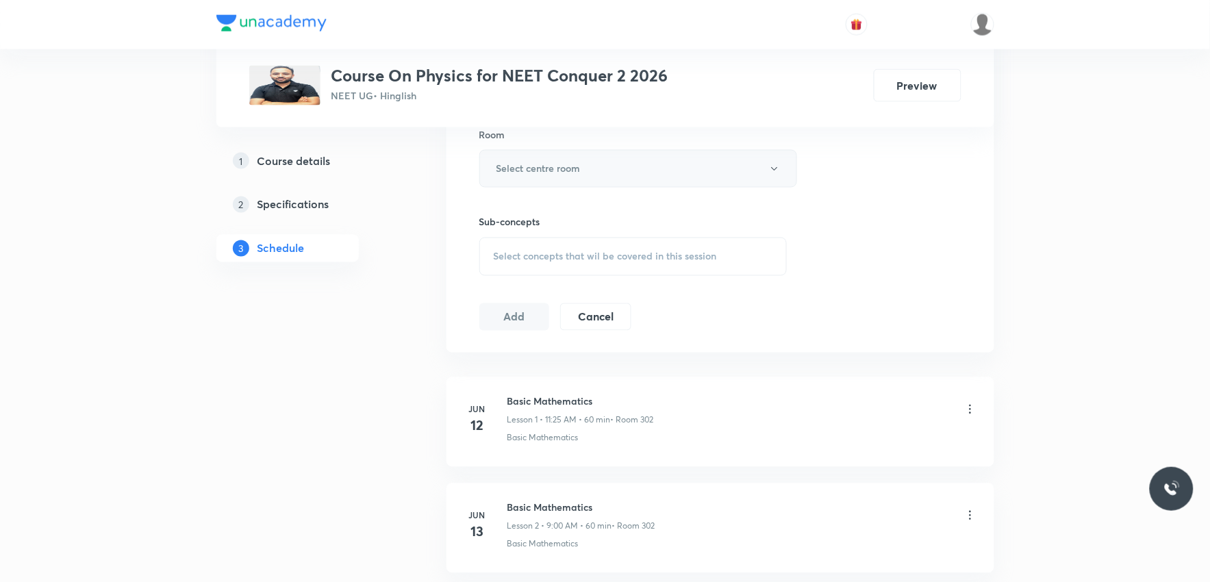
type input "75"
click at [596, 172] on button "Select centre room" at bounding box center [638, 169] width 318 height 38
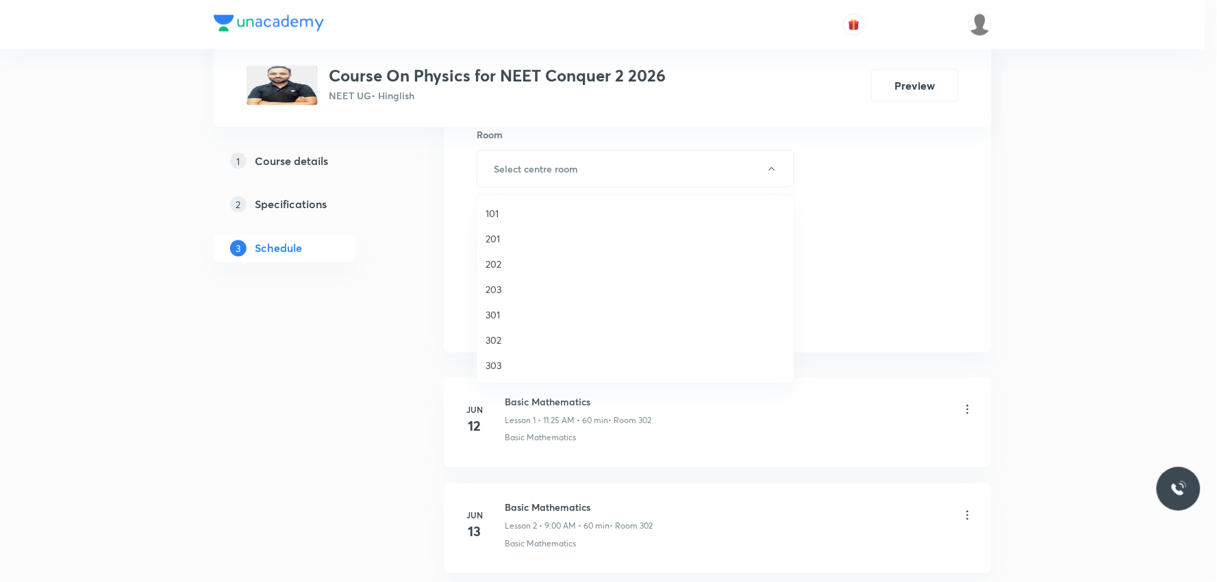
click at [525, 360] on span "303" at bounding box center [635, 365] width 300 height 14
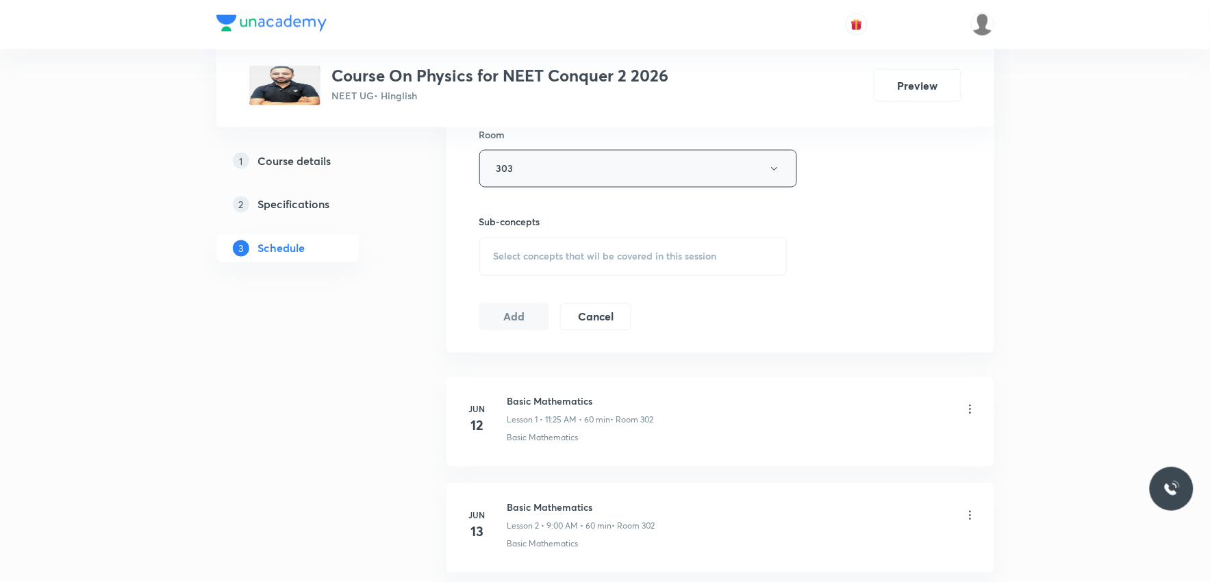
click at [589, 170] on button "303" at bounding box center [638, 169] width 318 height 38
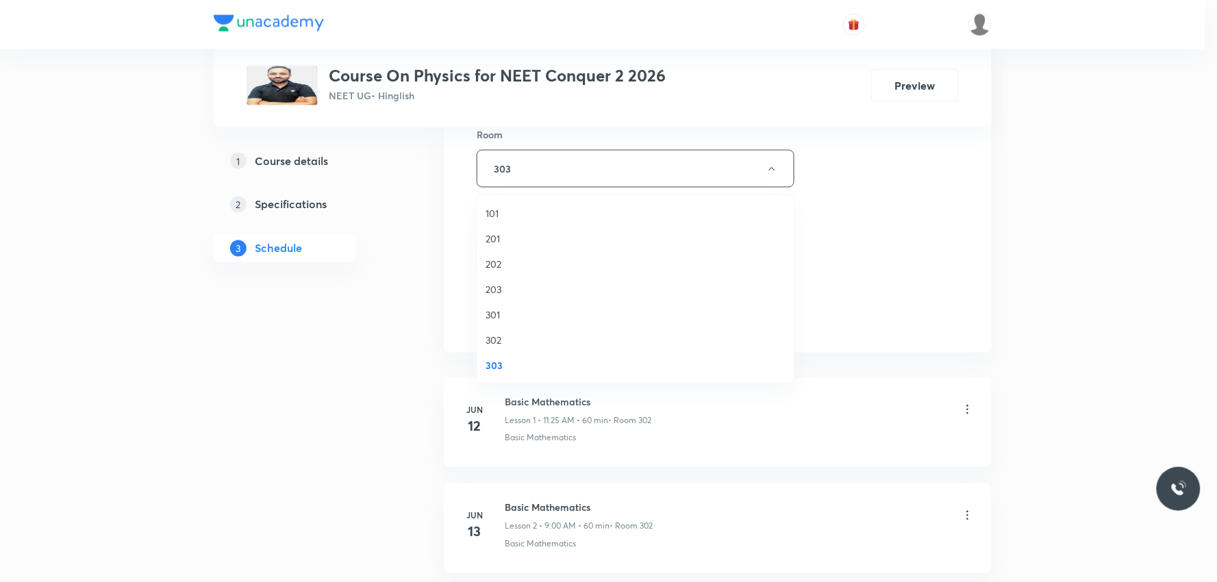
click at [507, 334] on span "302" at bounding box center [635, 340] width 300 height 14
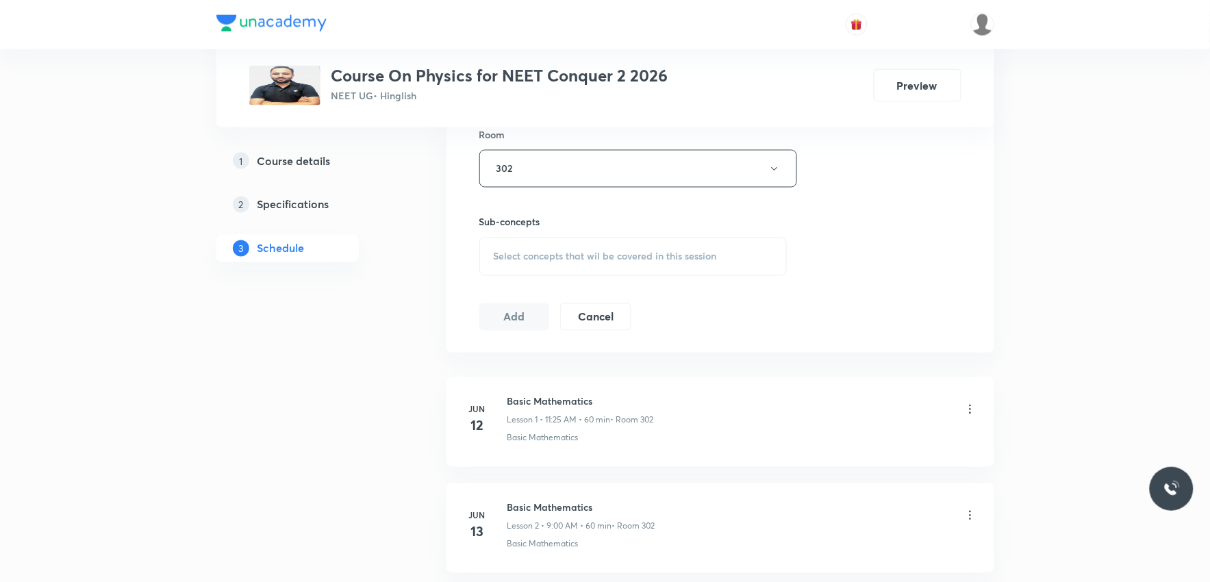
click at [887, 283] on div "Session 29 Live class Session title 30/99 The Centre of Mass & Collision ​ Sche…" at bounding box center [720, 9] width 482 height 643
click at [681, 267] on div "Select concepts that wil be covered in this session" at bounding box center [633, 257] width 308 height 38
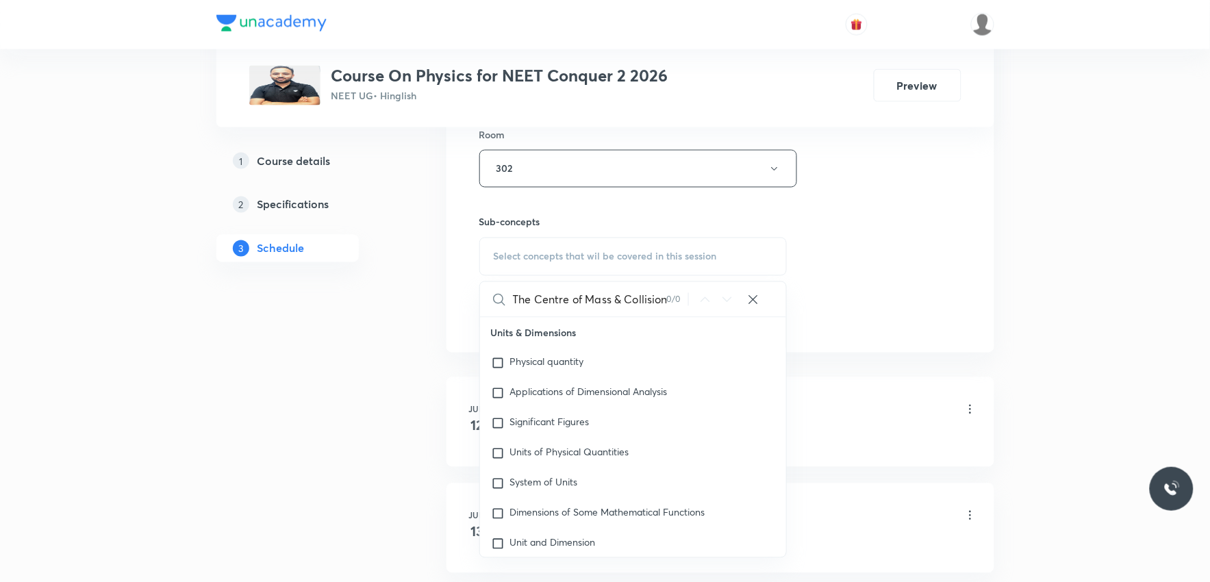
scroll to position [0, 2]
click at [609, 305] on input "The Centre of Mass & Collision" at bounding box center [590, 299] width 154 height 35
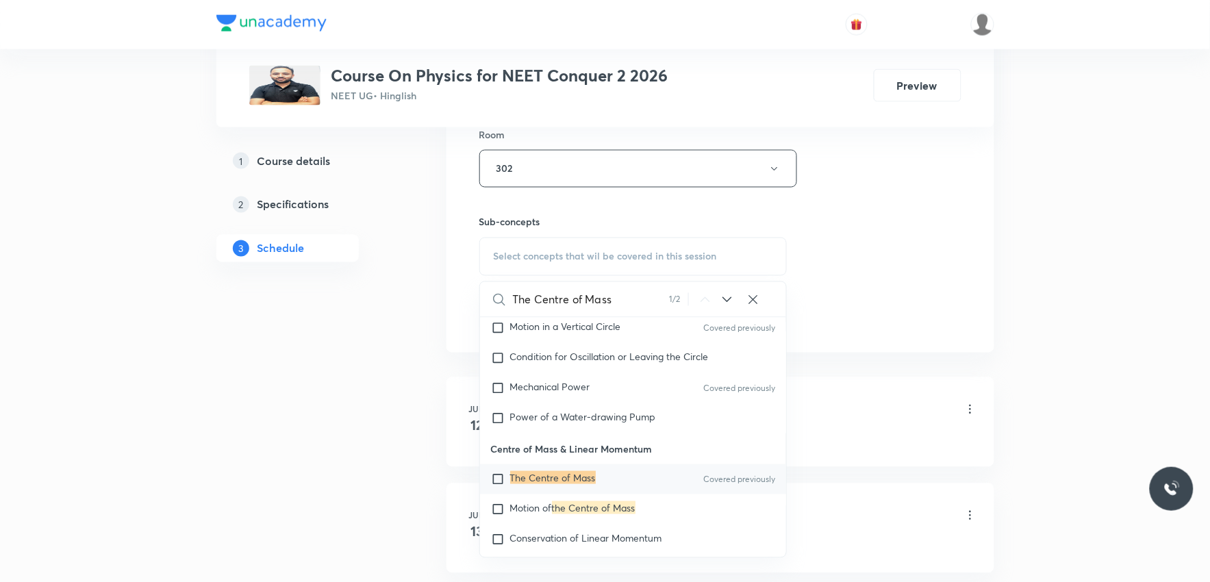
type input "The Centre of Mass"
click at [572, 486] on p "The Centre of Mass" at bounding box center [553, 479] width 86 height 14
checkbox input "true"
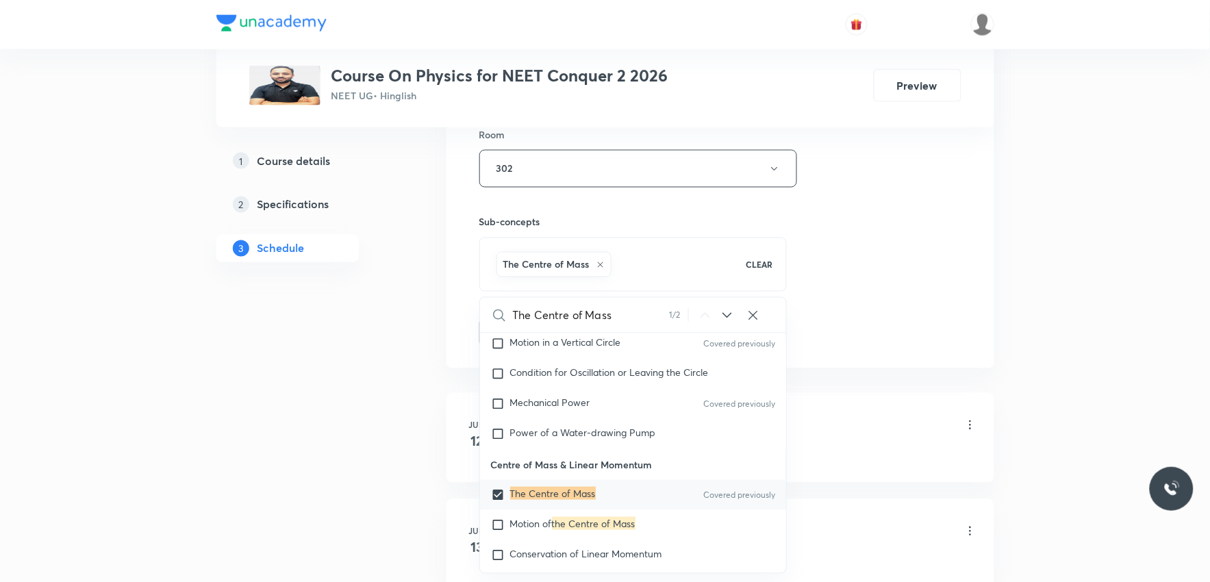
click at [913, 264] on div "Session 29 Live class Session title 30/99 The Centre of Mass & Collision ​ Sche…" at bounding box center [720, 17] width 482 height 659
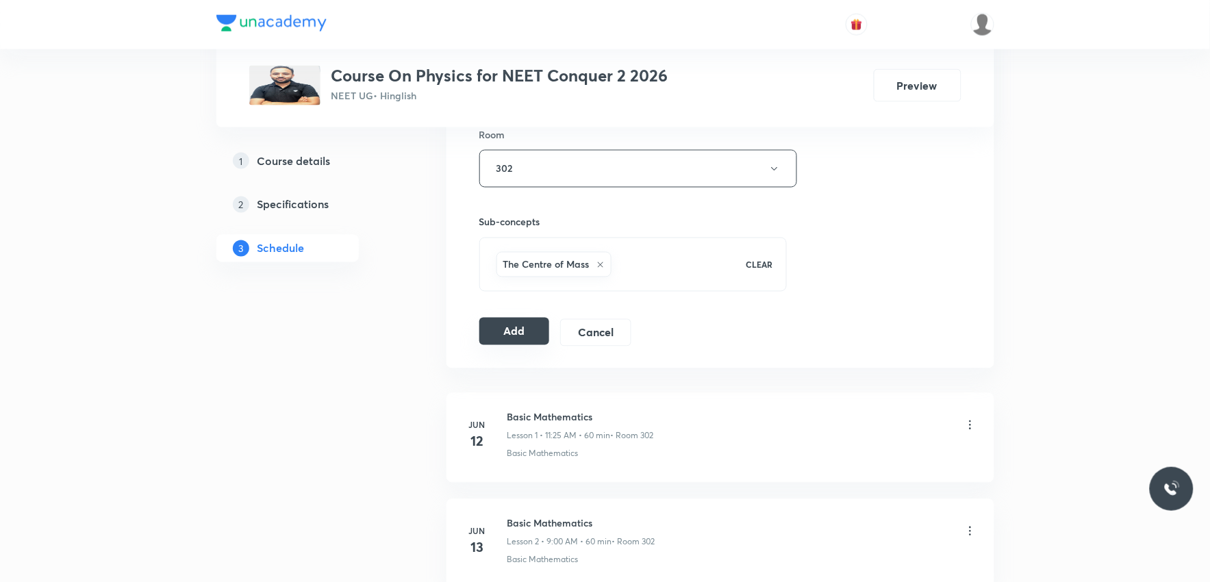
click at [508, 333] on button "Add" at bounding box center [514, 331] width 71 height 27
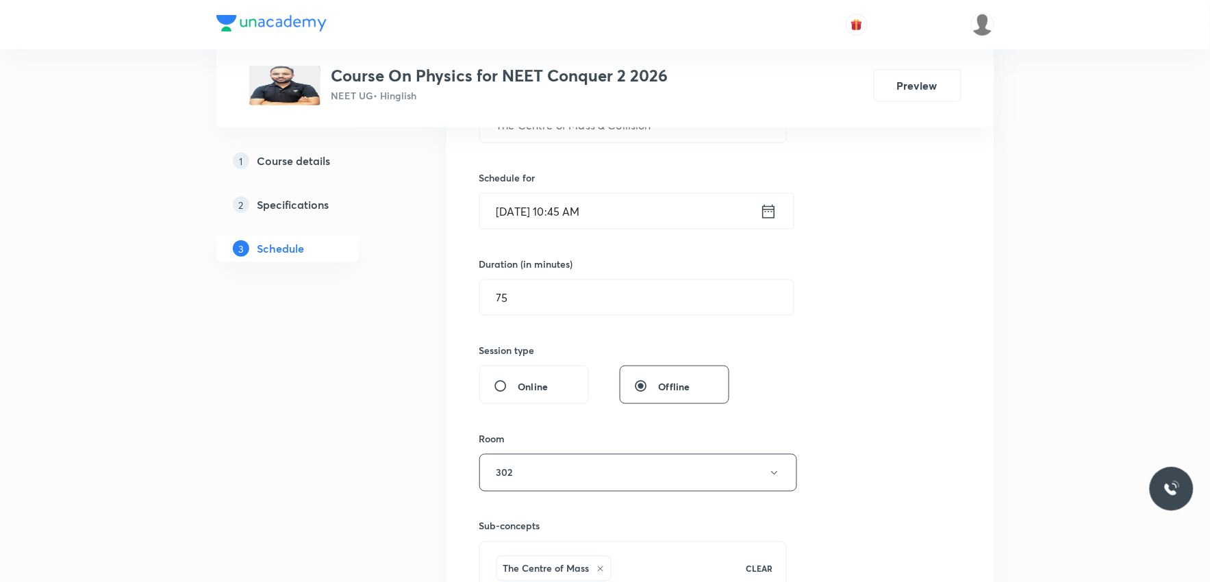
scroll to position [76, 0]
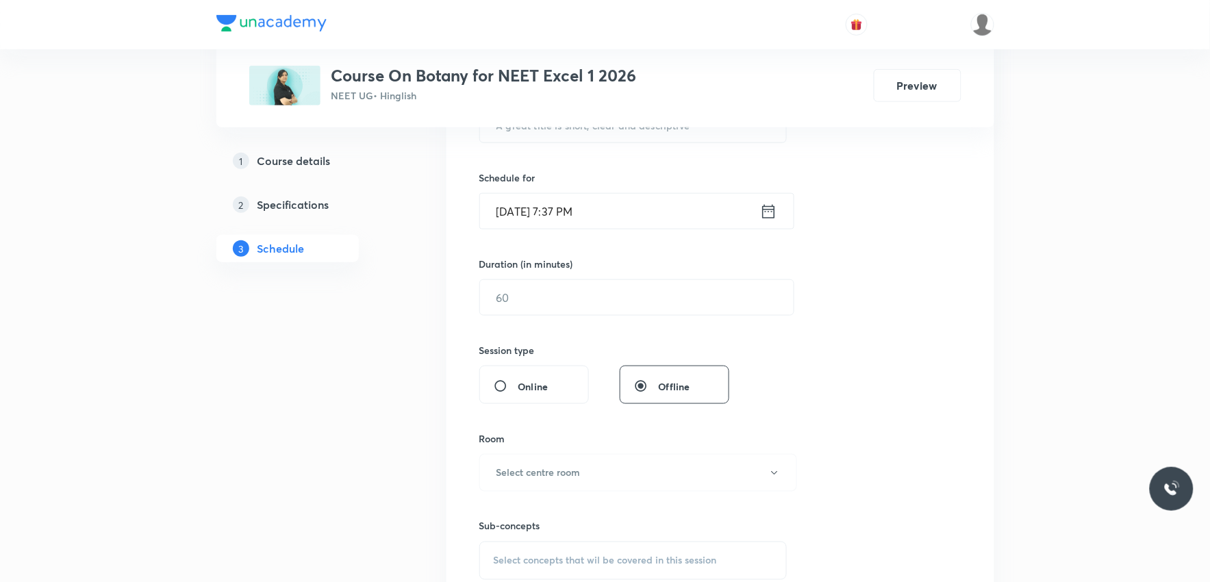
scroll to position [2535, 0]
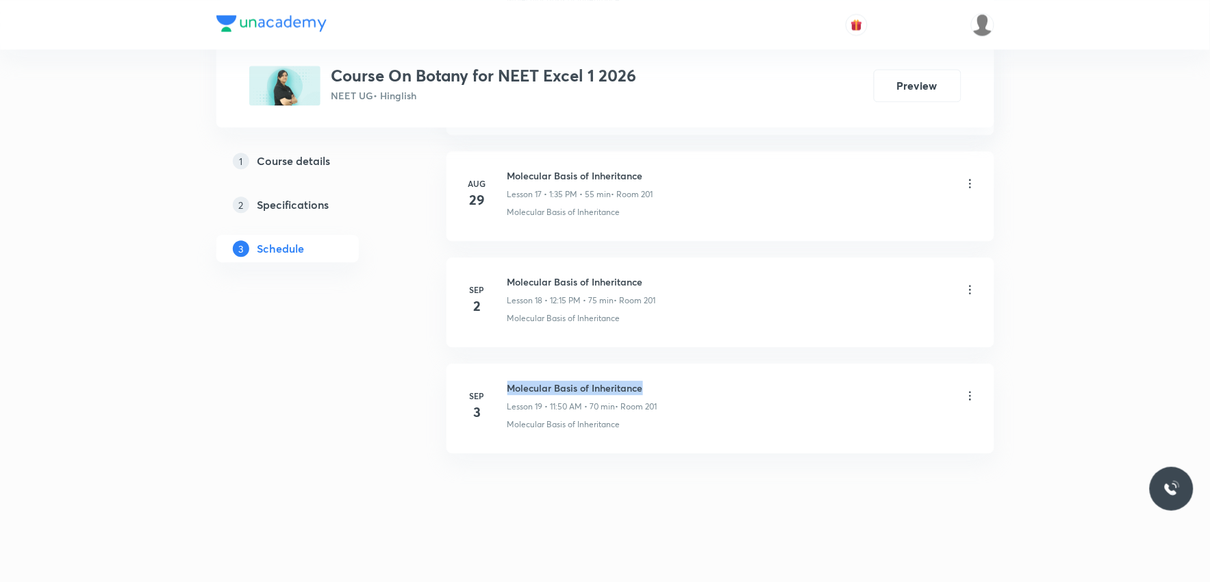
drag, startPoint x: 509, startPoint y: 384, endPoint x: 754, endPoint y: 385, distance: 245.1
click at [754, 385] on div "Molecular Basis of Inheritance Lesson 19 • 11:50 AM • 70 min • Room 201" at bounding box center [742, 397] width 470 height 32
copy h6 "Molecular Basis of Inheritance"
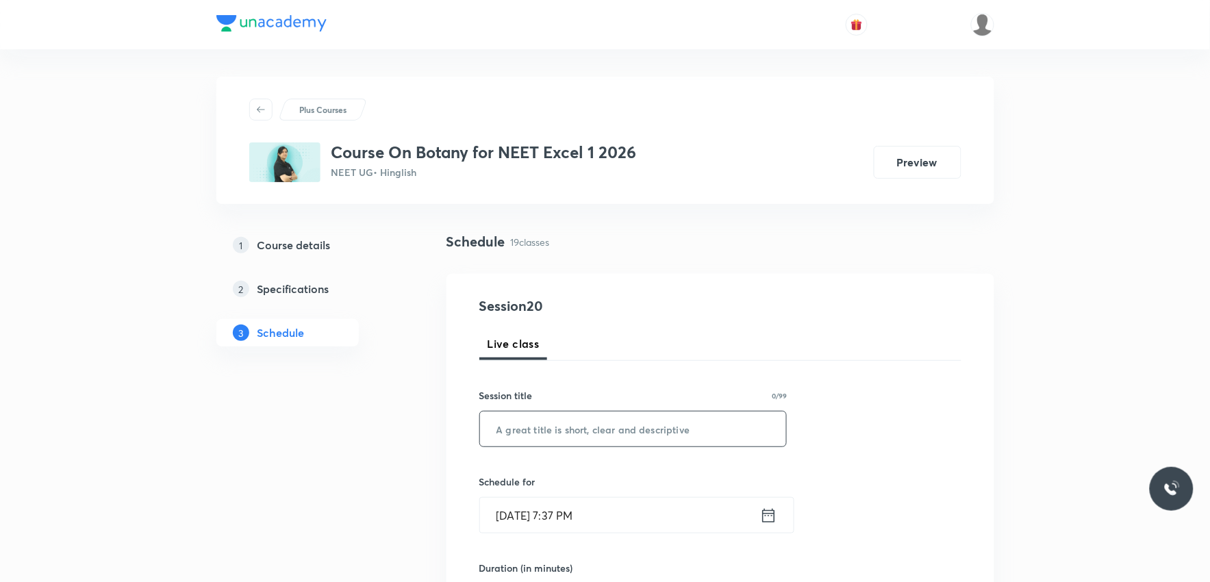
click at [692, 429] on input "text" at bounding box center [633, 428] width 307 height 35
paste input "Molecular Basis of Inheritance"
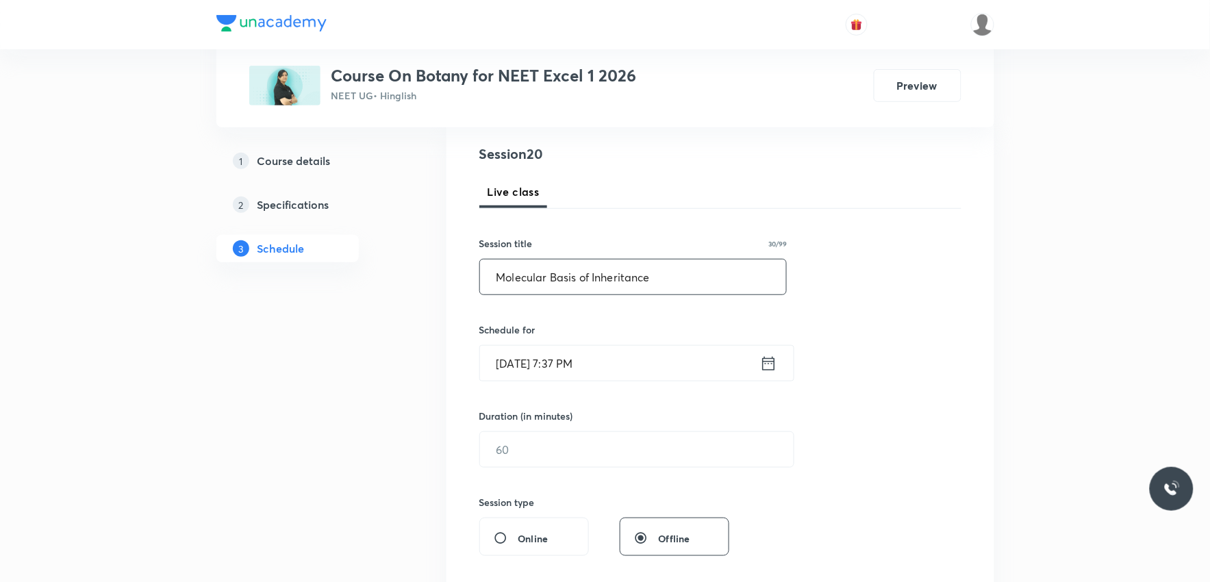
type input "Molecular Basis of Inheritance"
click at [539, 362] on input "[DATE] 7:37 PM" at bounding box center [620, 363] width 280 height 35
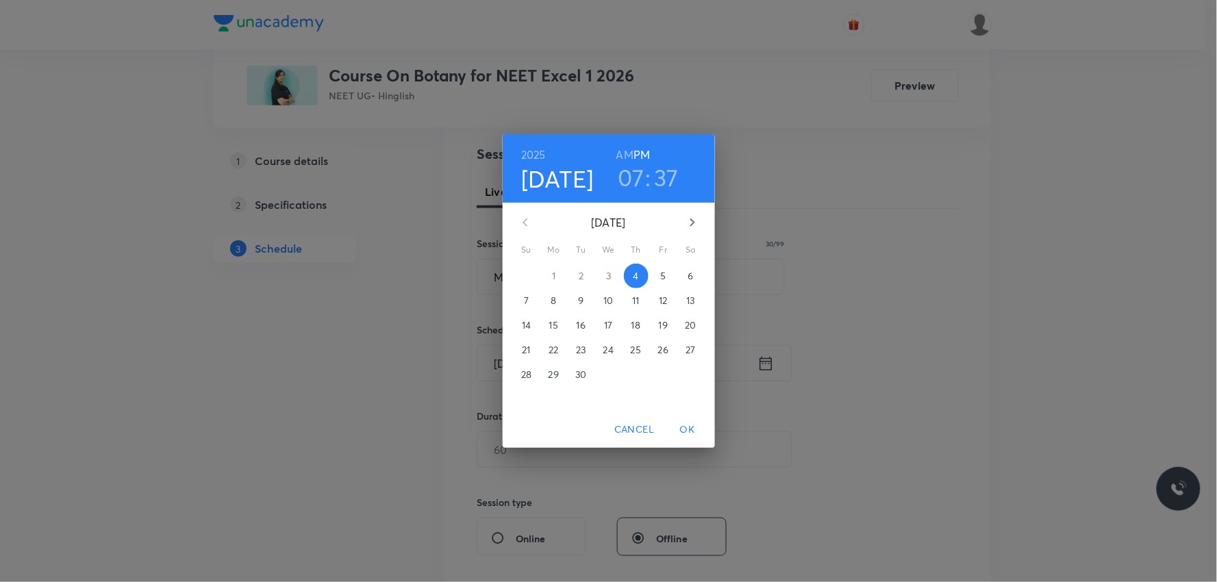
click at [659, 274] on span "5" at bounding box center [663, 276] width 25 height 14
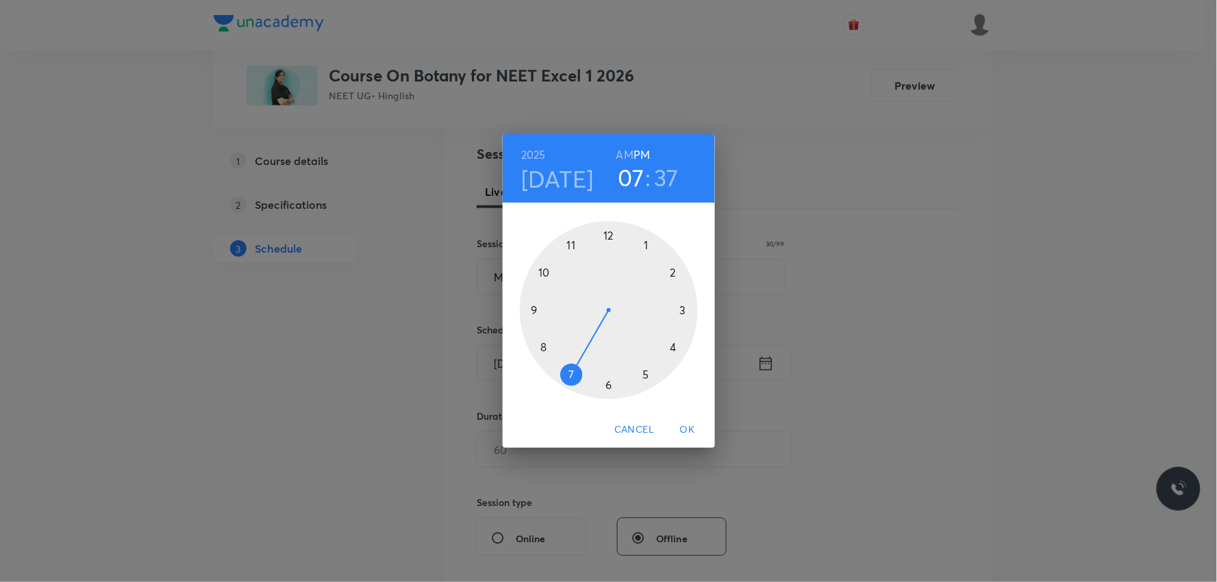
click at [624, 151] on h6 "AM" at bounding box center [624, 154] width 17 height 19
drag, startPoint x: 559, startPoint y: 326, endPoint x: 555, endPoint y: 274, distance: 52.2
click at [555, 274] on div at bounding box center [609, 310] width 178 height 178
drag, startPoint x: 555, startPoint y: 355, endPoint x: 543, endPoint y: 313, distance: 43.5
click at [543, 313] on div at bounding box center [609, 310] width 178 height 178
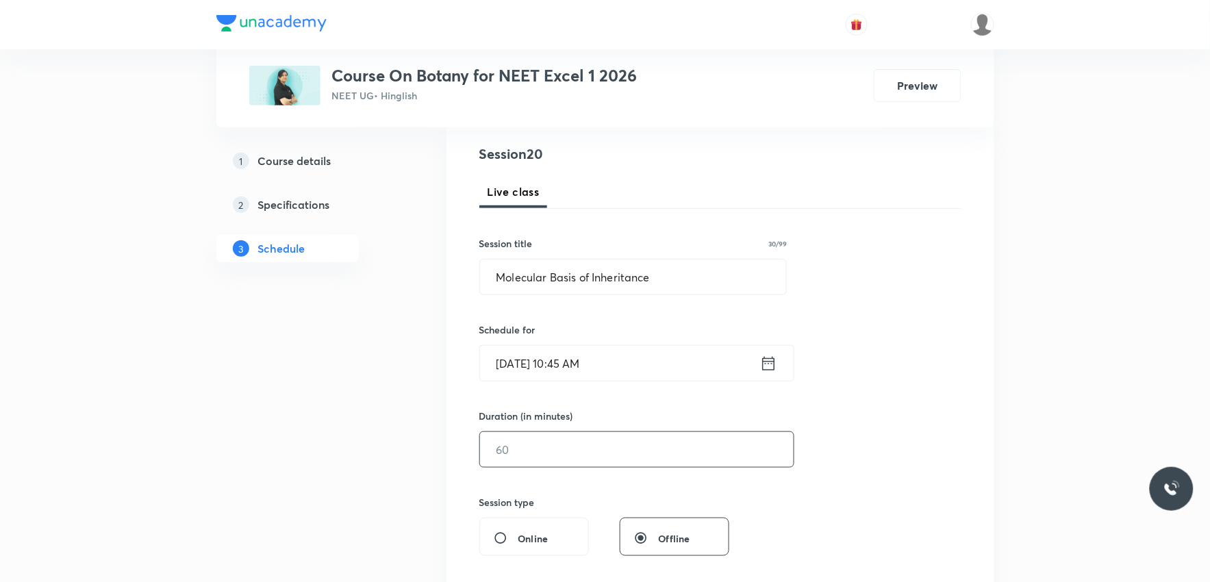
click at [542, 457] on input "text" at bounding box center [637, 449] width 314 height 35
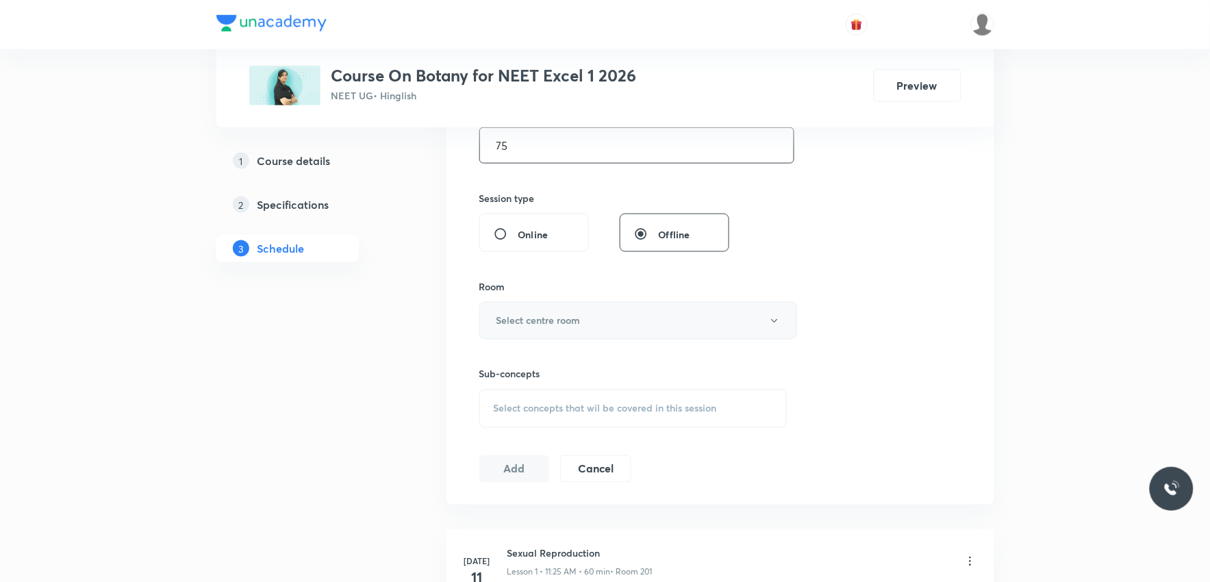
type input "75"
click at [627, 324] on button "Select centre room" at bounding box center [638, 321] width 318 height 38
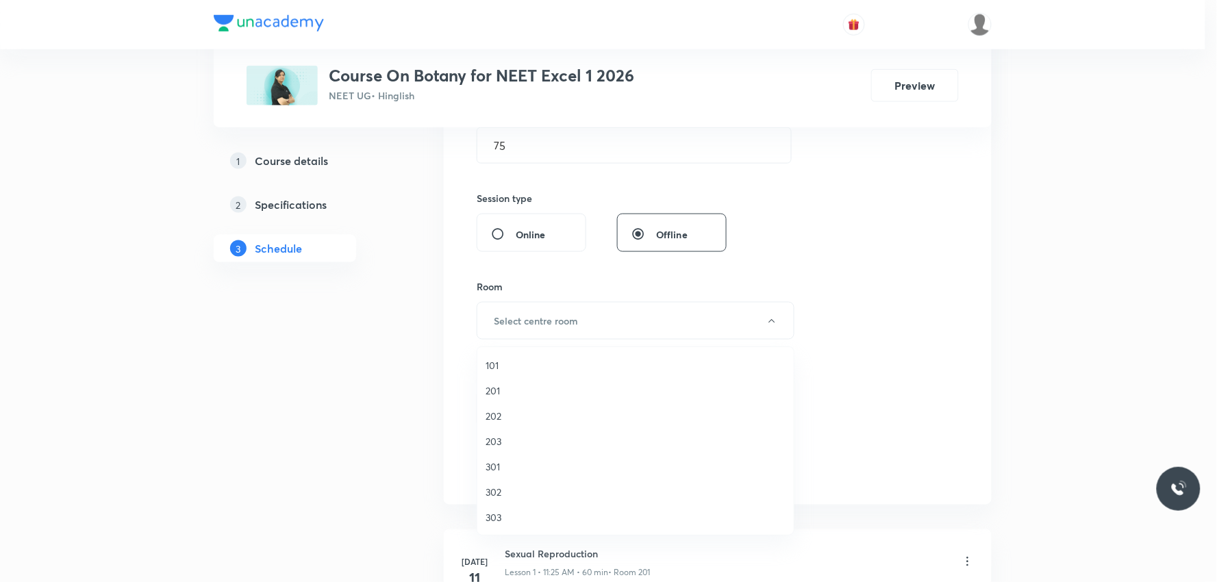
click at [518, 398] on li "201" at bounding box center [635, 390] width 316 height 25
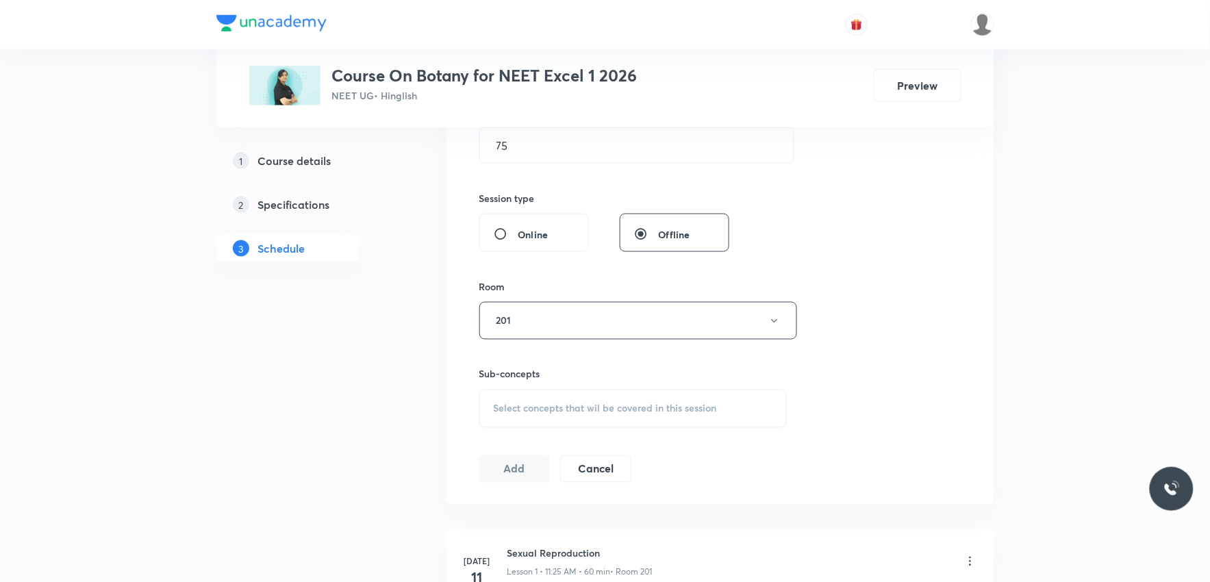
click at [585, 416] on div "Select concepts that wil be covered in this session" at bounding box center [633, 409] width 308 height 38
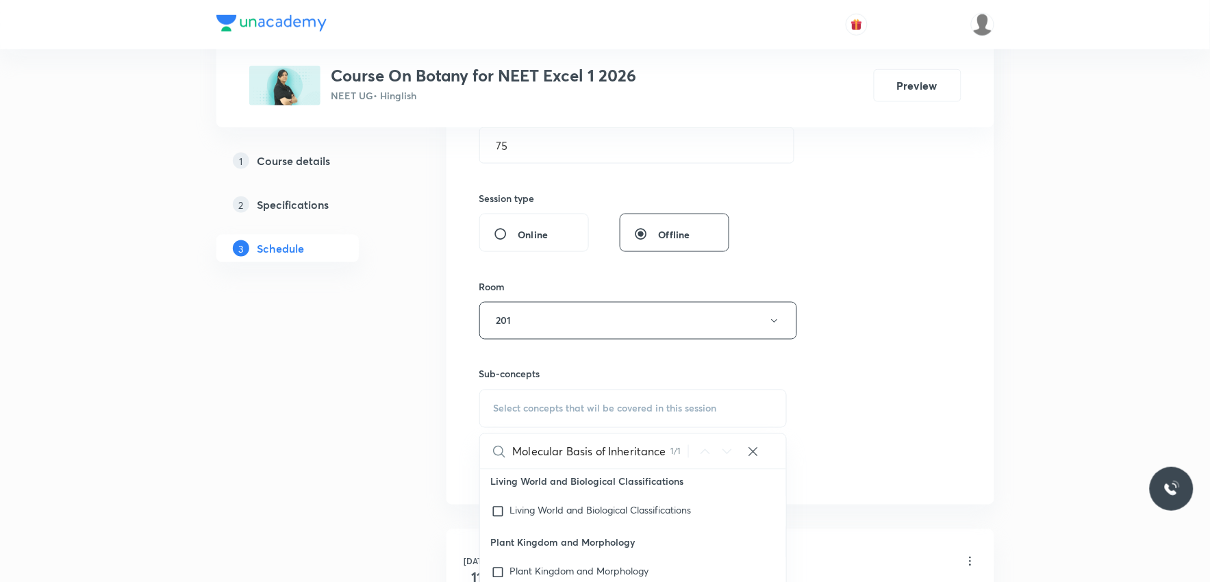
scroll to position [608, 0]
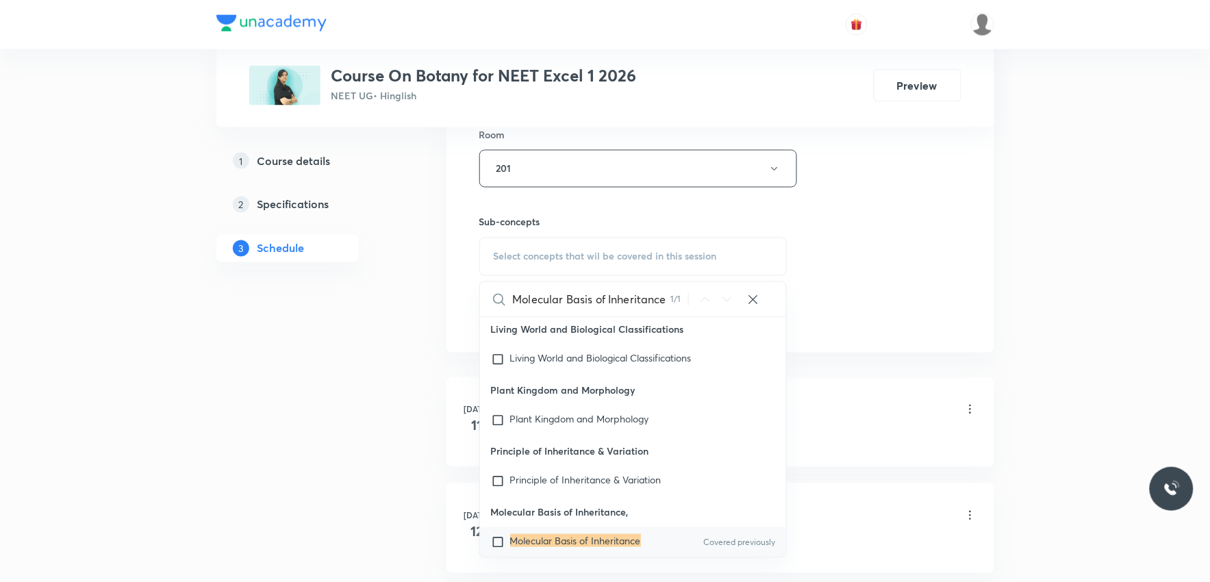
type input "Molecular Basis of Inheritance"
click at [598, 527] on div "Molecular Basis of Inheritance Covered previously" at bounding box center [633, 542] width 307 height 30
checkbox input "true"
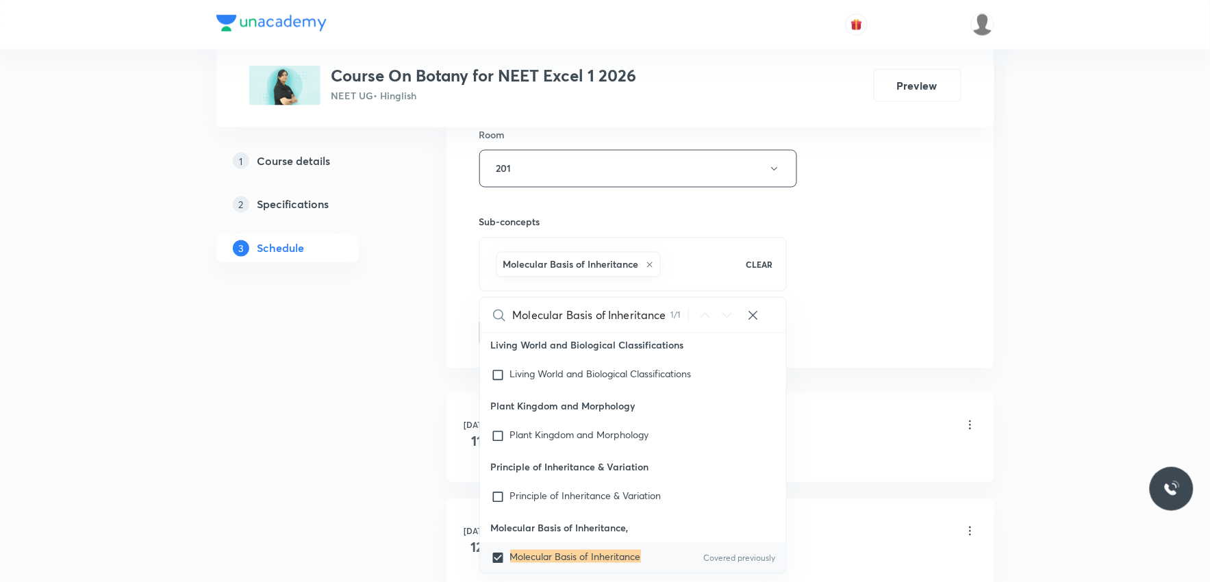
click at [889, 255] on div "Session 20 Live class Session title 30/99 Molecular Basis of Inheritance ​ Sche…" at bounding box center [720, 17] width 482 height 659
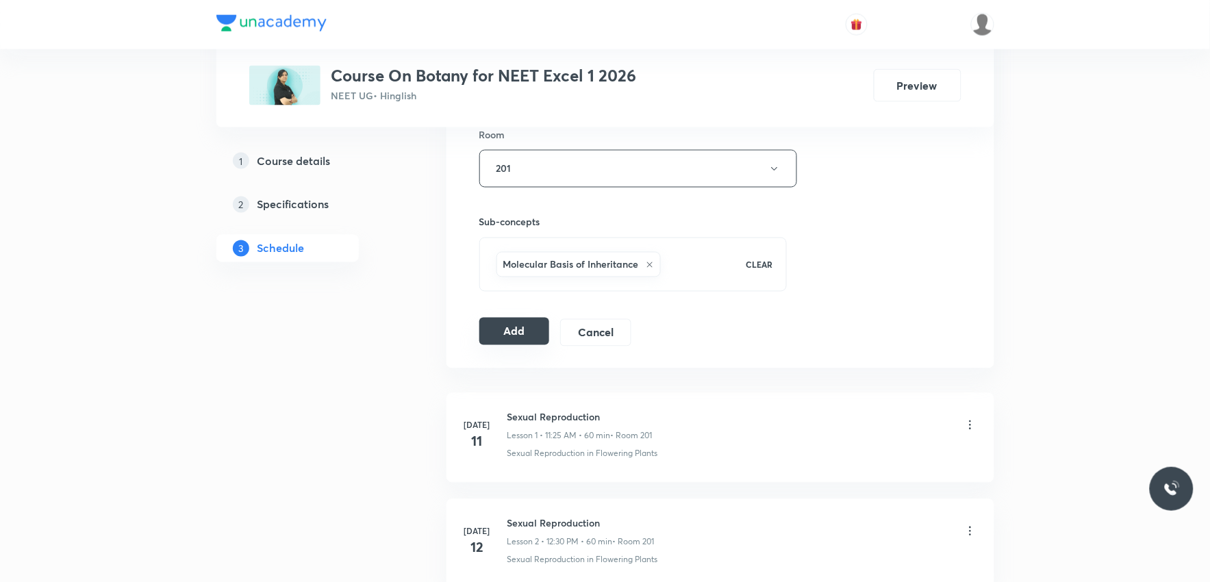
click at [518, 332] on button "Add" at bounding box center [514, 331] width 71 height 27
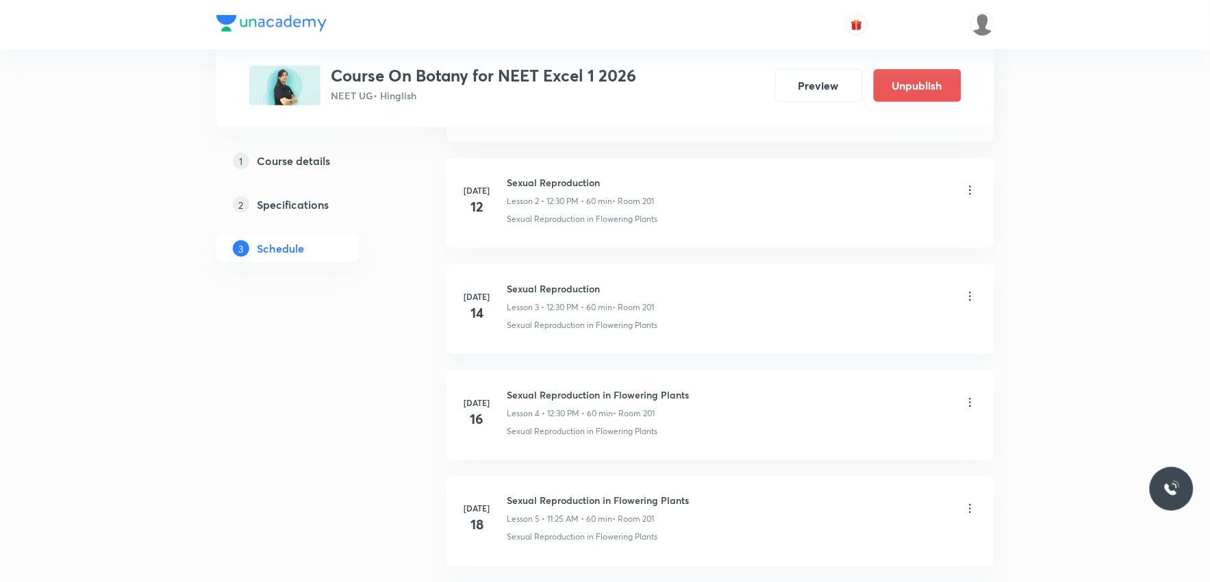
scroll to position [2011, 0]
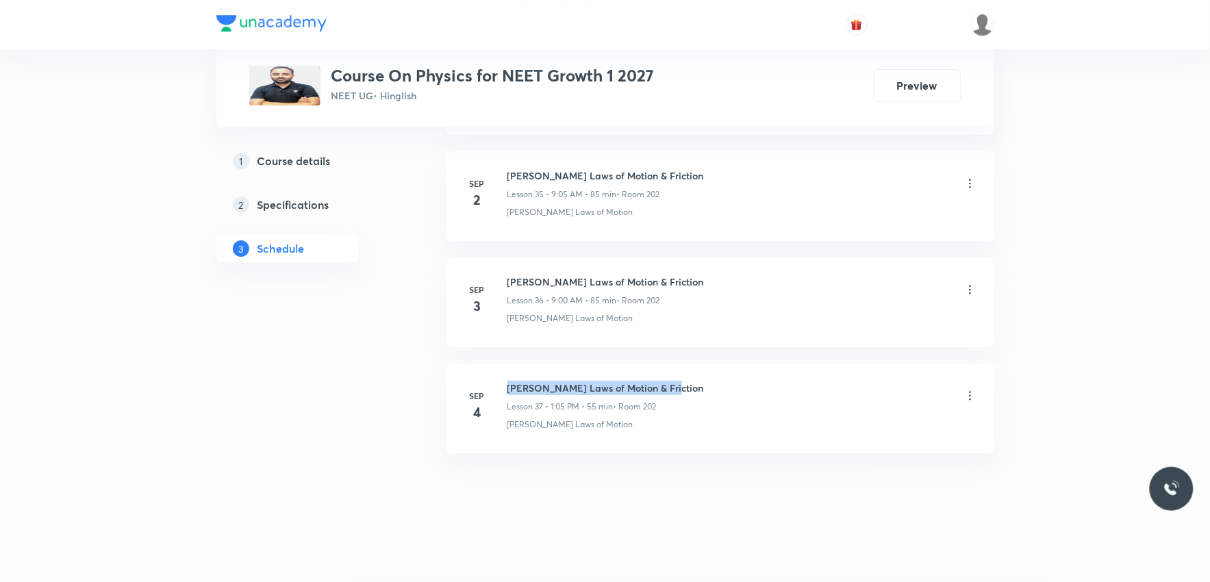
drag, startPoint x: 507, startPoint y: 389, endPoint x: 703, endPoint y: 387, distance: 195.8
click at [703, 387] on div "[PERSON_NAME] Laws of Motion & Friction Lesson 37 • 1:05 PM • 55 min • Room 202" at bounding box center [742, 397] width 470 height 32
copy h6 "[PERSON_NAME] Laws of Motion & Friction"
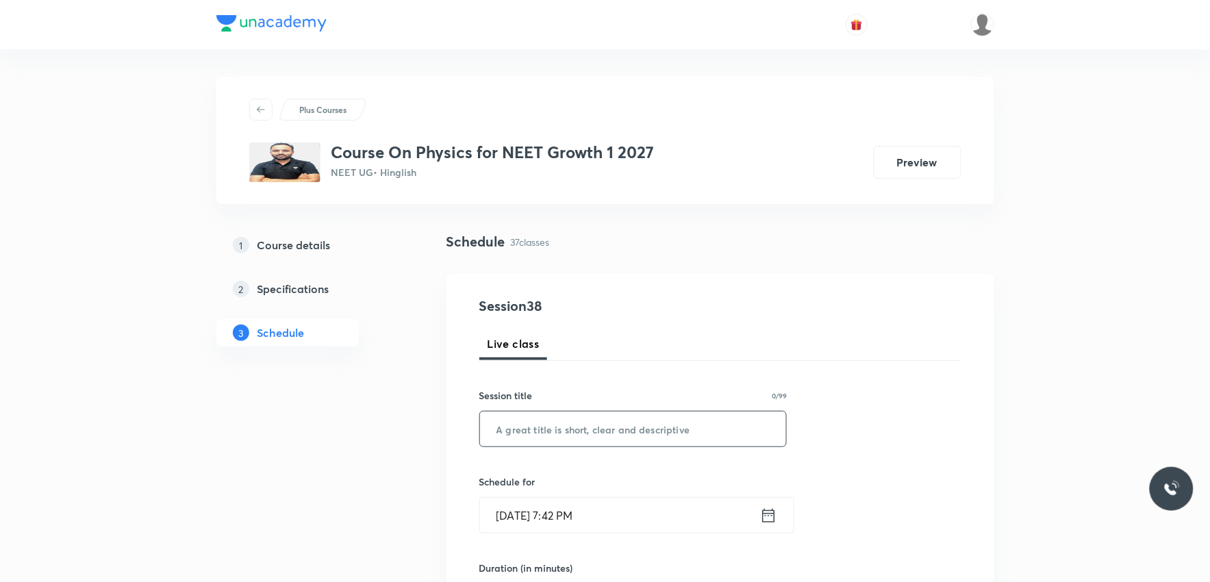
click at [673, 419] on input "text" at bounding box center [633, 428] width 307 height 35
paste input "[PERSON_NAME] Laws of Motion & Friction"
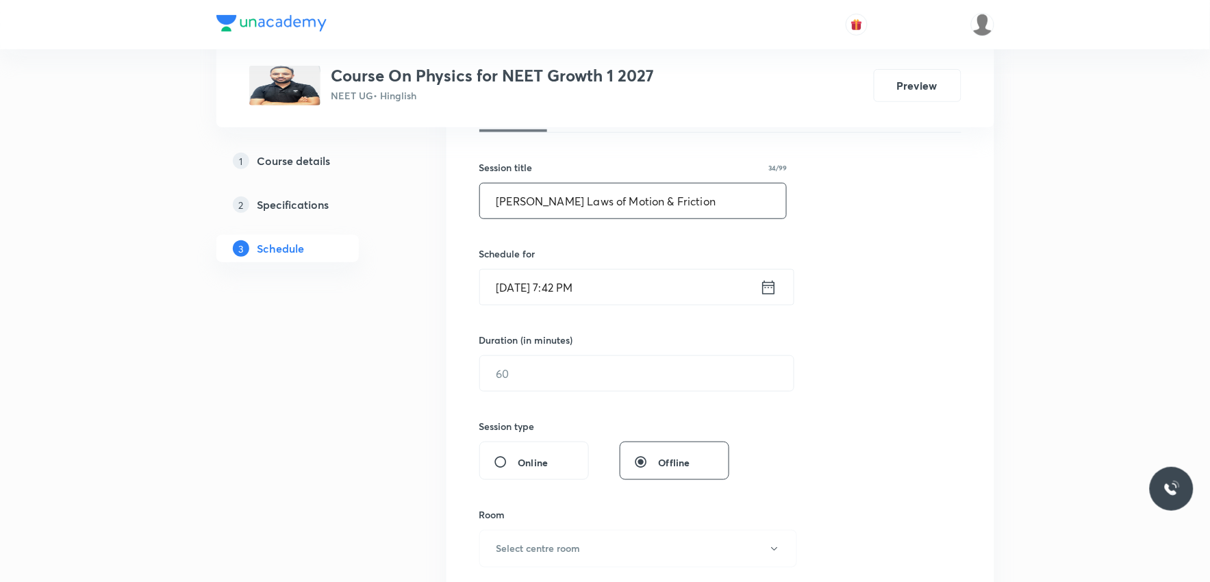
type input "[PERSON_NAME] Laws of Motion & Friction"
click at [548, 292] on input "[DATE] 7:42 PM" at bounding box center [620, 287] width 280 height 35
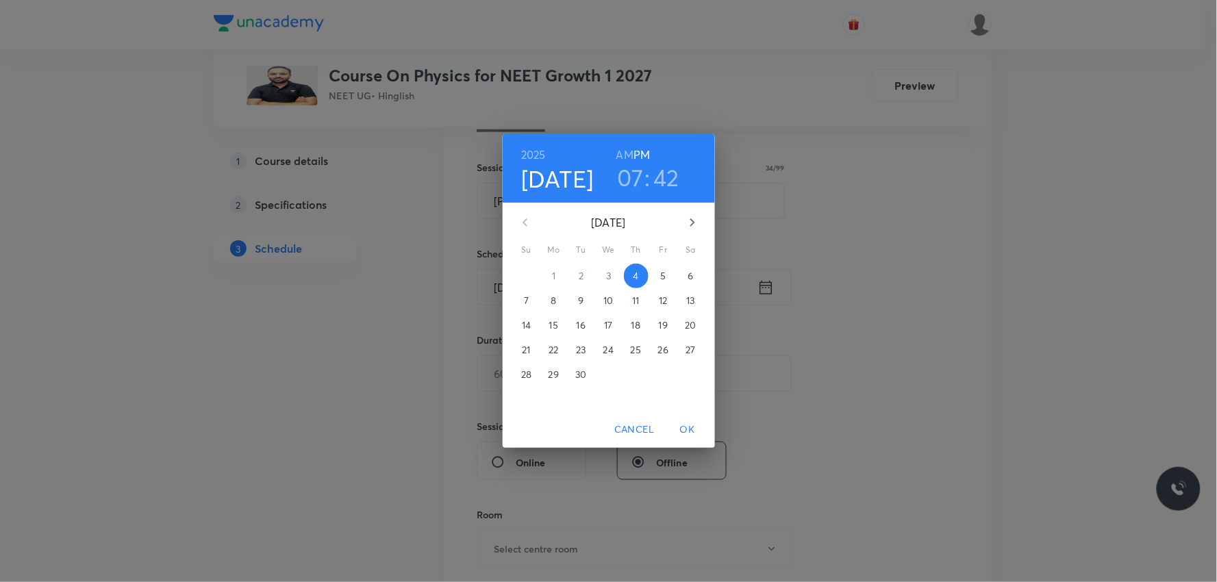
click at [663, 276] on p "5" at bounding box center [662, 276] width 5 height 14
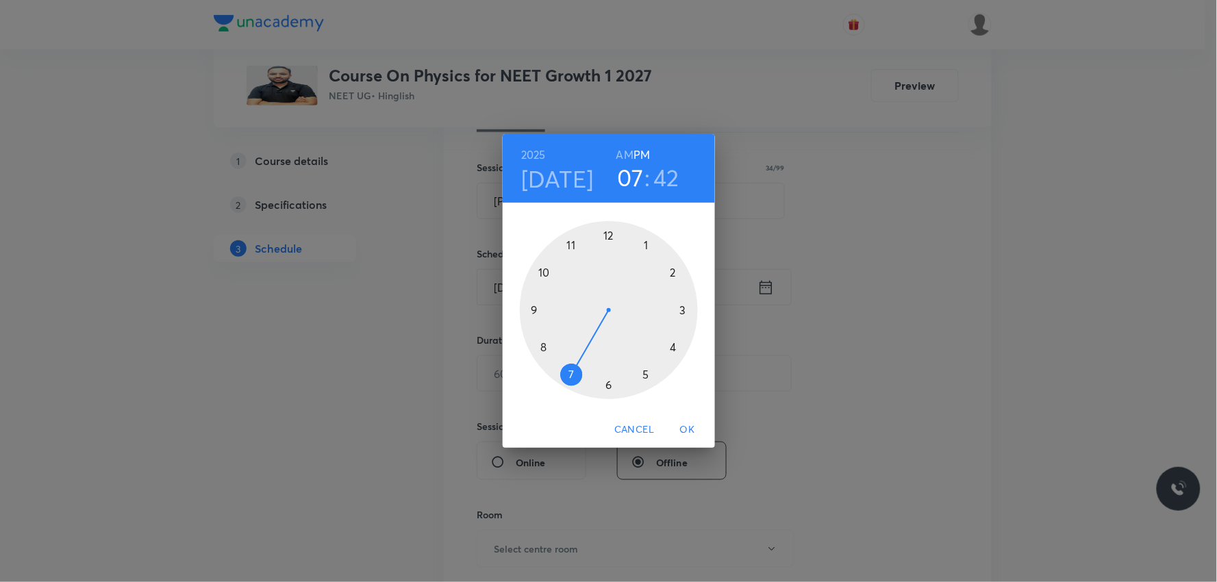
click at [626, 158] on h6 "AM" at bounding box center [624, 154] width 17 height 19
drag, startPoint x: 566, startPoint y: 373, endPoint x: 557, endPoint y: 315, distance: 59.0
click at [557, 315] on div at bounding box center [609, 310] width 178 height 178
drag, startPoint x: 535, startPoint y: 327, endPoint x: 609, endPoint y: 266, distance: 96.3
click at [609, 266] on div at bounding box center [609, 310] width 178 height 178
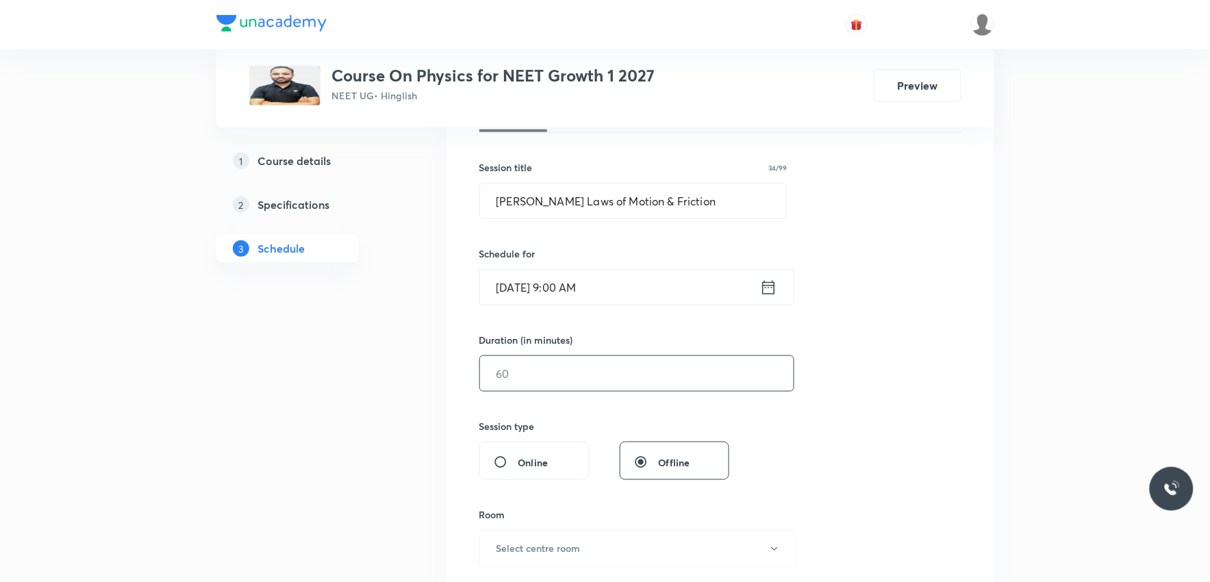
click at [562, 386] on input "text" at bounding box center [637, 373] width 314 height 35
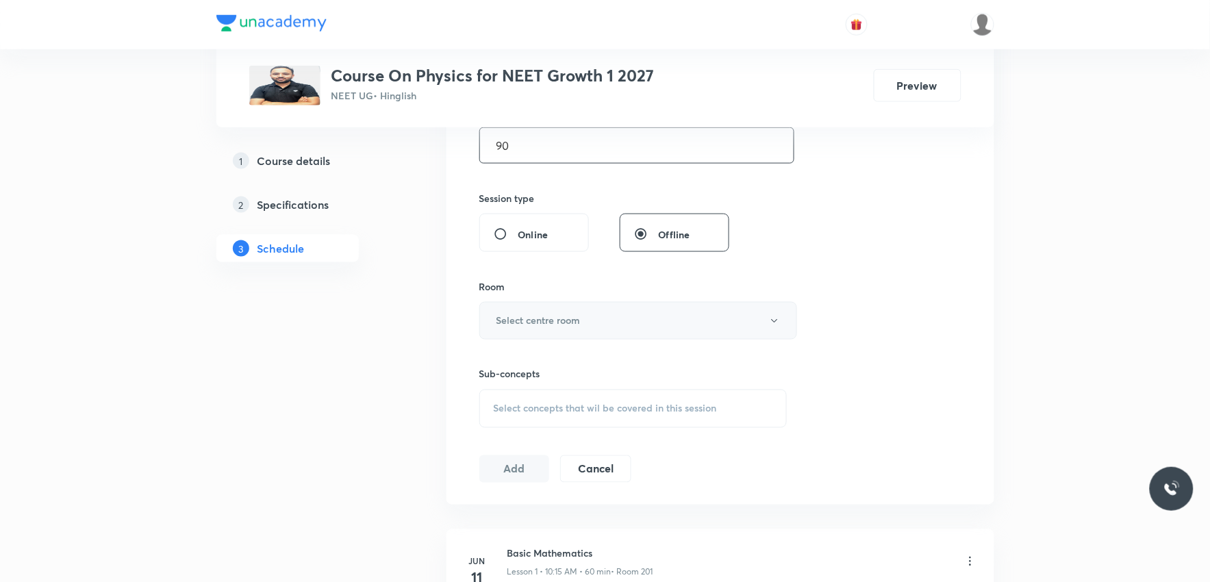
type input "90"
click at [593, 327] on button "Select centre room" at bounding box center [638, 321] width 318 height 38
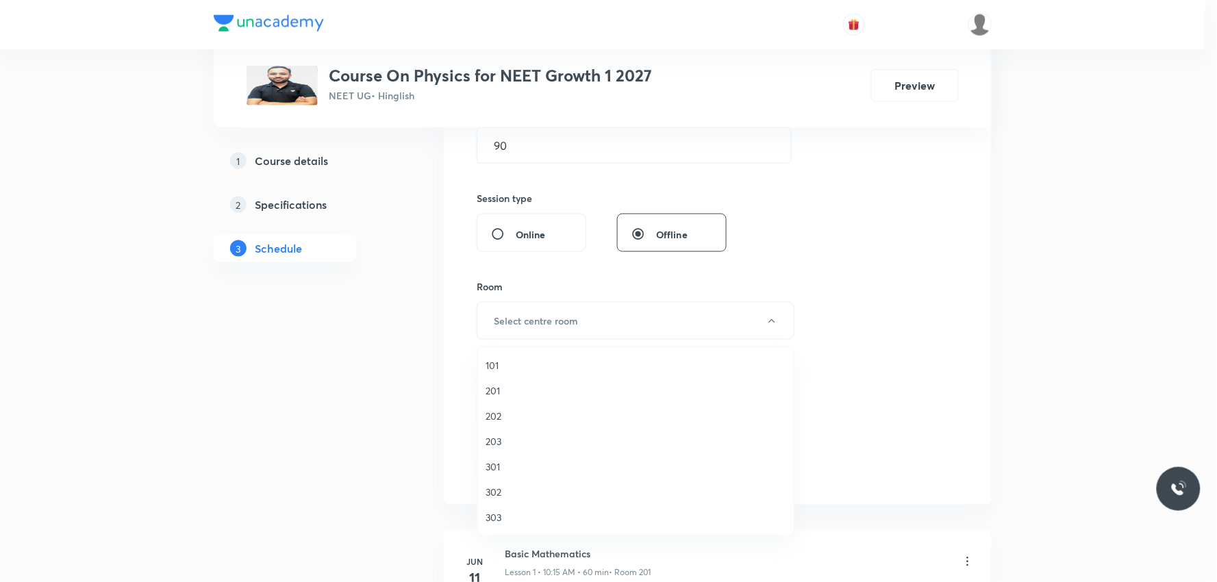
click at [503, 415] on span "202" at bounding box center [635, 416] width 300 height 14
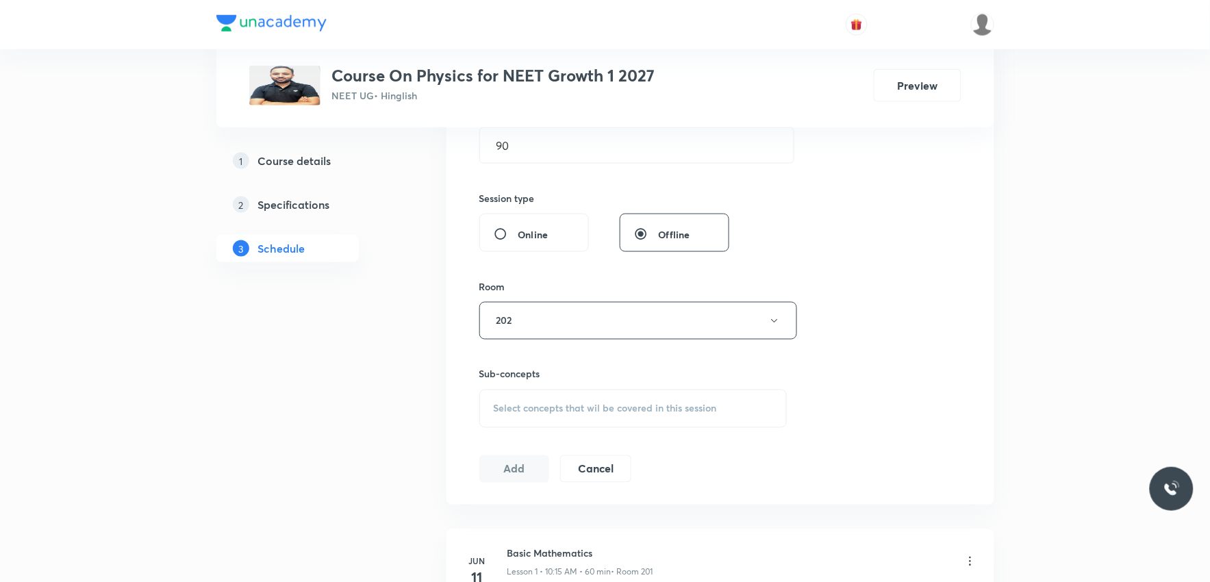
click at [590, 397] on div "Select concepts that wil be covered in this session" at bounding box center [633, 409] width 308 height 38
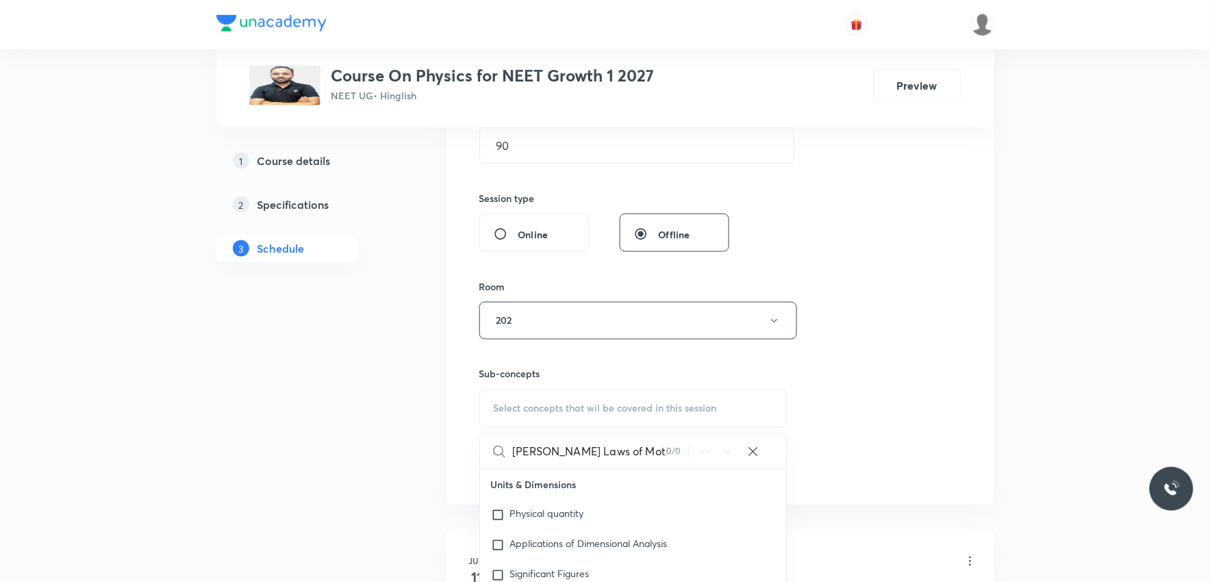
scroll to position [0, 26]
click at [612, 453] on input "[PERSON_NAME] Laws of Motion & Friction" at bounding box center [590, 451] width 154 height 35
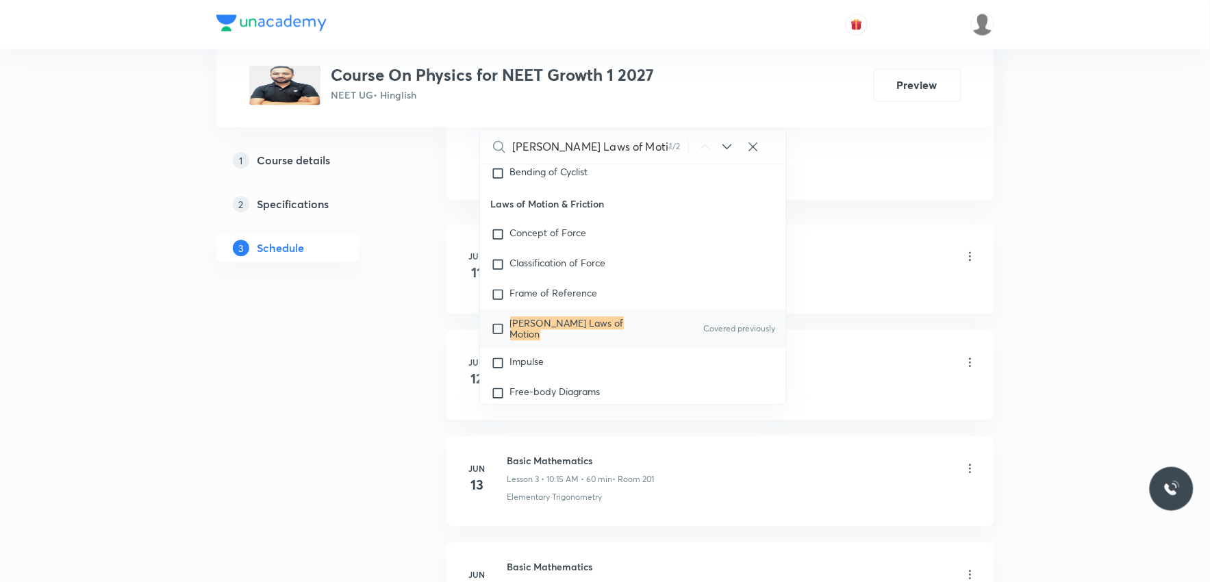
type input "[PERSON_NAME] Laws of Motion"
click at [566, 331] on div "[PERSON_NAME] Laws of Motion Covered previously" at bounding box center [633, 329] width 307 height 38
checkbox input "true"
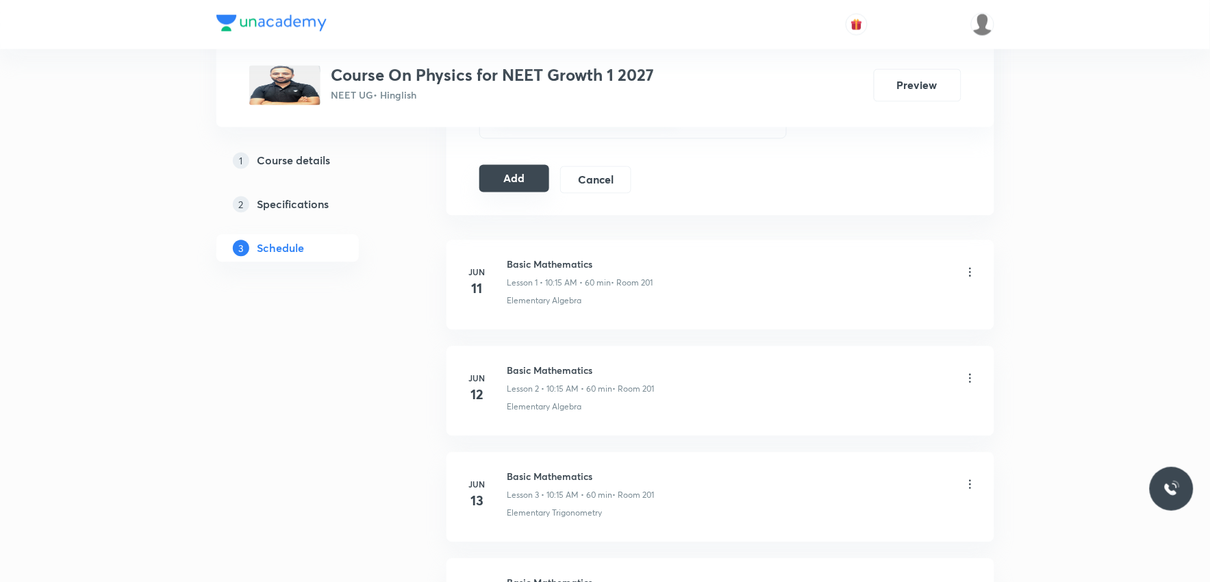
click at [519, 179] on button "Add" at bounding box center [514, 178] width 71 height 27
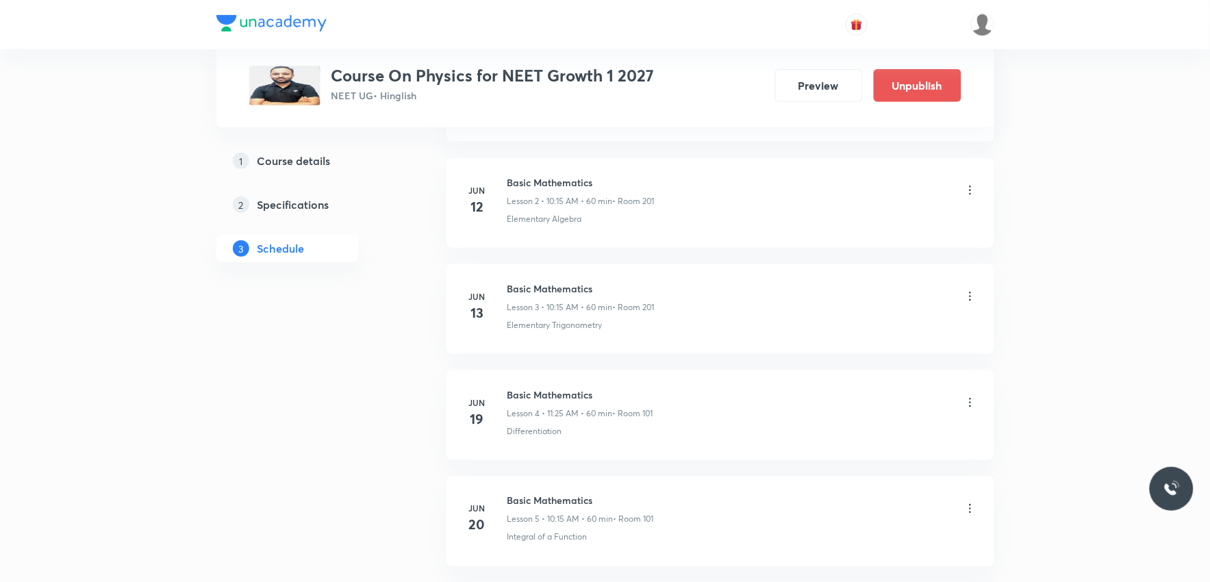
scroll to position [3923, 0]
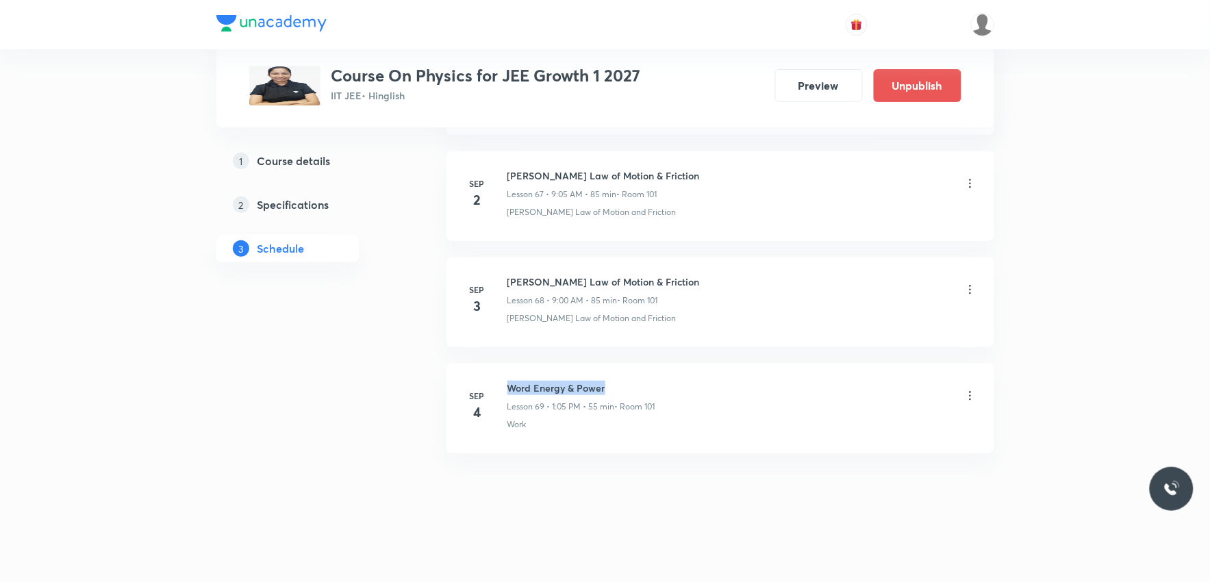
drag, startPoint x: 508, startPoint y: 386, endPoint x: 654, endPoint y: 377, distance: 146.1
click at [654, 377] on li "[DATE] Word Energy & Power Lesson 69 • 1:05 PM • 55 min • Room 101 Work" at bounding box center [720, 409] width 548 height 90
copy h6 "Word Energy & Power"
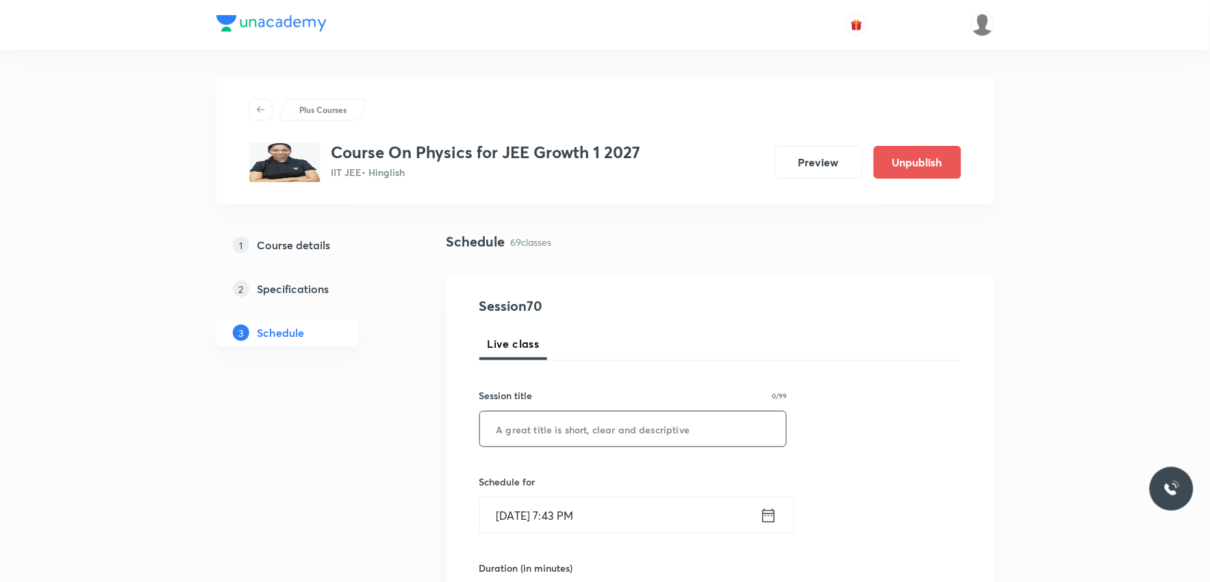
click at [651, 412] on input "text" at bounding box center [633, 428] width 307 height 35
paste input "Word Energy & Power"
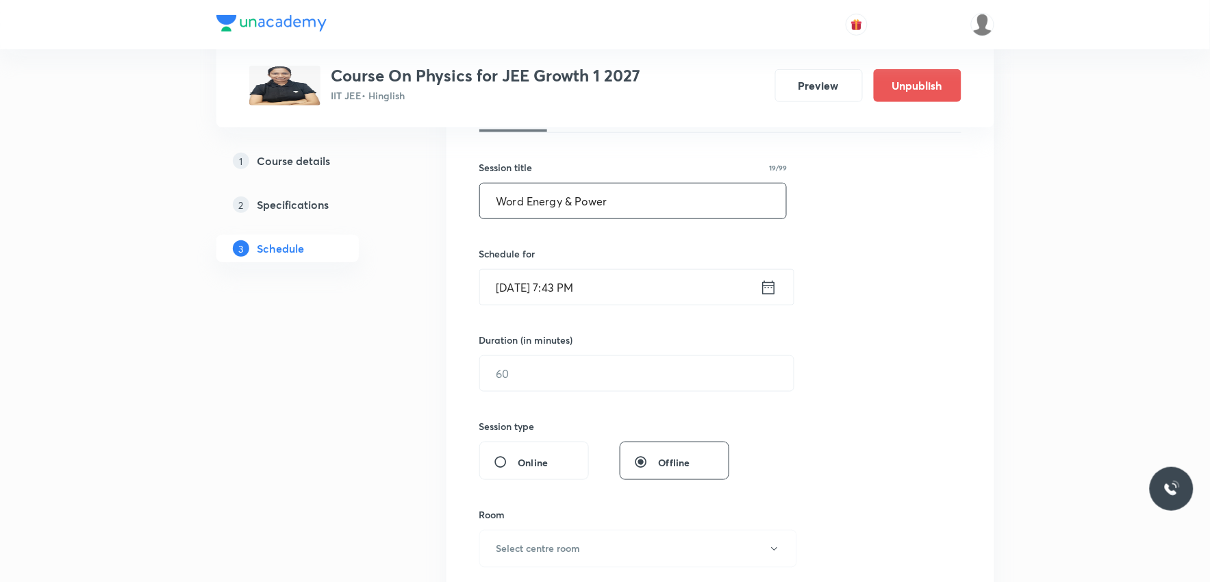
type input "Word Energy & Power"
click at [555, 294] on input "[DATE] 7:43 PM" at bounding box center [620, 287] width 280 height 35
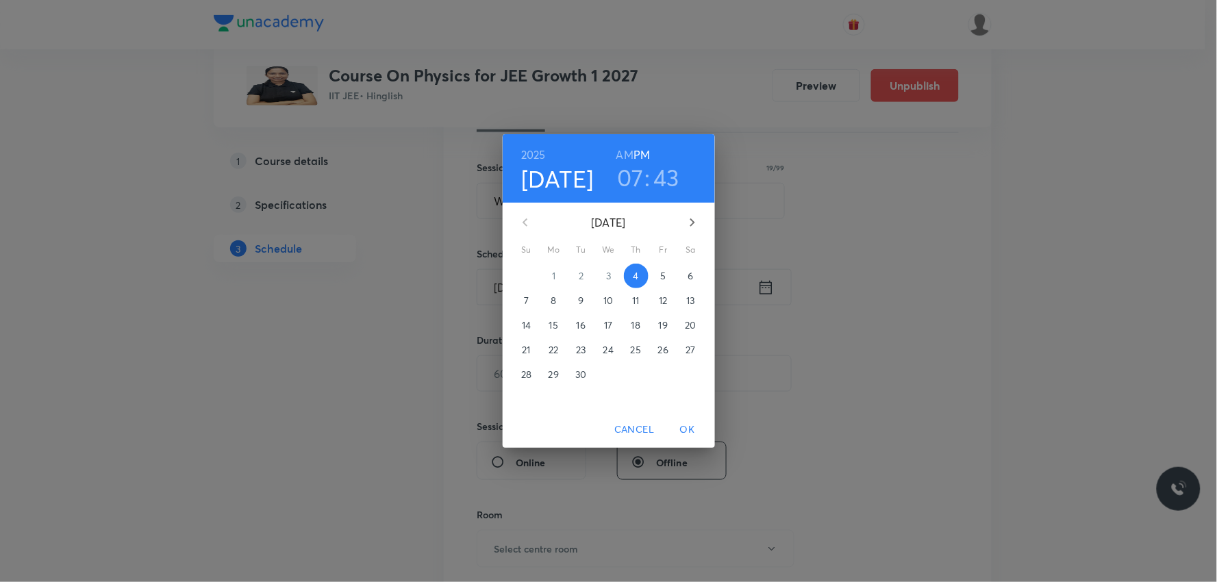
click at [656, 278] on span "5" at bounding box center [663, 276] width 25 height 14
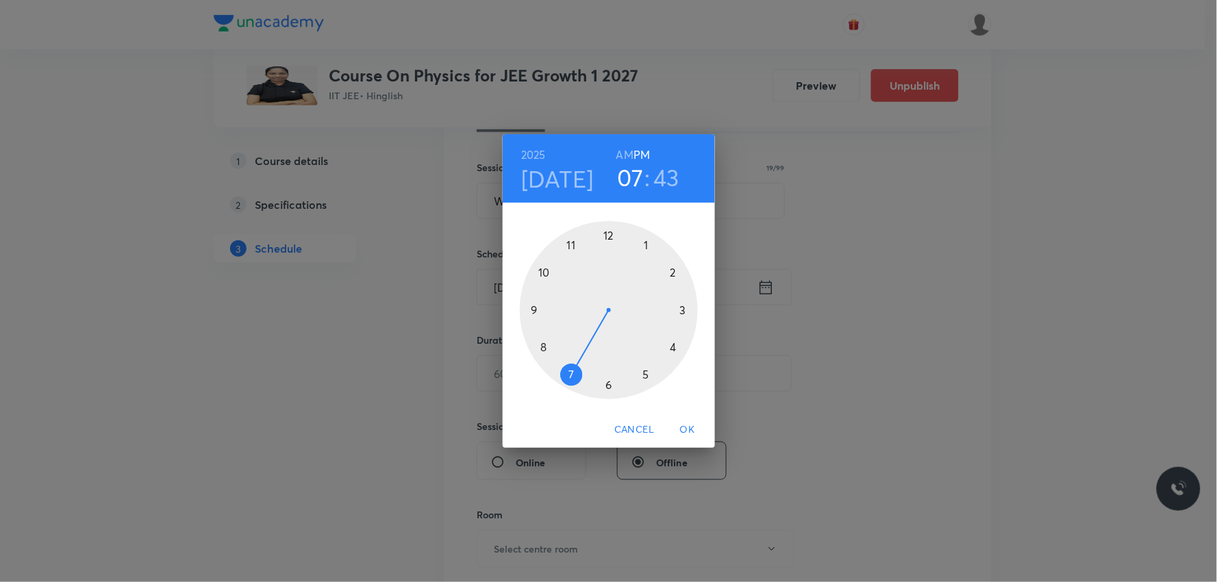
click at [623, 146] on h6 "AM" at bounding box center [624, 154] width 17 height 19
drag, startPoint x: 557, startPoint y: 323, endPoint x: 553, endPoint y: 312, distance: 11.5
click at [553, 312] on div at bounding box center [609, 310] width 178 height 178
drag, startPoint x: 541, startPoint y: 320, endPoint x: 610, endPoint y: 257, distance: 93.1
click at [610, 257] on div at bounding box center [609, 310] width 178 height 178
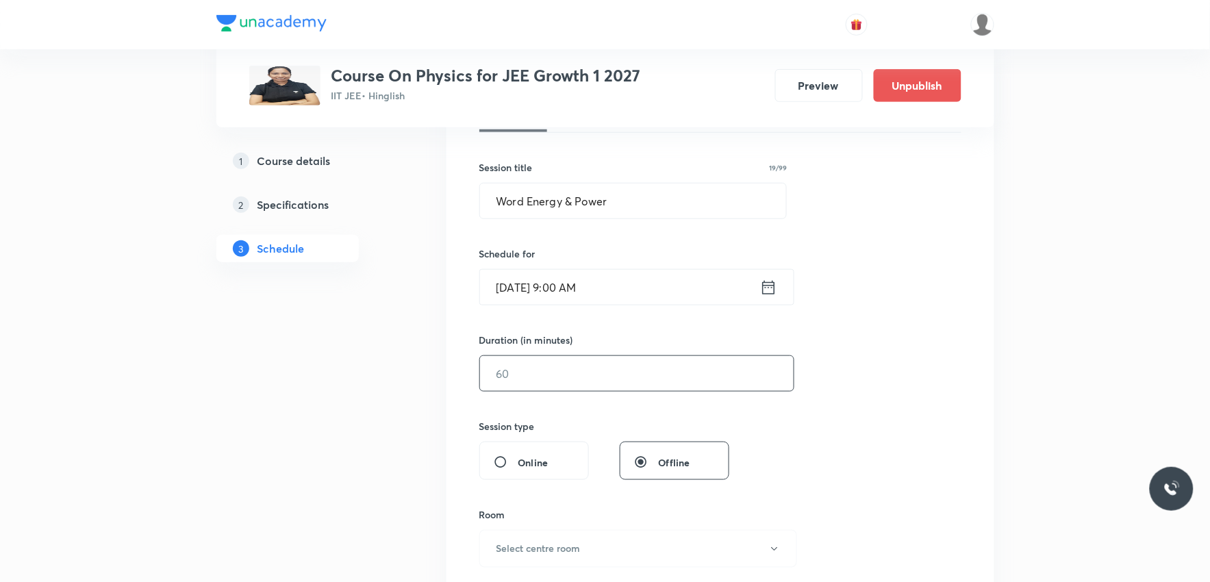
click at [617, 378] on input "text" at bounding box center [637, 373] width 314 height 35
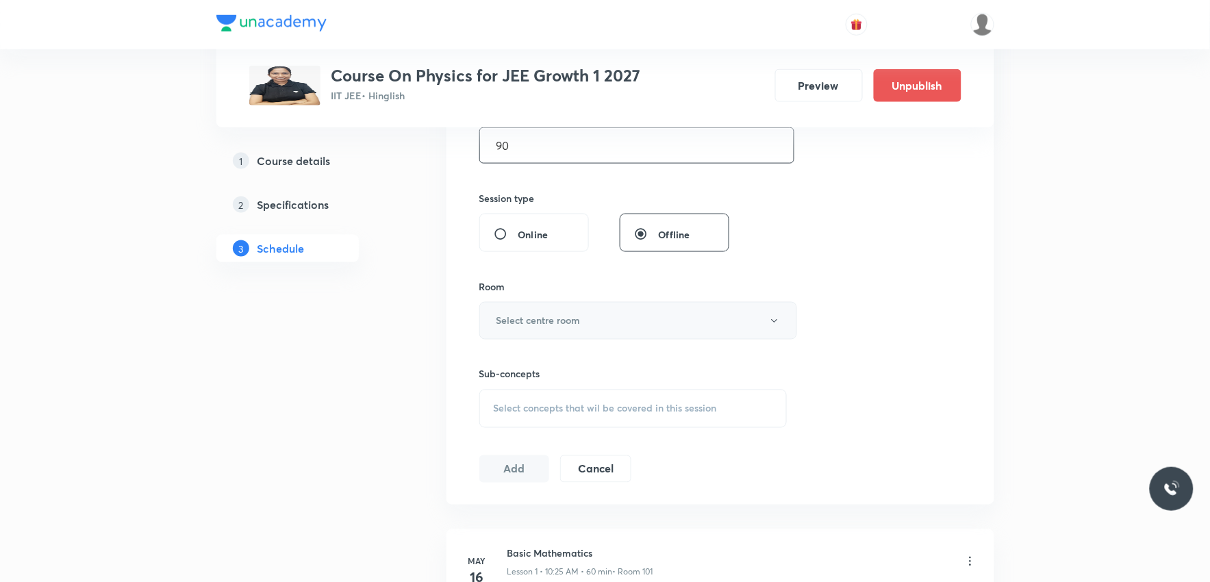
type input "90"
click at [644, 318] on button "Select centre room" at bounding box center [638, 321] width 318 height 38
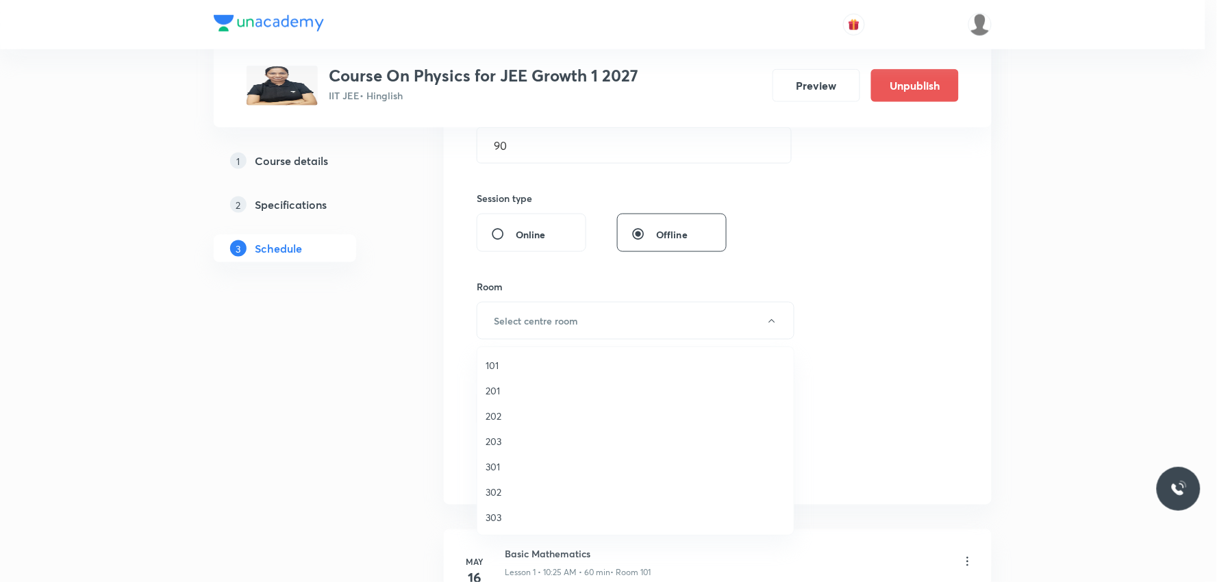
click at [603, 320] on div at bounding box center [608, 291] width 1217 height 582
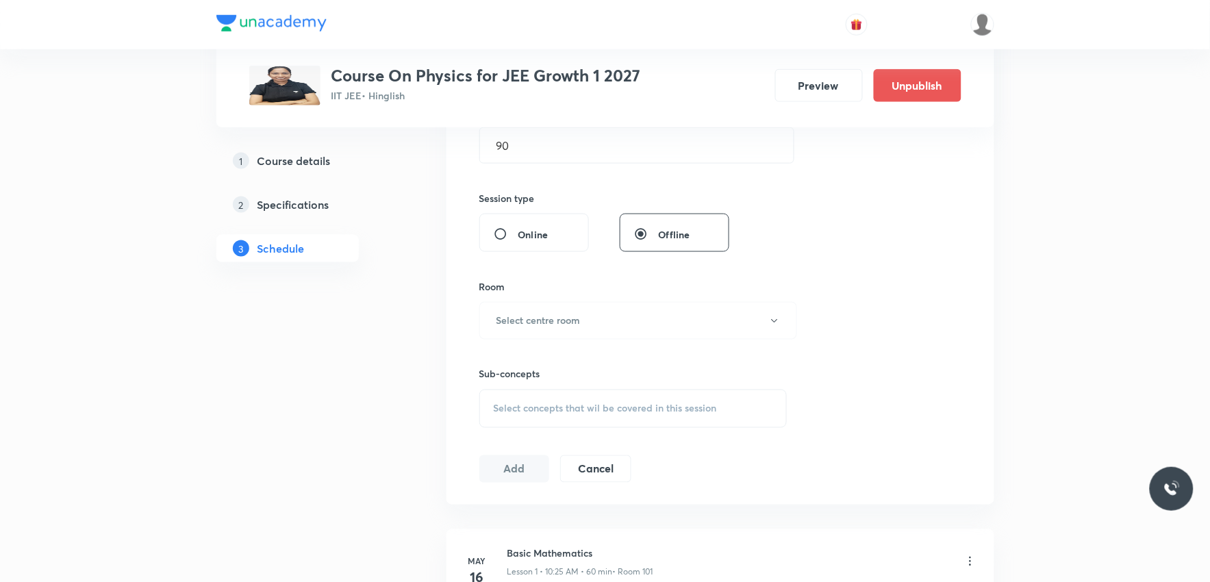
click at [603, 320] on button "Select centre room" at bounding box center [638, 321] width 318 height 38
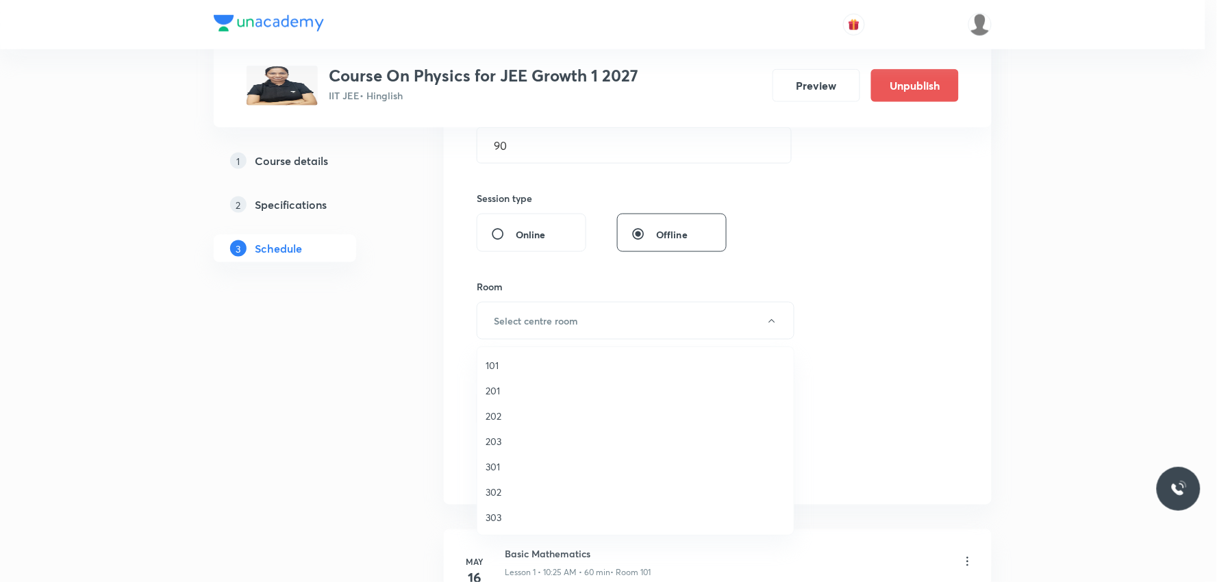
click at [857, 292] on div at bounding box center [608, 291] width 1217 height 582
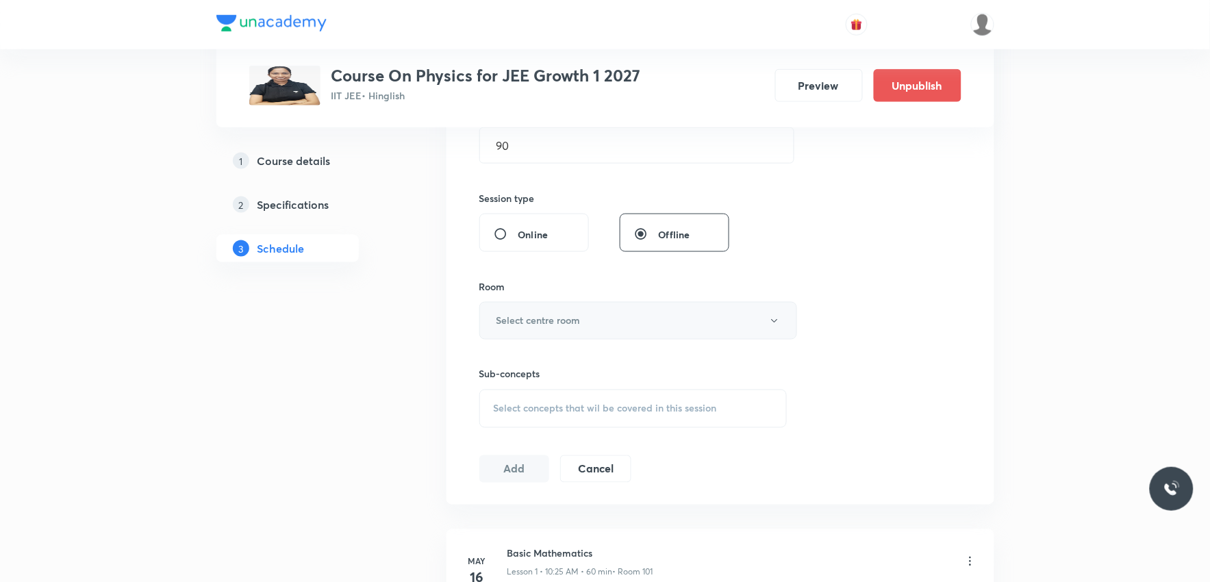
click at [598, 322] on button "Select centre room" at bounding box center [638, 321] width 318 height 38
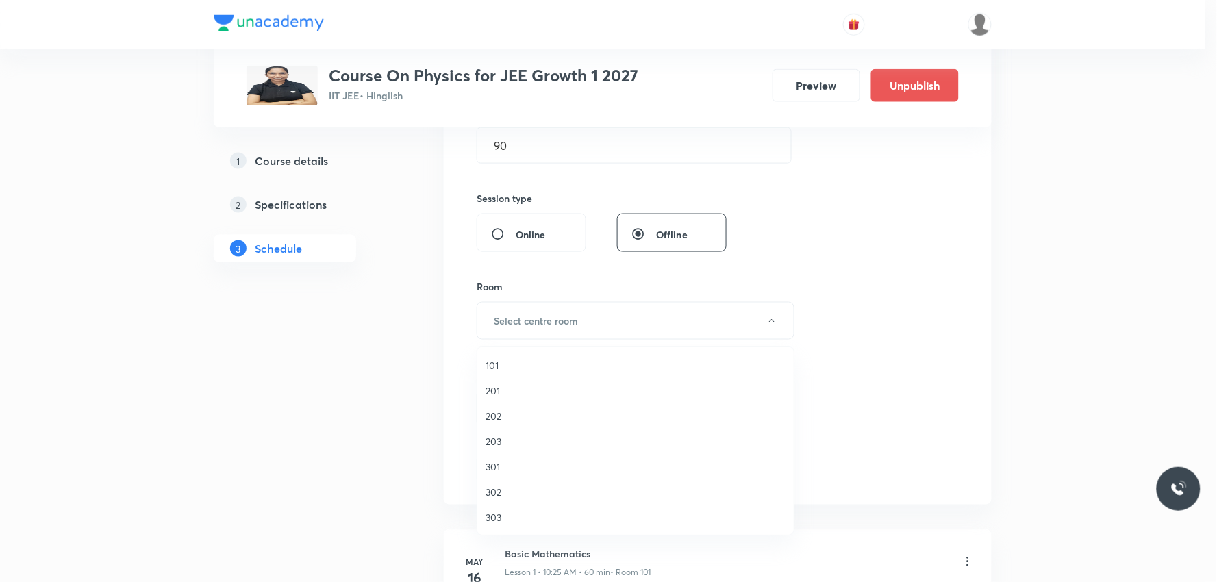
click at [524, 367] on span "101" at bounding box center [635, 365] width 300 height 14
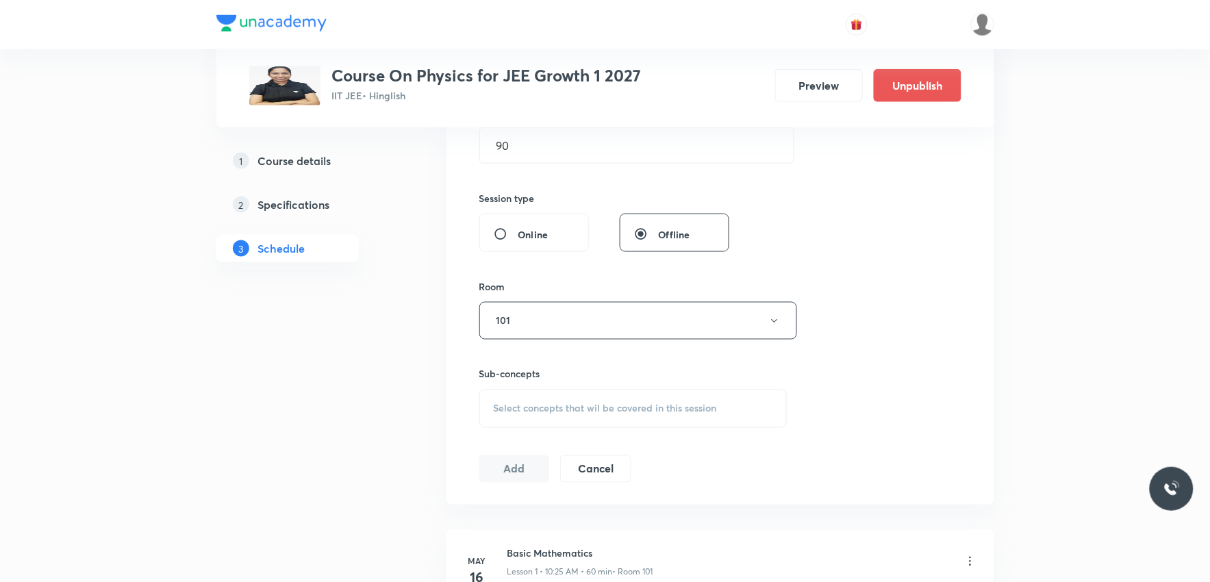
click at [585, 399] on div "Select concepts that wil be covered in this session" at bounding box center [633, 409] width 308 height 38
click at [939, 316] on div "Session 70 Live class Session title 19/99 Word Energy & Power ​ Schedule for [D…" at bounding box center [720, 161] width 482 height 643
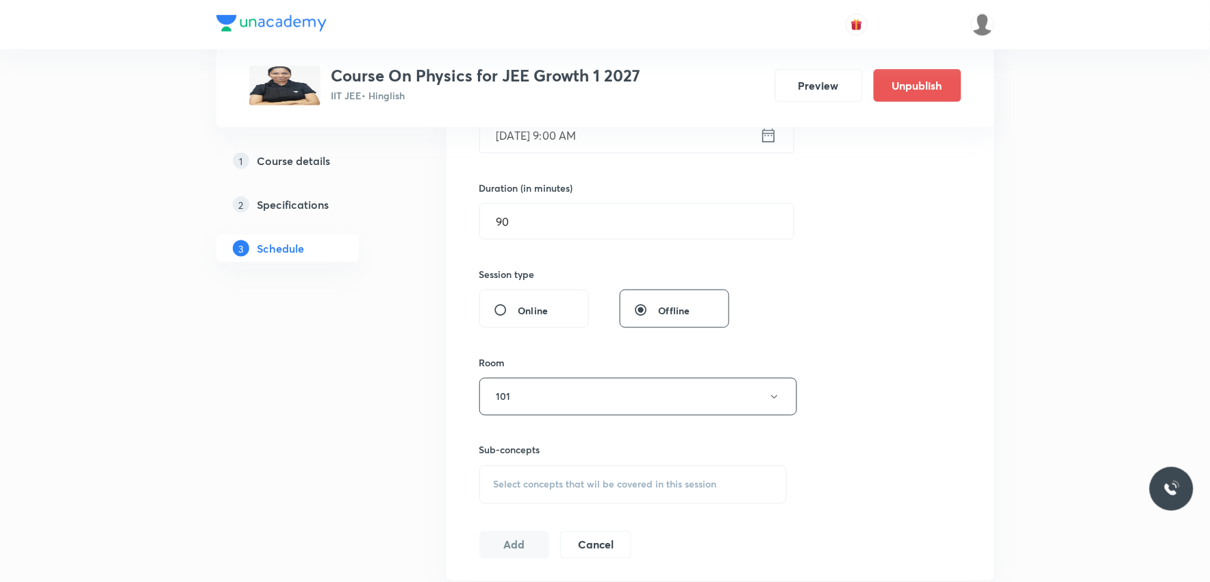
scroll to position [532, 0]
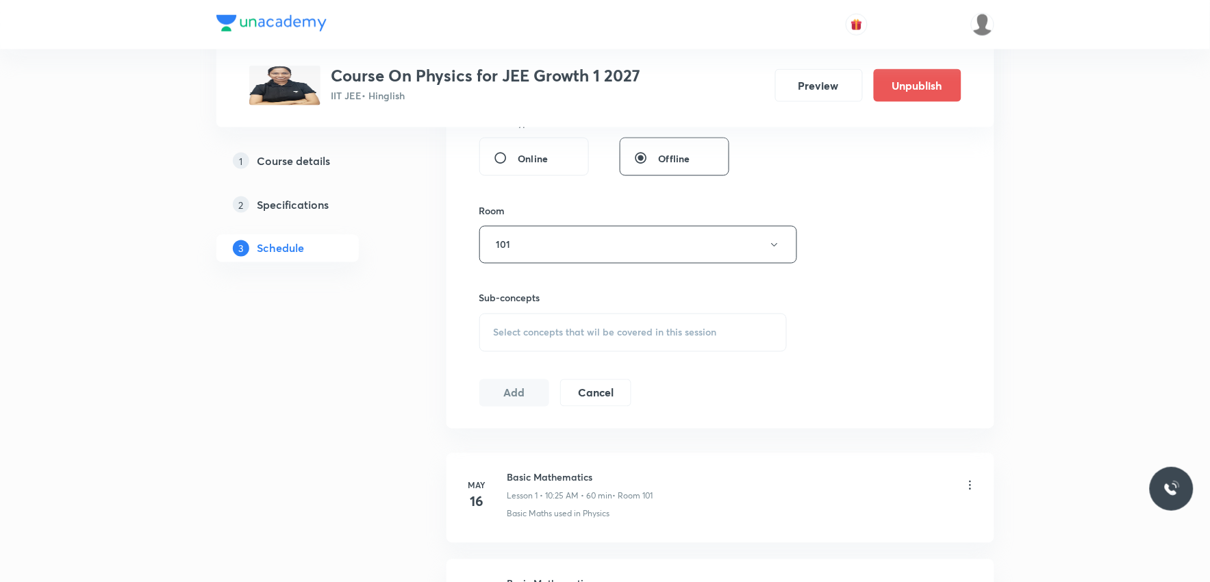
click at [634, 329] on span "Select concepts that wil be covered in this session" at bounding box center [605, 332] width 223 height 11
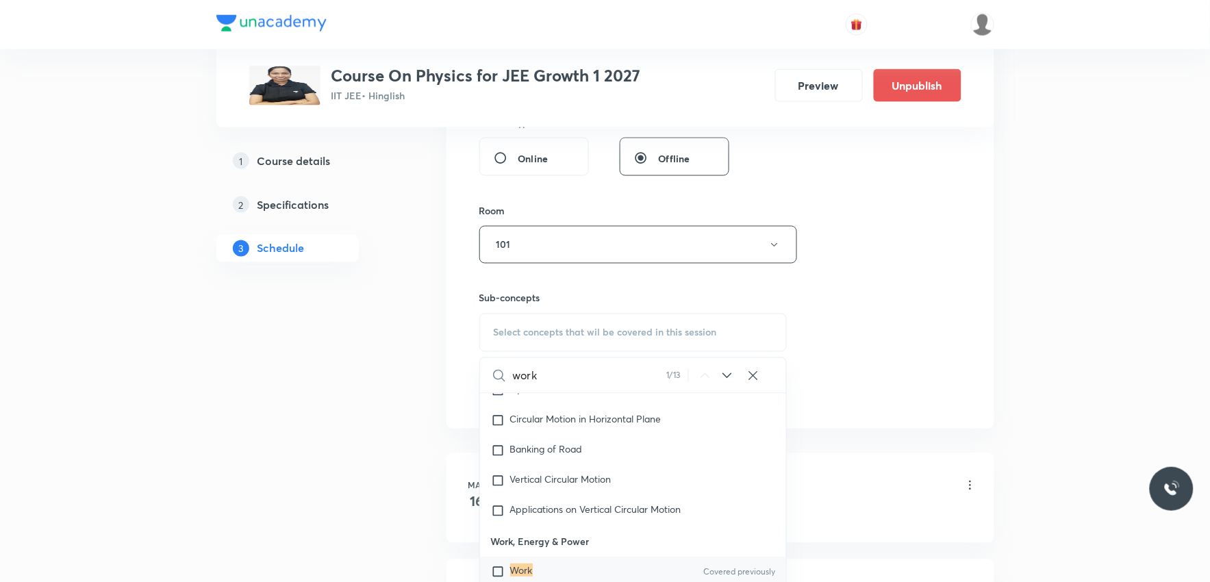
scroll to position [685, 0]
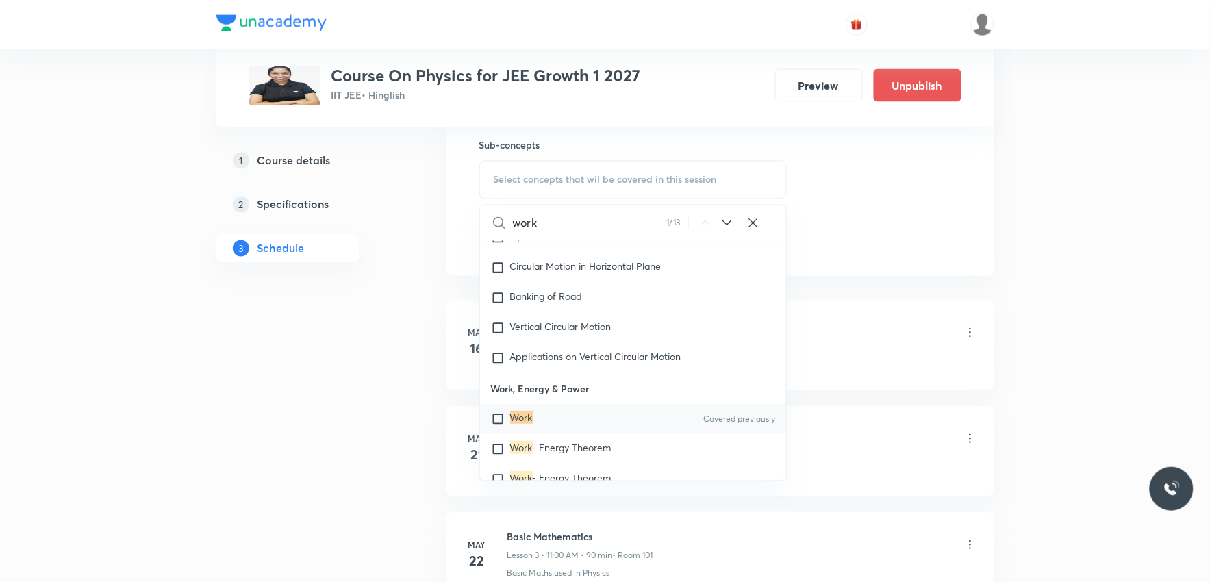
type input "work"
click at [505, 418] on input "checkbox" at bounding box center [500, 419] width 19 height 14
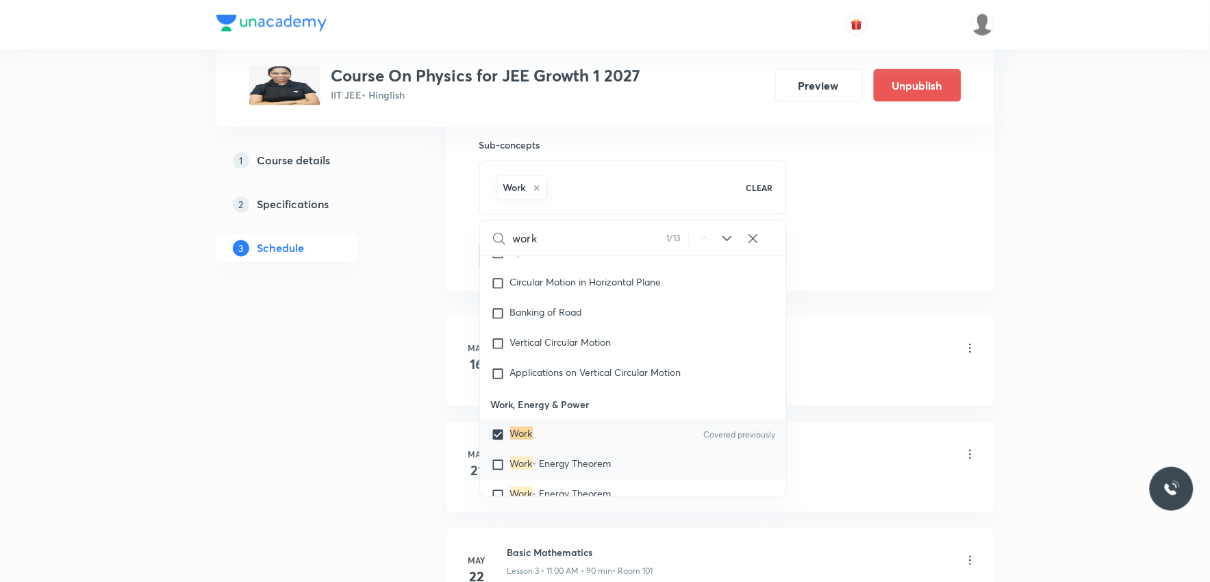
click at [577, 462] on span "- Energy Theorem" at bounding box center [572, 463] width 79 height 13
checkbox input "true"
click at [526, 431] on mark "Work" at bounding box center [521, 433] width 23 height 13
checkbox input "false"
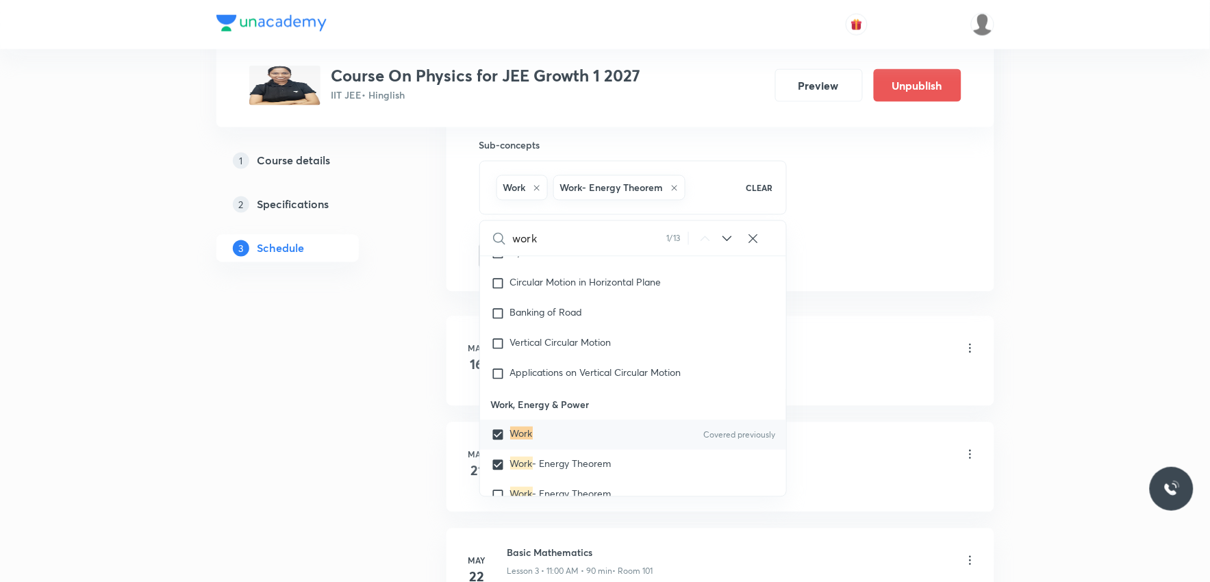
checkbox input "true"
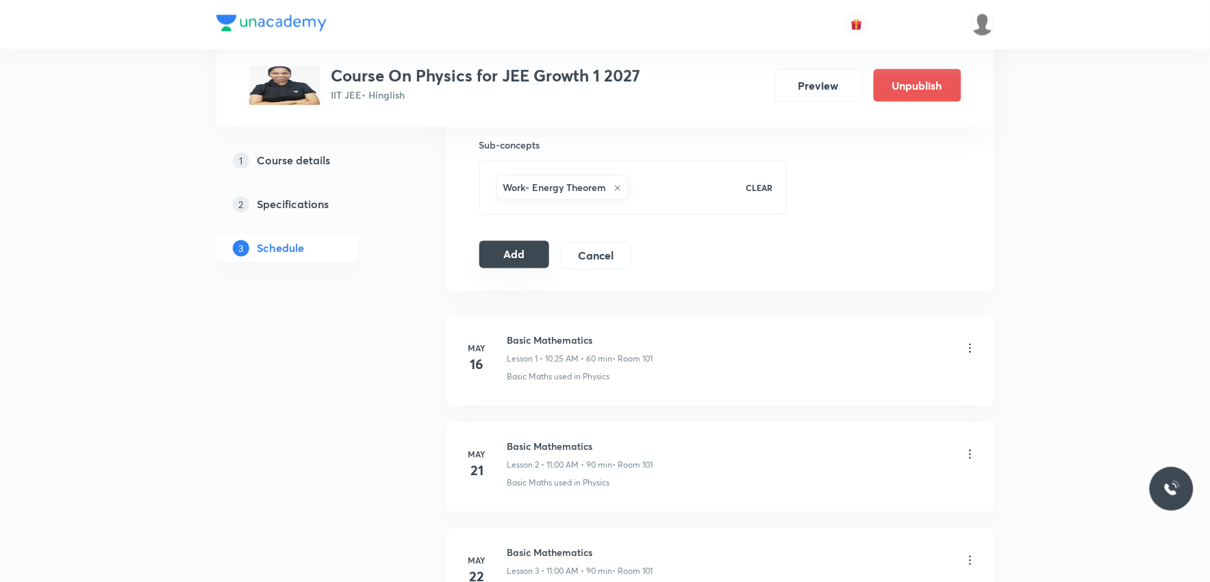
click at [528, 253] on button "Add" at bounding box center [514, 254] width 71 height 27
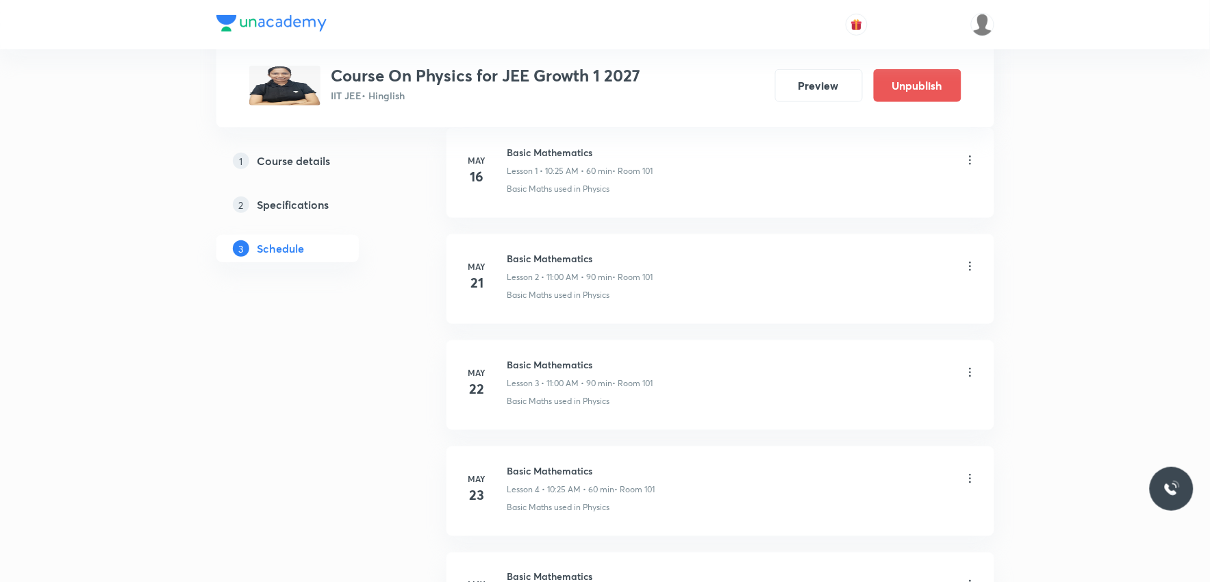
scroll to position [7217, 0]
